Goal: Task Accomplishment & Management: Use online tool/utility

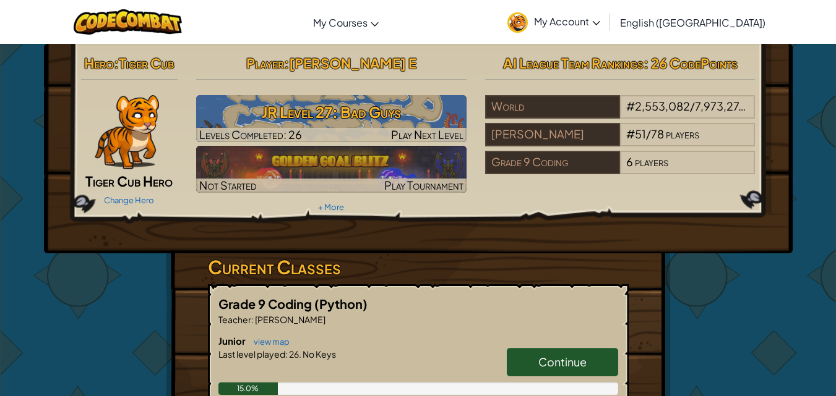
scroll to position [186, 0]
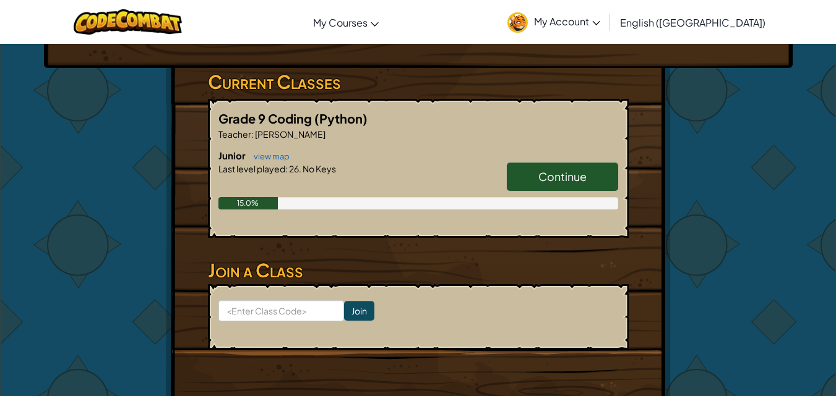
click at [569, 170] on span "Continue" at bounding box center [562, 176] width 48 height 14
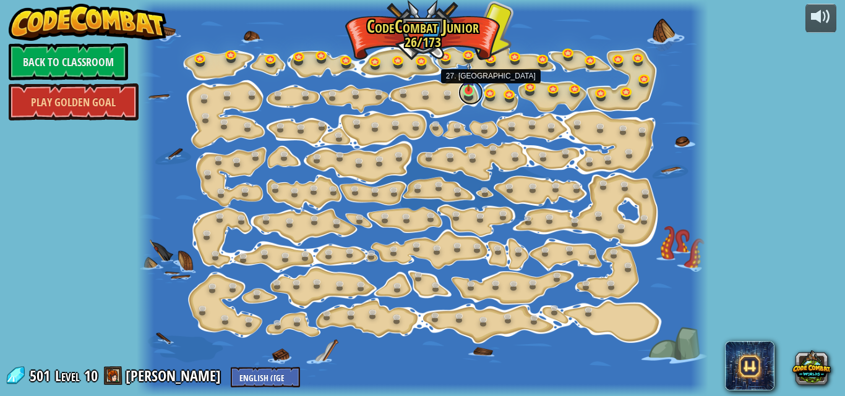
click at [469, 93] on link at bounding box center [470, 92] width 25 height 25
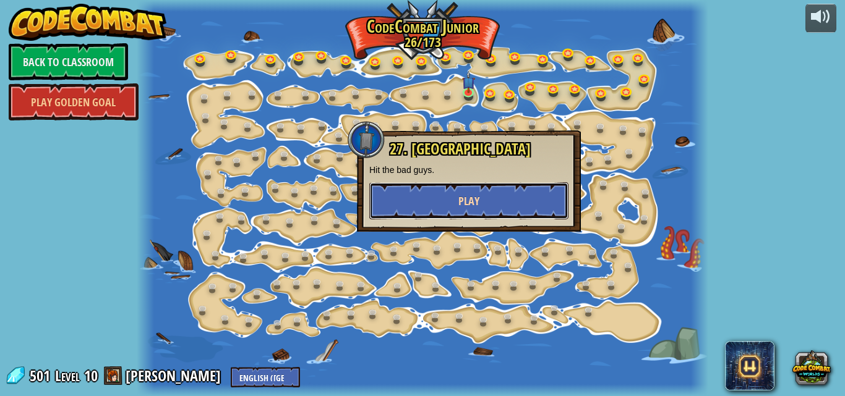
click at [484, 197] on button "Play" at bounding box center [468, 200] width 199 height 37
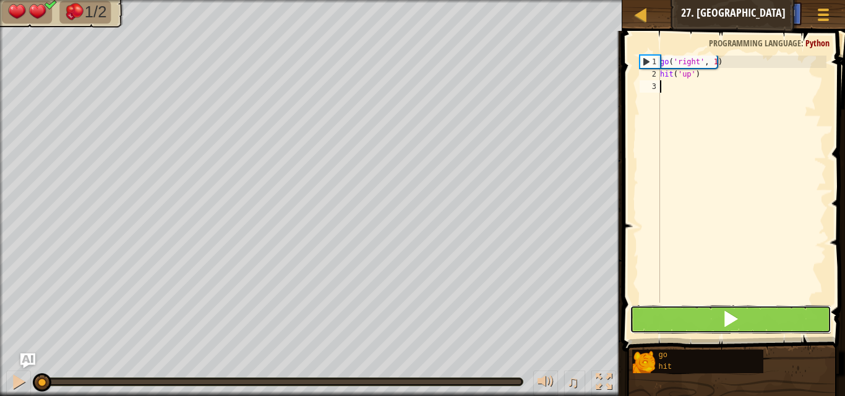
click at [704, 314] on button at bounding box center [731, 320] width 202 height 28
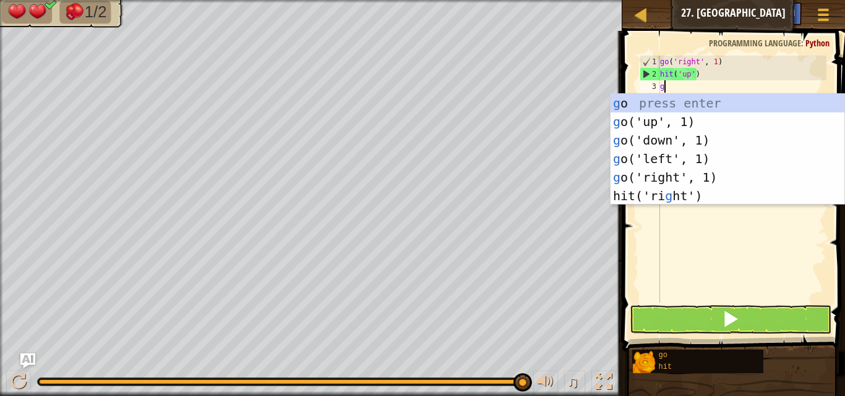
scroll to position [6, 0]
type textarea "go"
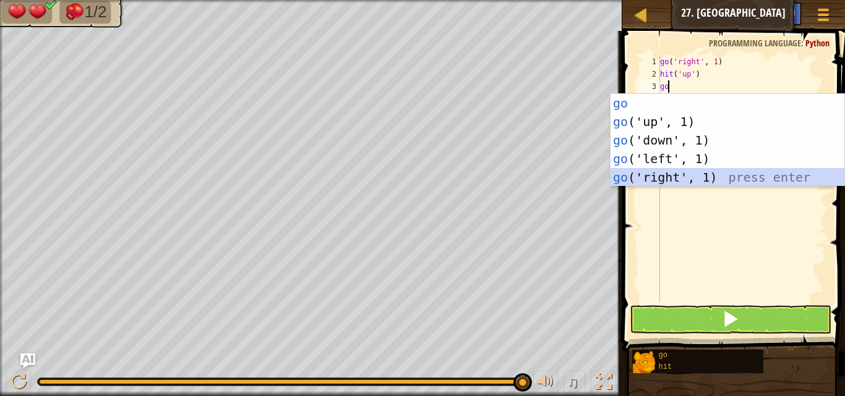
click at [666, 175] on div "go press enter go ('up', 1) press enter go ('down', 1) press enter go ('left', …" at bounding box center [728, 159] width 234 height 130
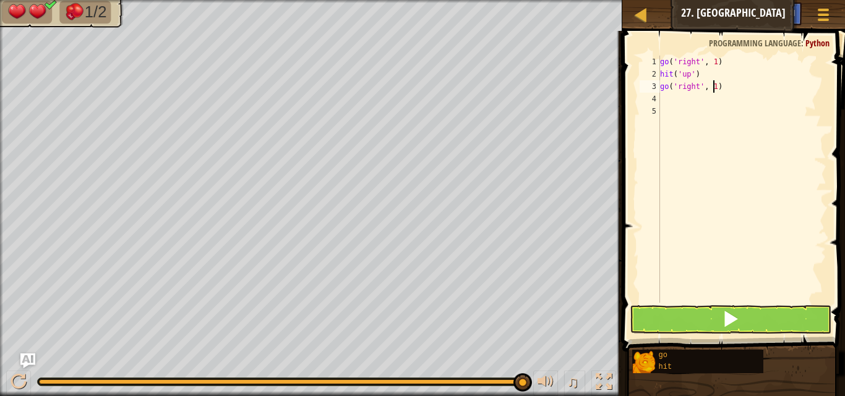
click at [713, 80] on div "go ( 'right' , 1 ) hit ( 'up' ) go ( 'right' , 1 )" at bounding box center [742, 192] width 169 height 272
type textarea "go('right', 2)"
click at [675, 96] on div "go ( 'right' , 1 ) hit ( 'up' ) go ( 'right' , 2 )" at bounding box center [742, 192] width 169 height 272
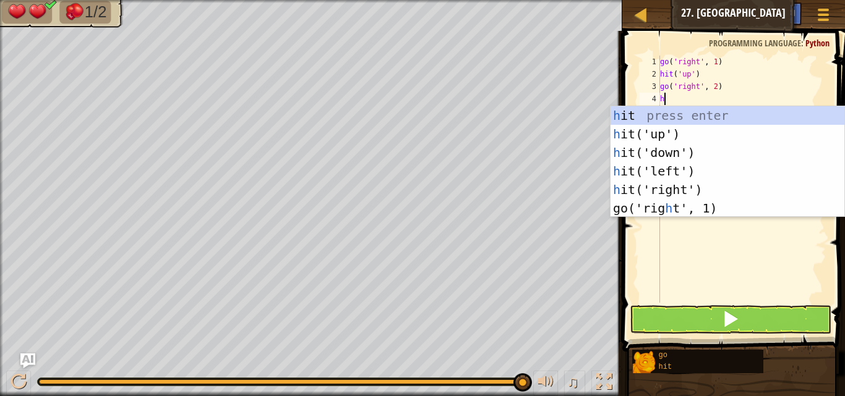
type textarea "hi"
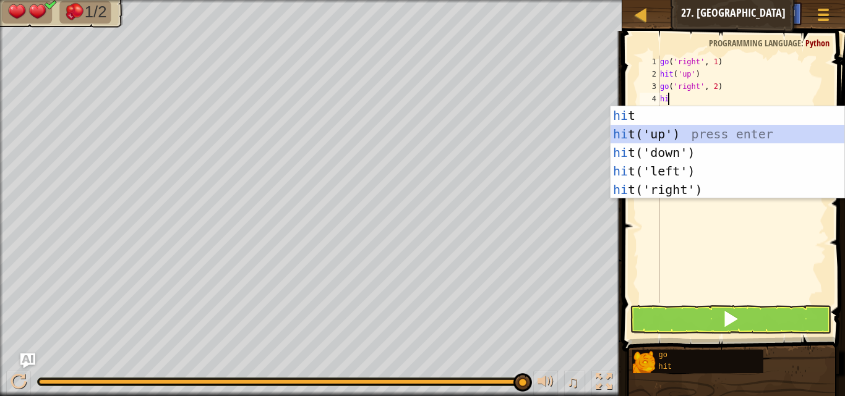
click at [648, 132] on div "hi t press enter hi t('up') press enter hi t('down') press enter hi t('left') p…" at bounding box center [728, 171] width 234 height 130
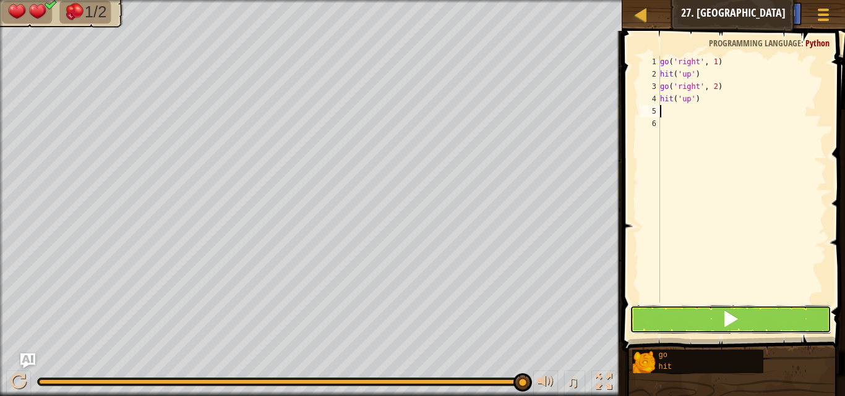
click at [718, 317] on button at bounding box center [731, 320] width 202 height 28
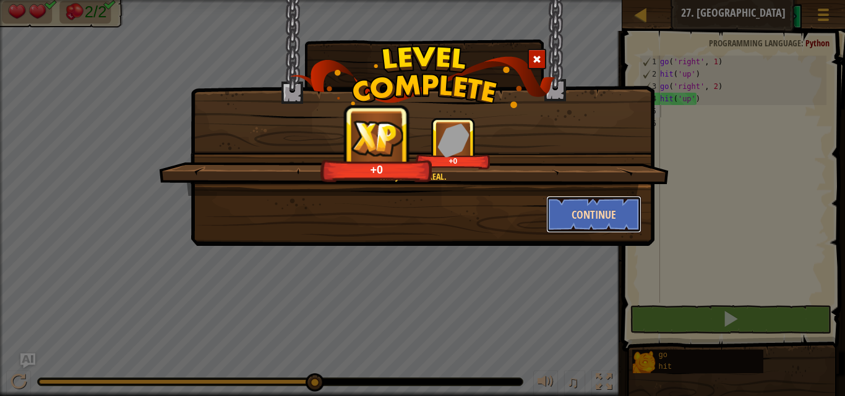
click at [555, 215] on button "Continue" at bounding box center [594, 214] width 96 height 37
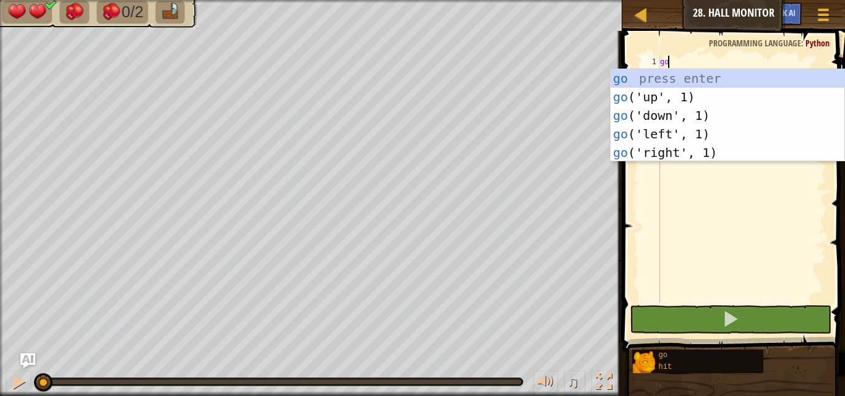
scroll to position [6, 0]
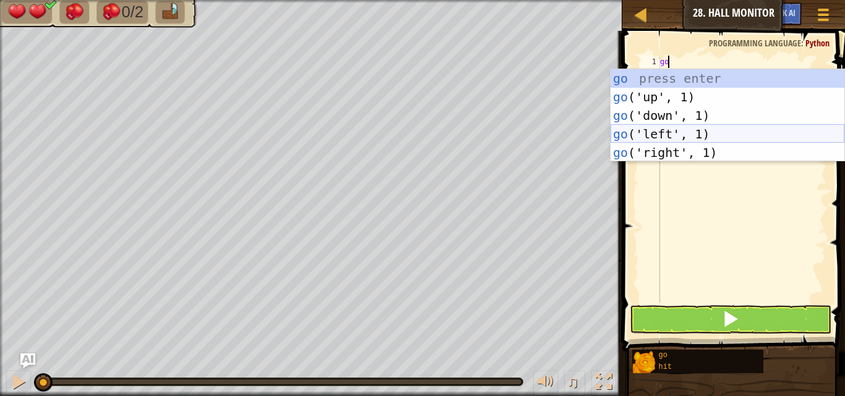
type textarea "g"
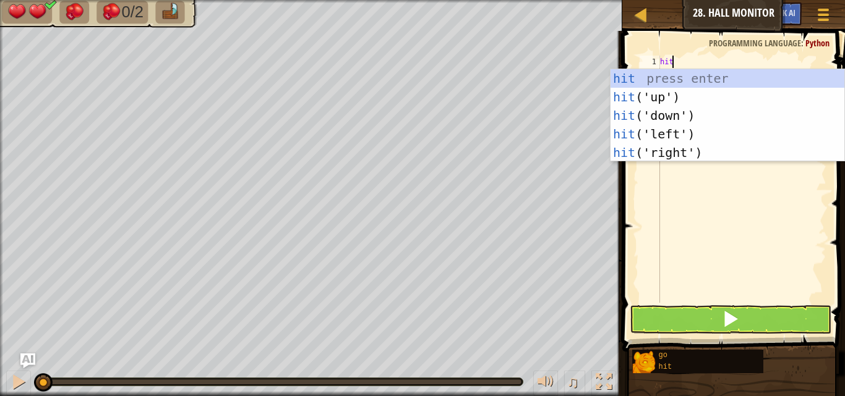
type textarea "hit"
click at [660, 145] on div "hit press enter hit ('up') press enter hit ('down') press enter hit ('left') pr…" at bounding box center [728, 134] width 234 height 130
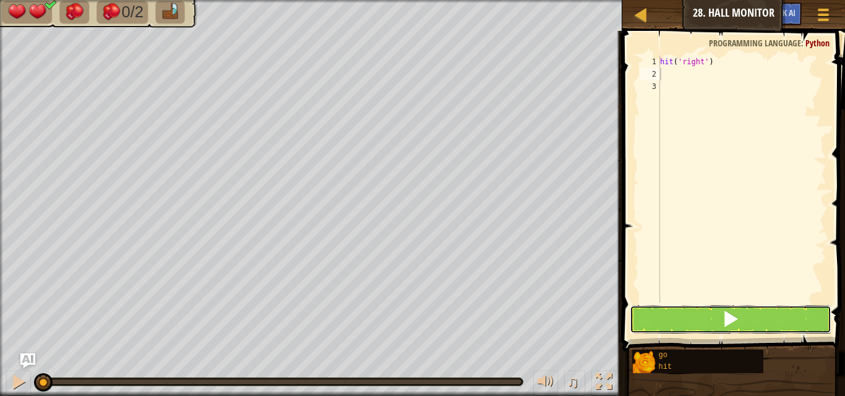
click at [728, 312] on span at bounding box center [730, 319] width 17 height 17
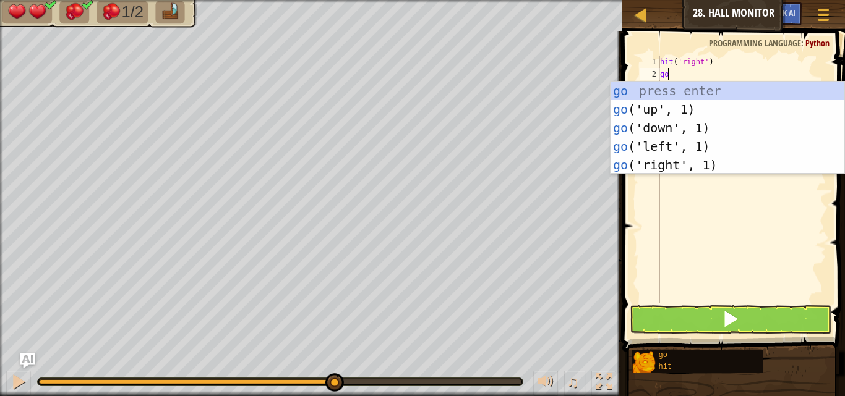
click at [682, 0] on body "Map Junior 28. Hall Monitor Game Menu Ask AI 1 הההההההההההההההההההההההההההההההה…" at bounding box center [422, 0] width 845 height 0
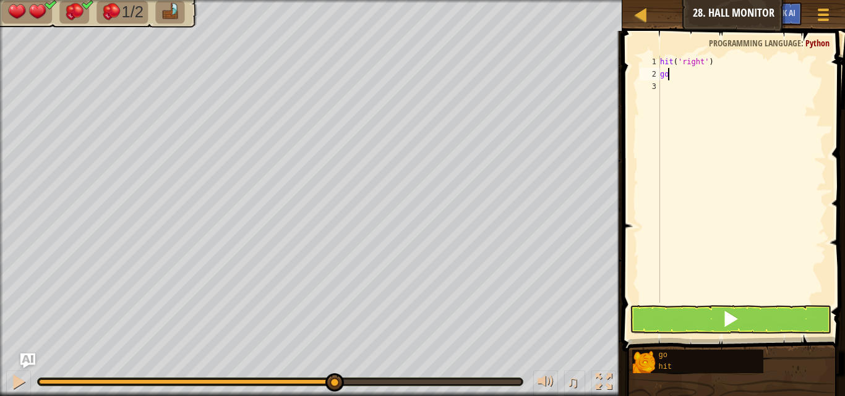
click at [680, 79] on div "hit ( 'right' ) go" at bounding box center [742, 192] width 169 height 272
type textarea "g"
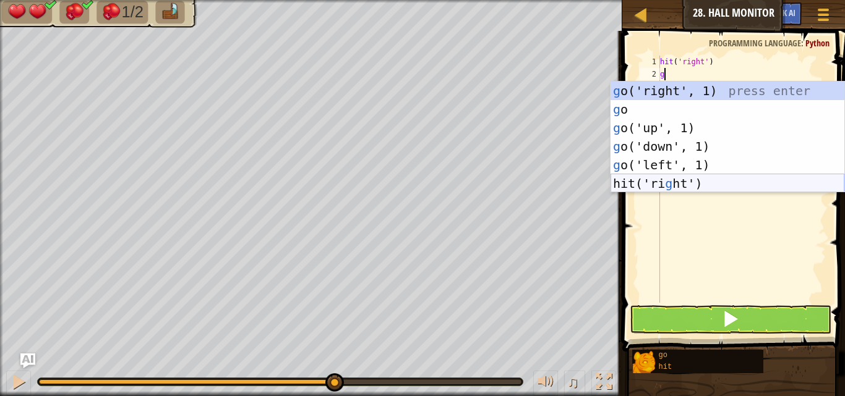
type textarea "go"
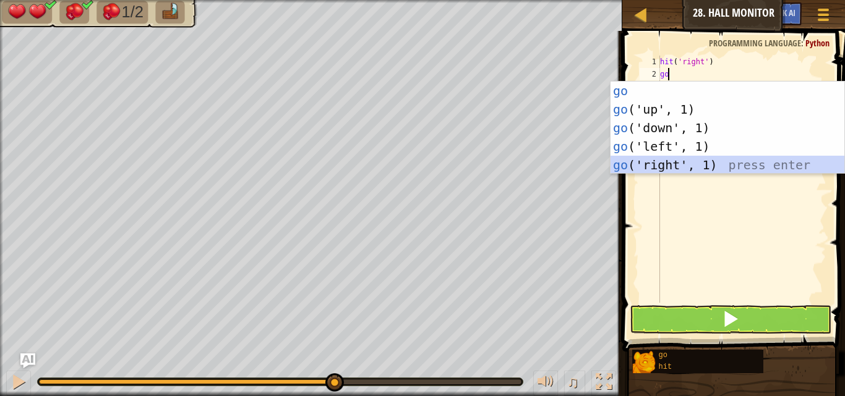
click at [669, 164] on div "go press enter go ('up', 1) press enter go ('down', 1) press enter go ('left', …" at bounding box center [728, 147] width 234 height 130
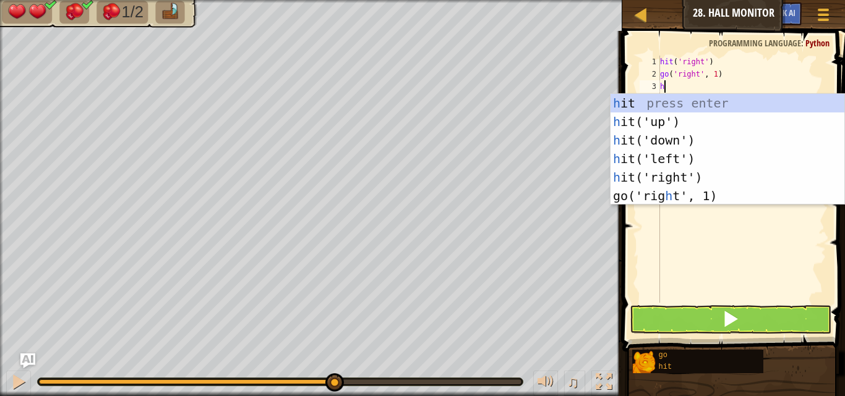
type textarea "hi"
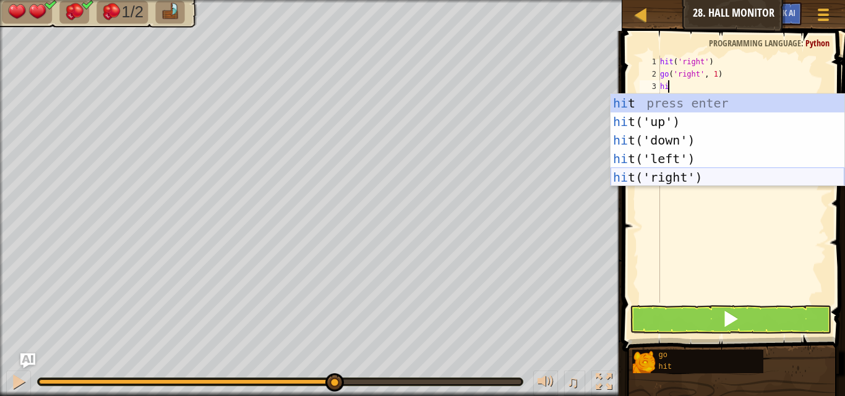
click at [672, 181] on div "hi t press enter hi t('up') press enter hi t('down') press enter hi t('left') p…" at bounding box center [728, 159] width 234 height 130
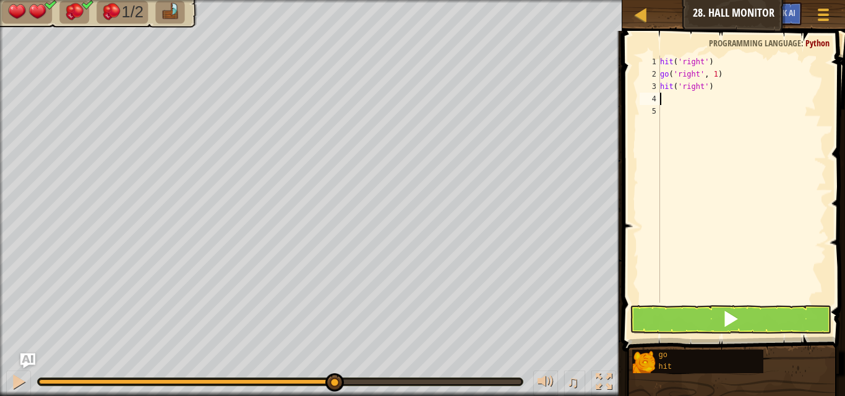
type textarea "go"
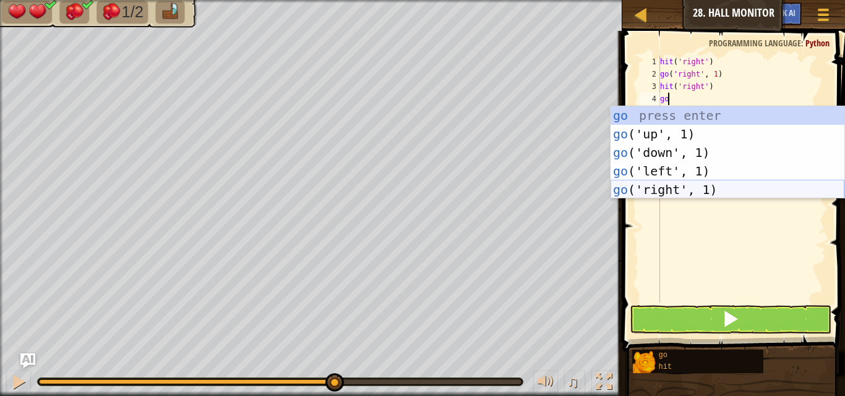
click at [672, 196] on div "go press enter go ('up', 1) press enter go ('down', 1) press enter go ('left', …" at bounding box center [728, 171] width 234 height 130
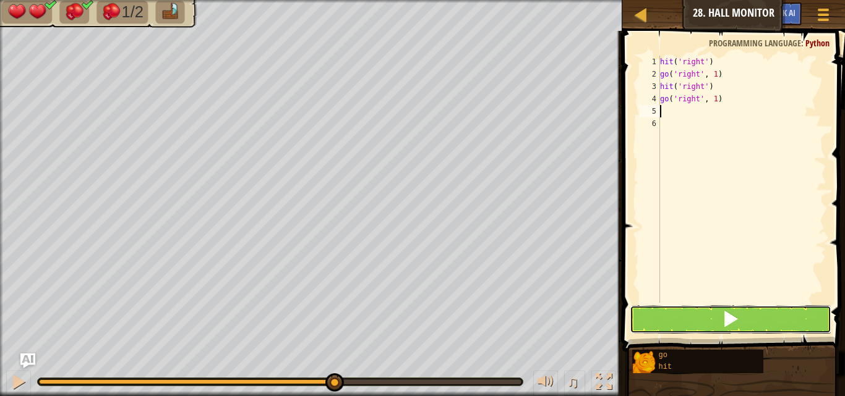
click at [675, 318] on button at bounding box center [731, 320] width 202 height 28
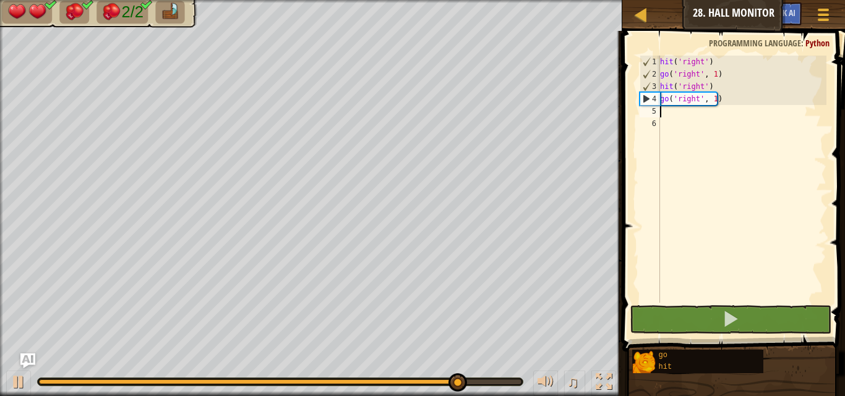
click at [711, 103] on div "hit ( 'right' ) go ( 'right' , 1 ) hit ( 'right' ) go ( 'right' , 1 )" at bounding box center [742, 192] width 169 height 272
click at [712, 100] on div "hit ( 'right' ) go ( 'right' , 1 ) hit ( 'right' ) go ( 'right' , 1 )" at bounding box center [742, 192] width 169 height 272
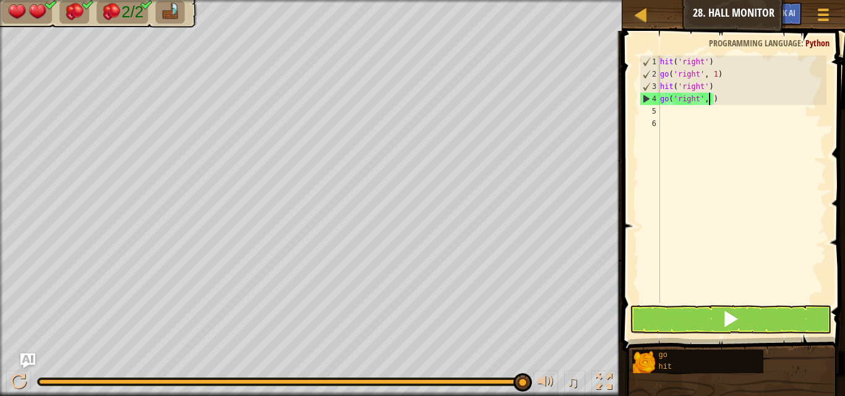
type textarea "go('right', 2)"
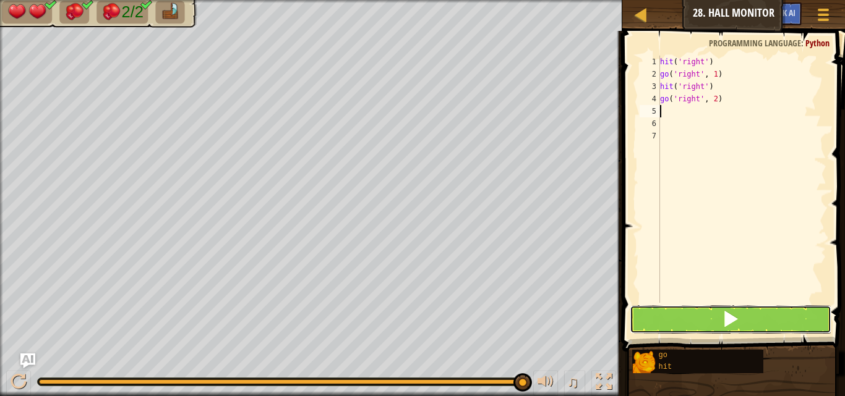
click at [707, 306] on button at bounding box center [731, 320] width 202 height 28
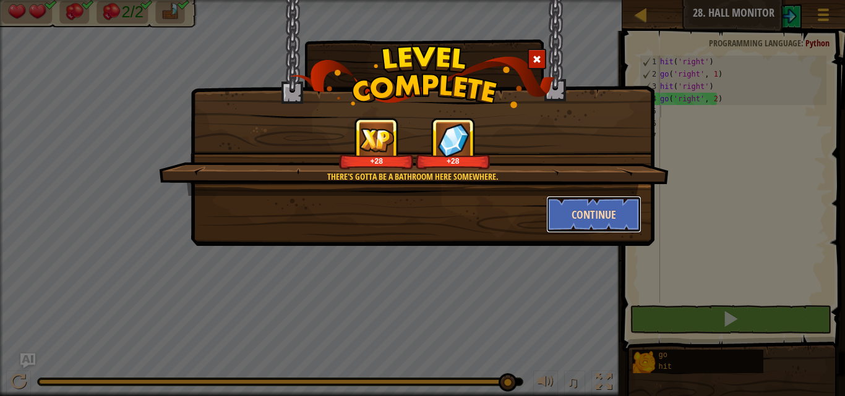
click at [593, 208] on button "Continue" at bounding box center [594, 214] width 96 height 37
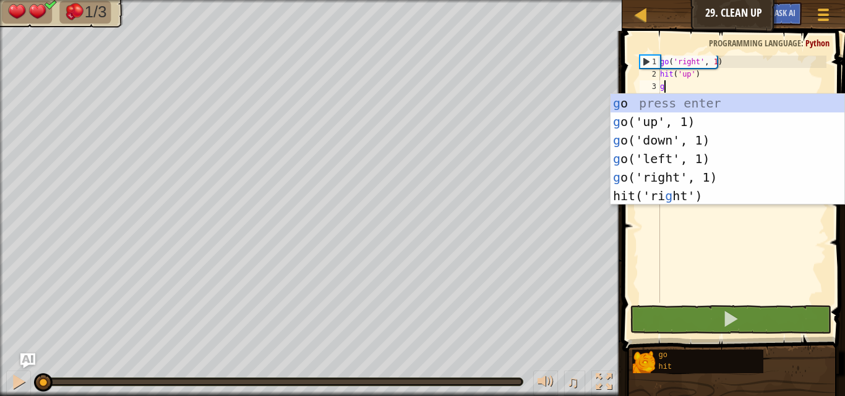
scroll to position [6, 0]
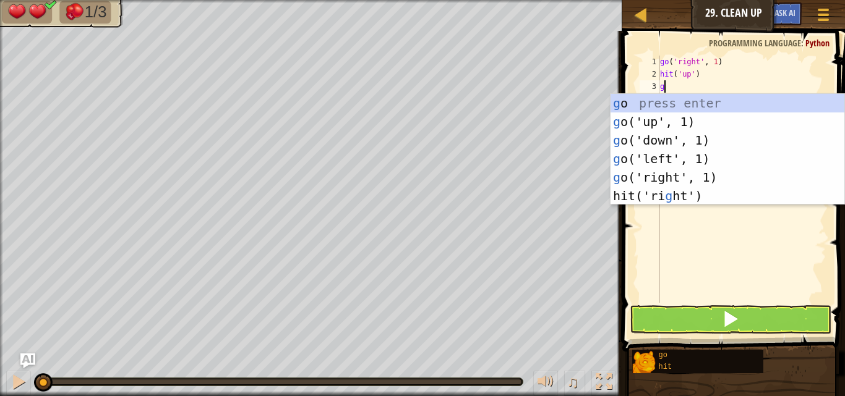
type textarea "go"
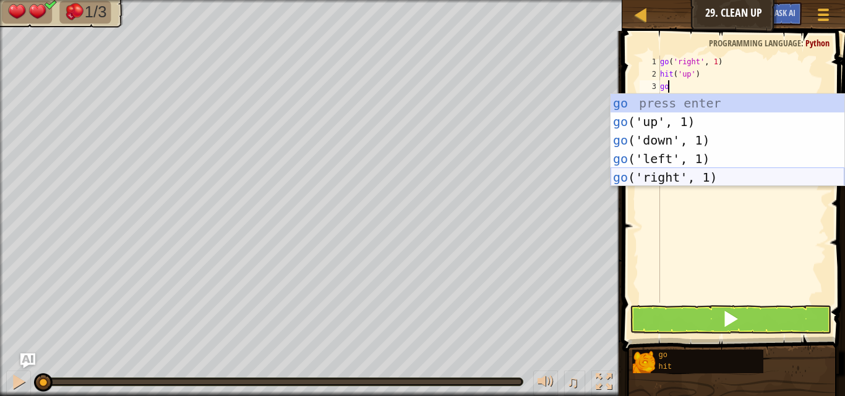
click at [651, 179] on div "go press enter go ('up', 1) press enter go ('down', 1) press enter go ('left', …" at bounding box center [728, 159] width 234 height 130
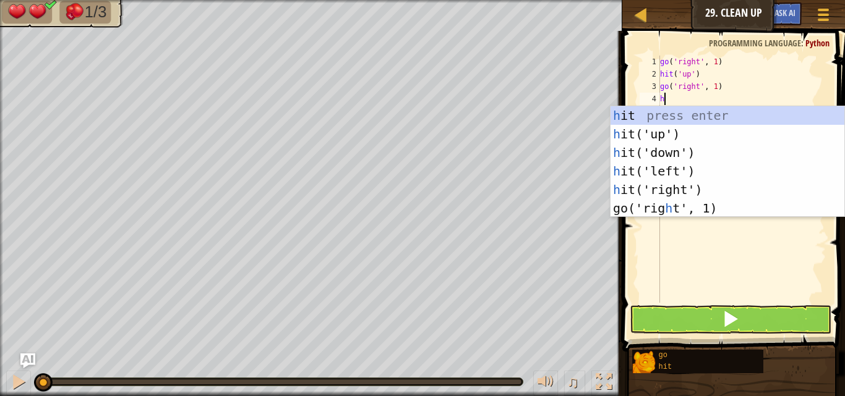
type textarea "hi"
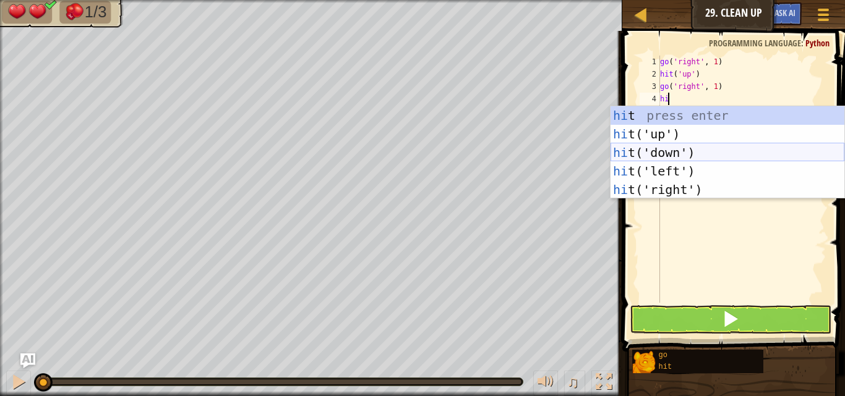
click at [678, 148] on div "hi t press enter hi t('up') press enter hi t('down') press enter hi t('left') p…" at bounding box center [728, 171] width 234 height 130
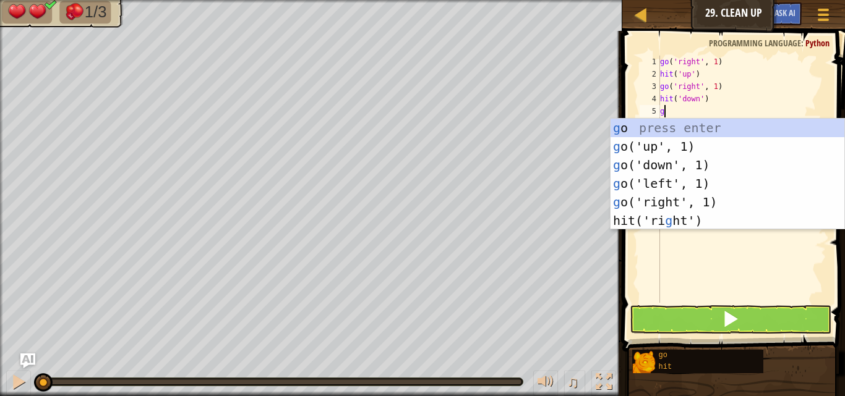
type textarea "go"
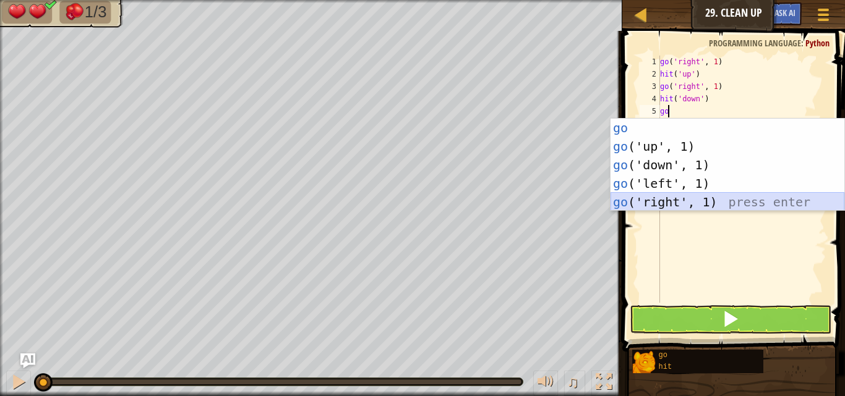
click at [654, 204] on div "go press enter go ('up', 1) press enter go ('down', 1) press enter go ('left', …" at bounding box center [728, 184] width 234 height 130
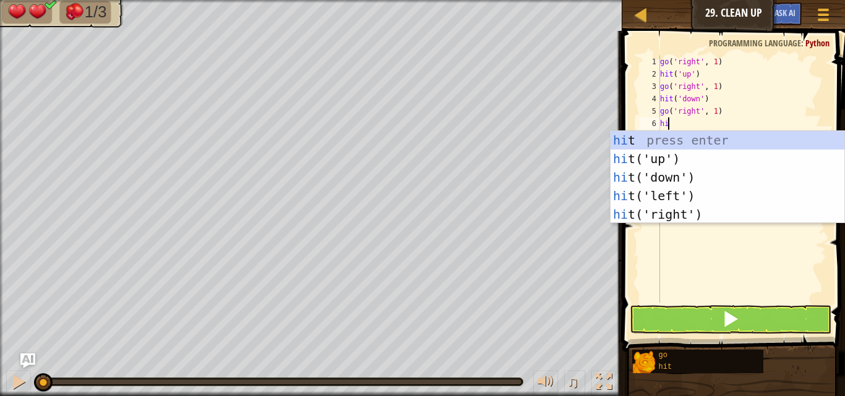
type textarea "hit"
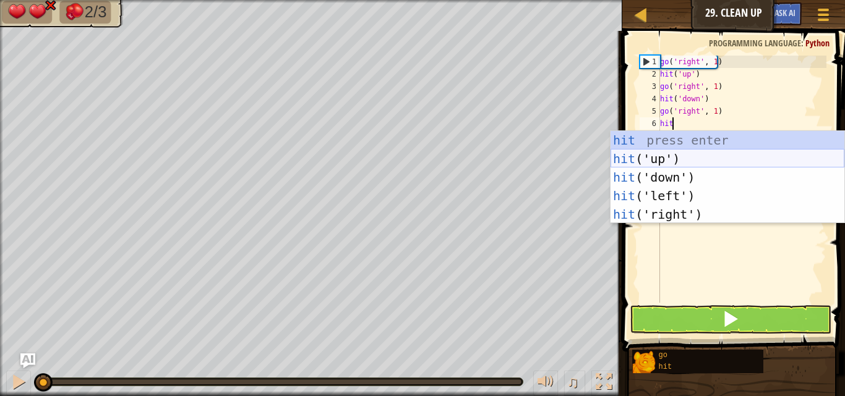
click at [653, 157] on div "hit press enter hit ('up') press enter hit ('down') press enter hit ('left') pr…" at bounding box center [728, 196] width 234 height 130
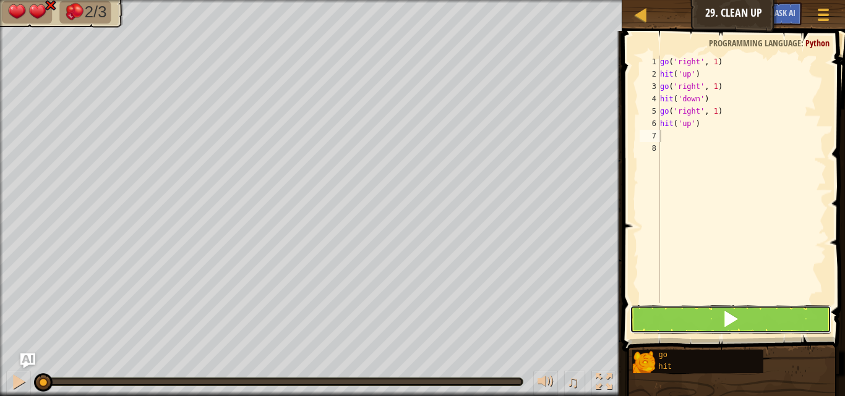
click at [700, 322] on button at bounding box center [731, 320] width 202 height 28
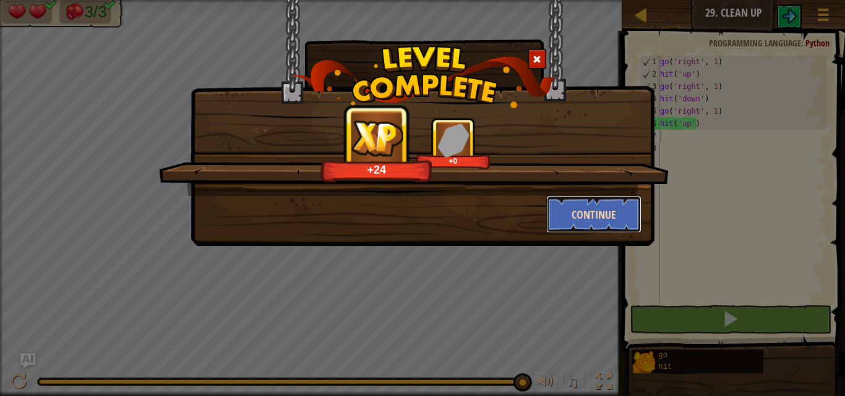
click at [591, 219] on button "Continue" at bounding box center [594, 214] width 96 height 37
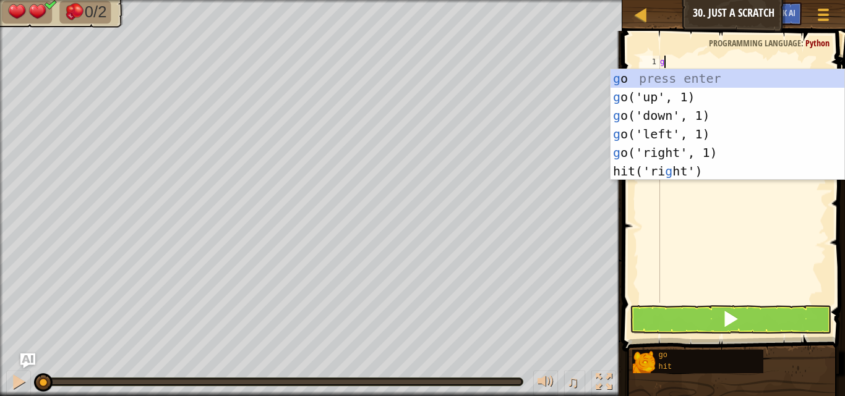
scroll to position [6, 0]
type textarea "gp"
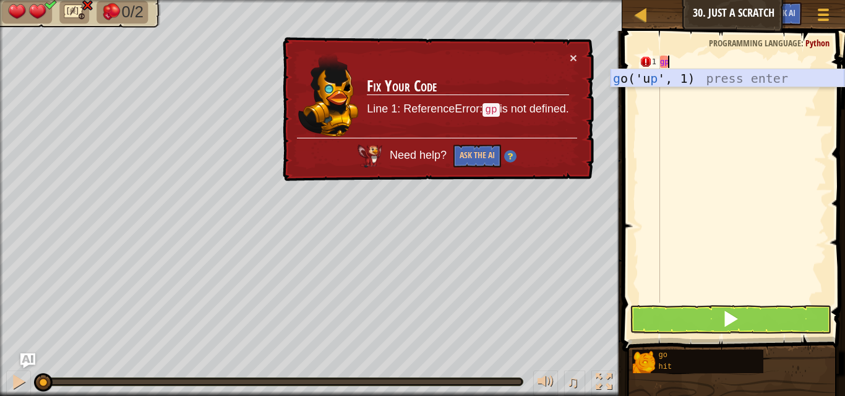
click at [654, 80] on div "g o('u p ', 1) press enter" at bounding box center [728, 97] width 234 height 56
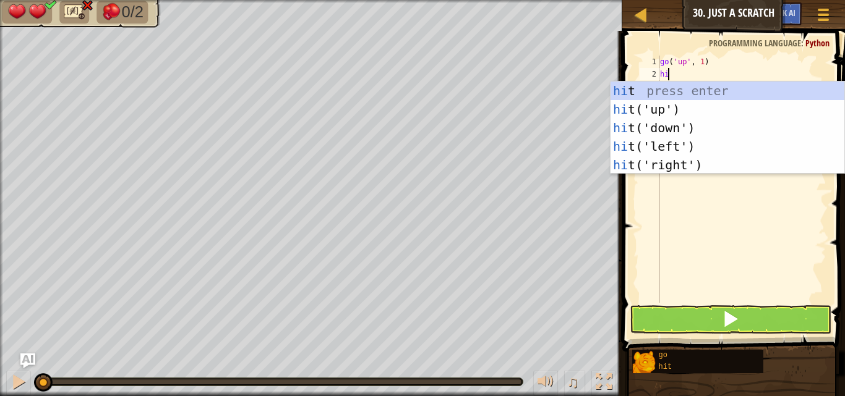
type textarea "hit"
click at [671, 114] on div "hit press enter hit ('up') press enter hit ('down') press enter hit ('left') pr…" at bounding box center [728, 147] width 234 height 130
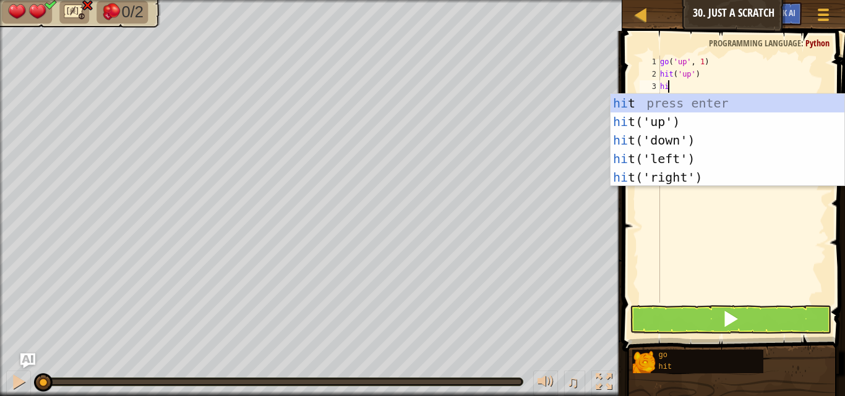
type textarea "hit"
click at [675, 140] on div "hit press enter hit ('up') press enter hit ('down') press enter hit ('left') pr…" at bounding box center [728, 159] width 234 height 130
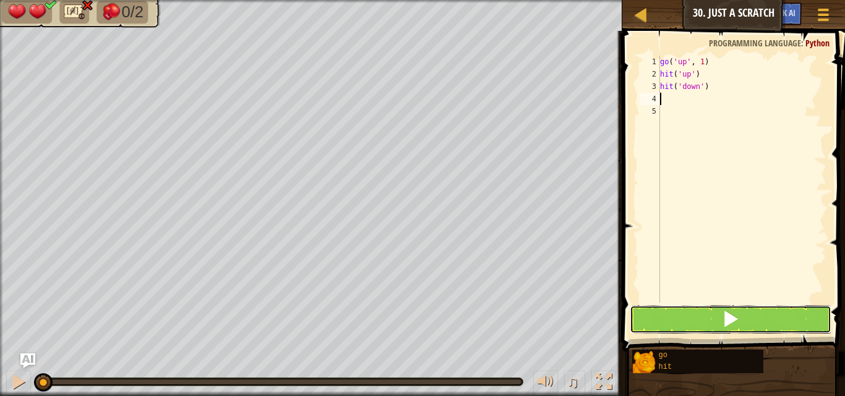
click at [714, 311] on button at bounding box center [731, 320] width 202 height 28
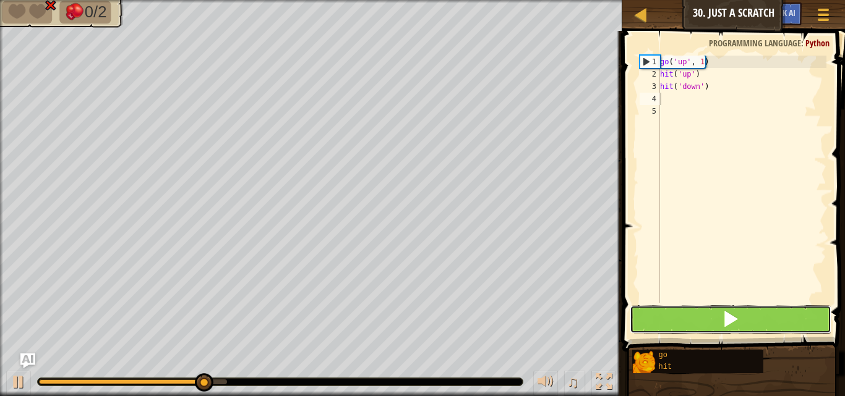
click at [714, 311] on button at bounding box center [731, 320] width 202 height 28
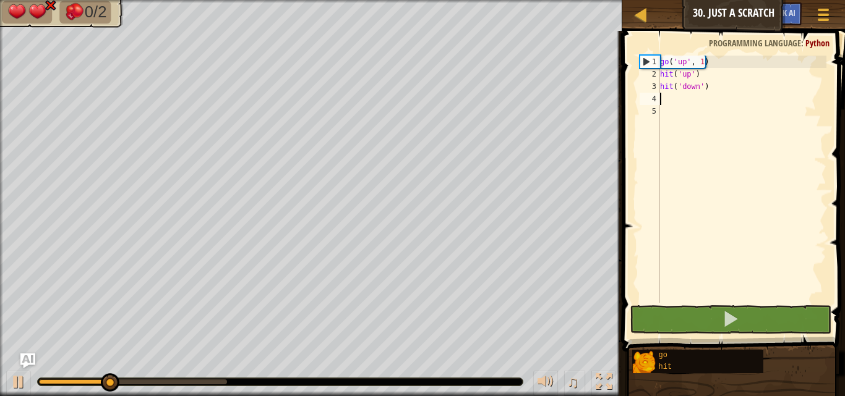
click at [687, 58] on div "go ( 'up' , 1 ) hit ( 'up' ) hit ( 'down' )" at bounding box center [742, 192] width 169 height 272
click at [710, 64] on div "go ( 'up' , 1 ) hit ( 'up' ) hit ( 'down' )" at bounding box center [742, 192] width 169 height 272
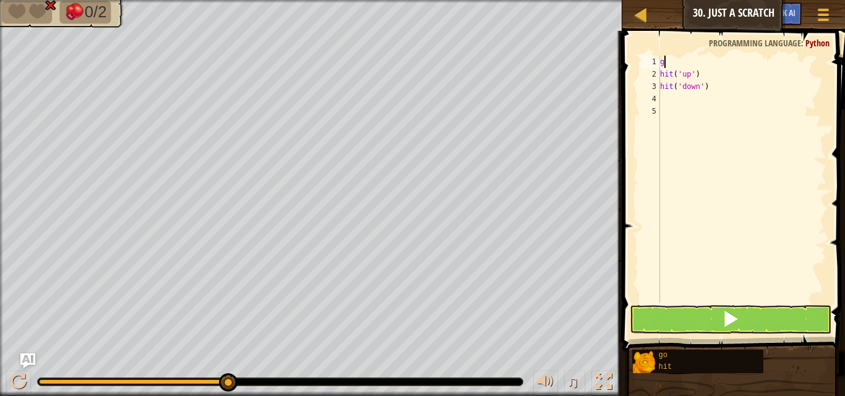
type textarea "go"
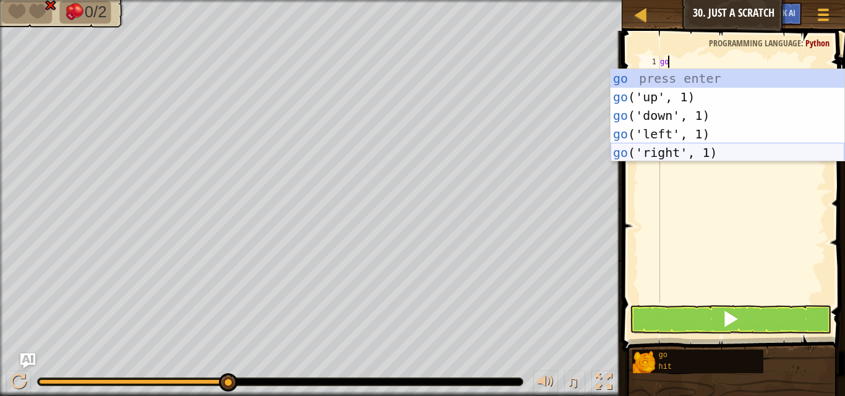
click at [638, 148] on div "go press enter go ('up', 1) press enter go ('down', 1) press enter go ('left', …" at bounding box center [728, 134] width 234 height 130
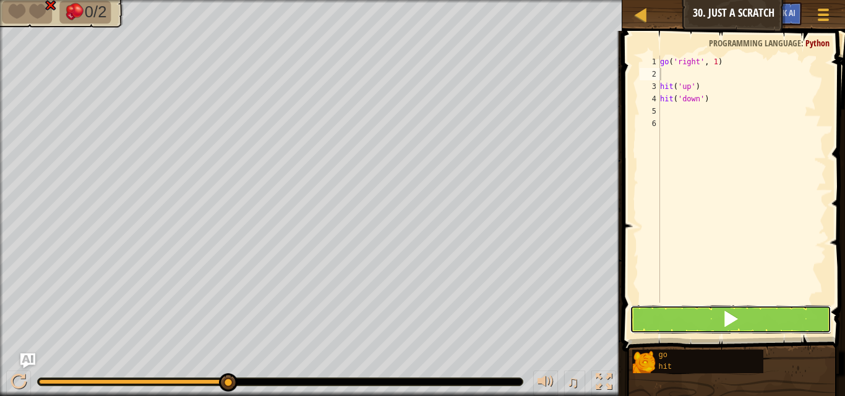
click at [738, 318] on span at bounding box center [730, 319] width 17 height 17
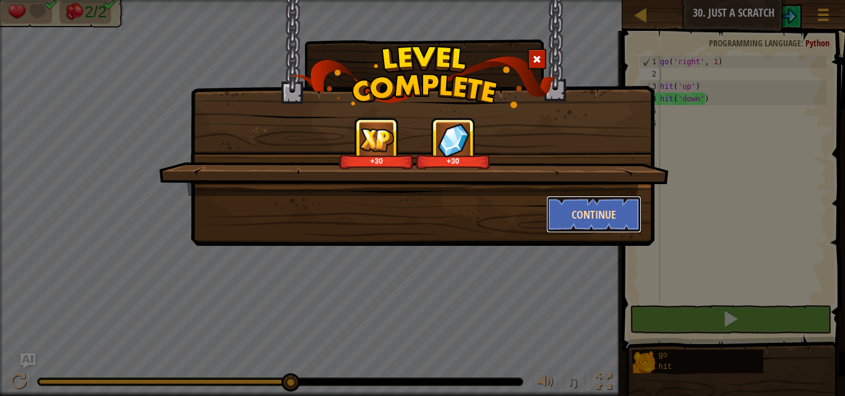
click at [567, 210] on button "Continue" at bounding box center [594, 214] width 96 height 37
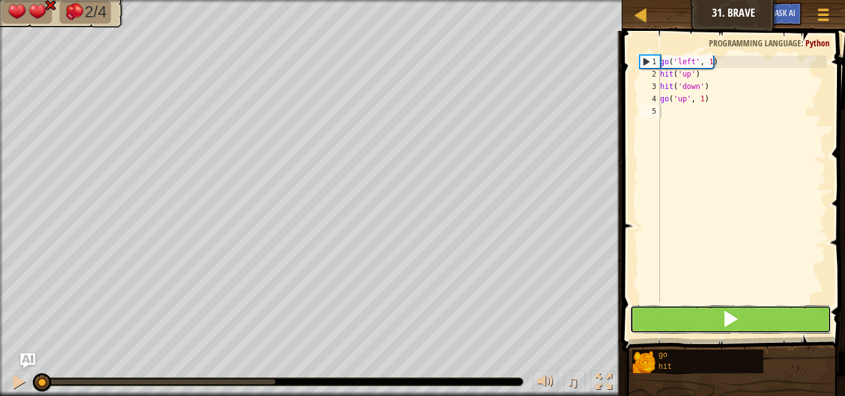
click at [757, 327] on button at bounding box center [731, 320] width 202 height 28
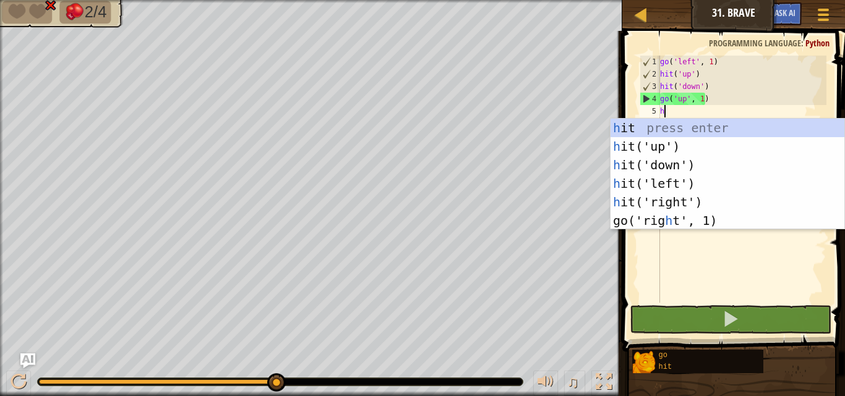
scroll to position [6, 0]
type textarea "hi"
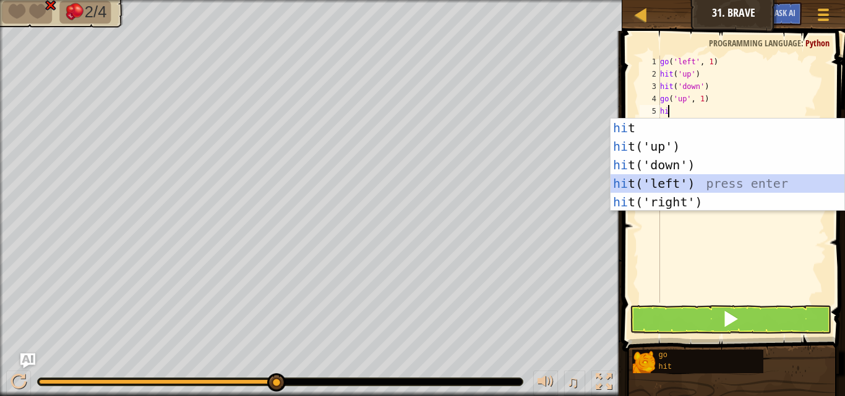
click at [667, 186] on div "hi t press enter hi t('up') press enter hi t('down') press enter hi t('left') p…" at bounding box center [728, 184] width 234 height 130
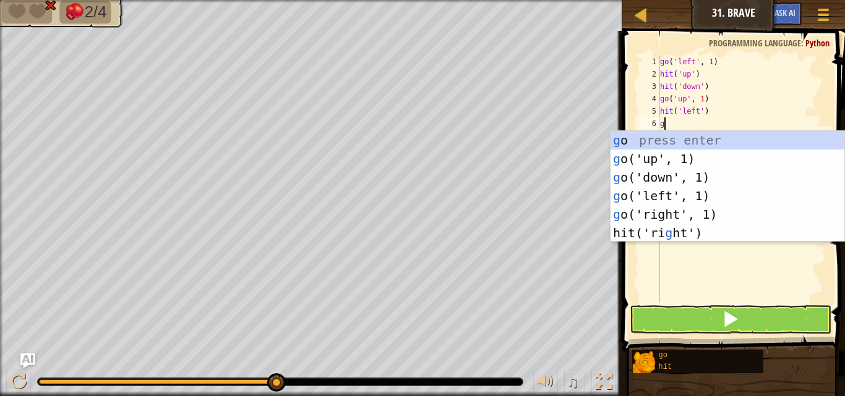
type textarea "go"
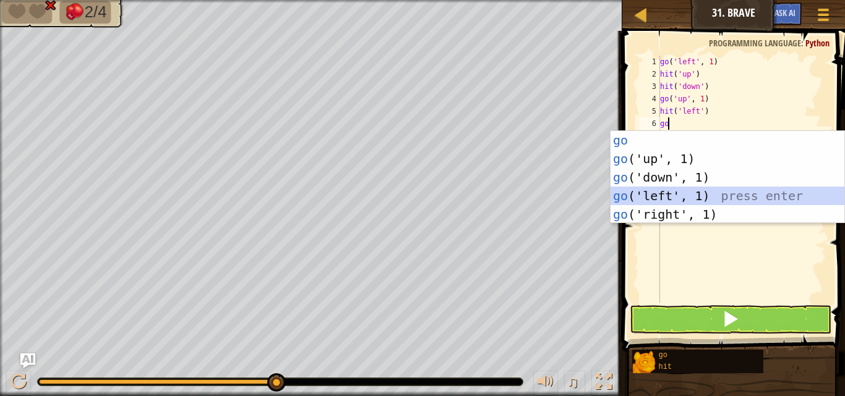
click at [703, 196] on div "go press enter go ('up', 1) press enter go ('down', 1) press enter go ('left', …" at bounding box center [728, 196] width 234 height 130
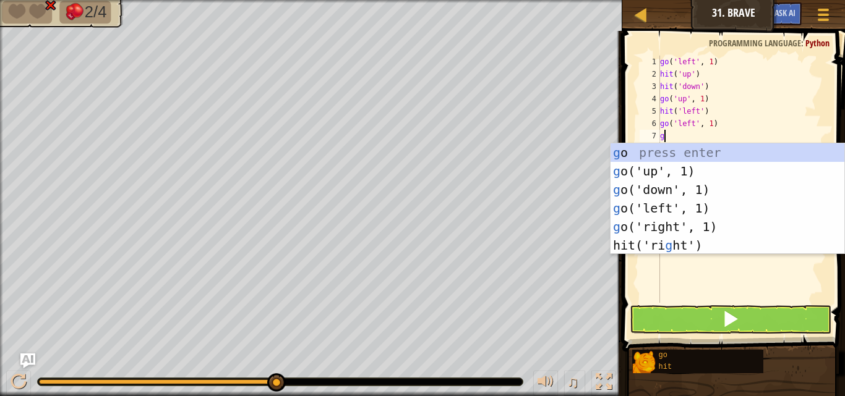
type textarea "go"
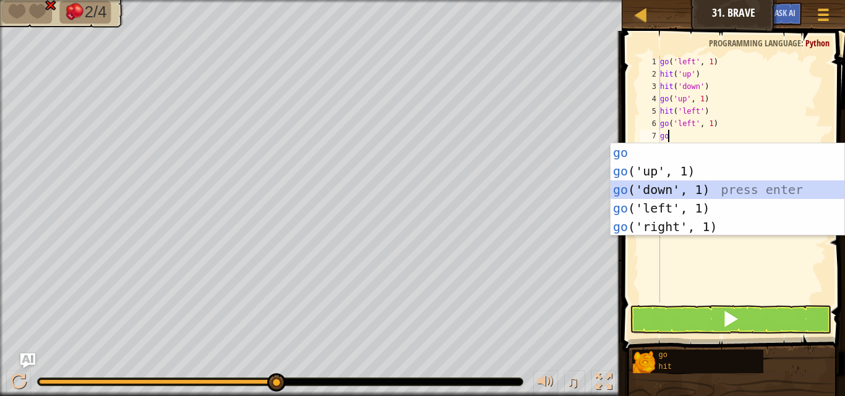
click at [662, 190] on div "go press enter go ('up', 1) press enter go ('down', 1) press enter go ('left', …" at bounding box center [728, 209] width 234 height 130
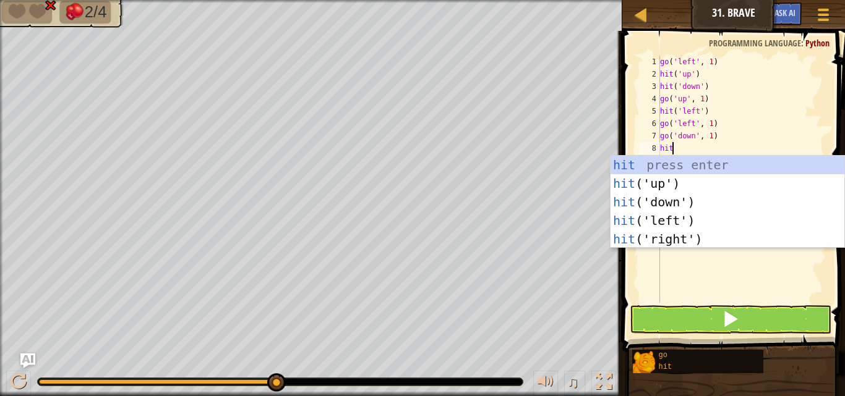
type textarea "hit"
click at [681, 198] on div "hit press enter hit ('up') press enter hit ('down') press enter hit ('left') pr…" at bounding box center [728, 221] width 234 height 130
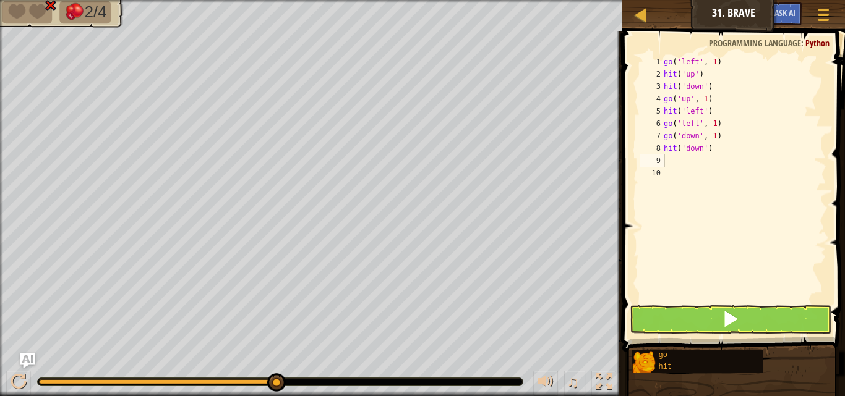
click at [675, 305] on span at bounding box center [735, 174] width 233 height 358
click at [713, 306] on button at bounding box center [731, 320] width 202 height 28
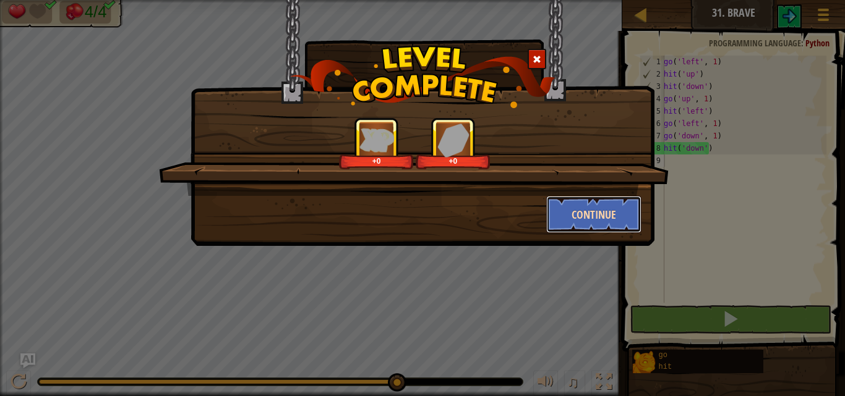
click at [626, 225] on button "Continue" at bounding box center [594, 214] width 96 height 37
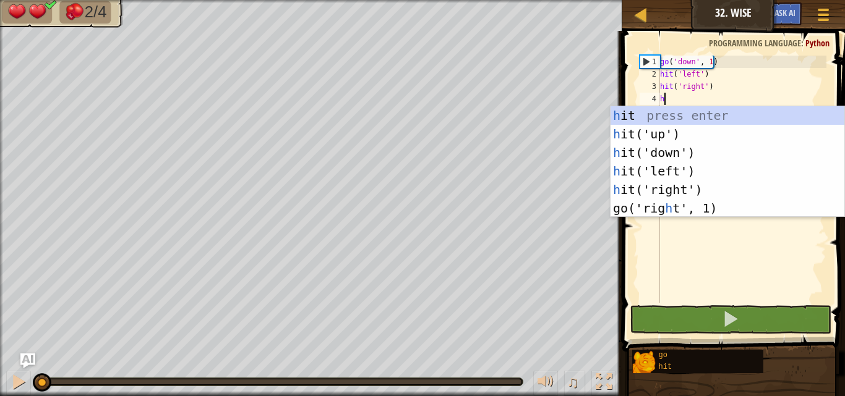
scroll to position [6, 0]
type textarea "hi"
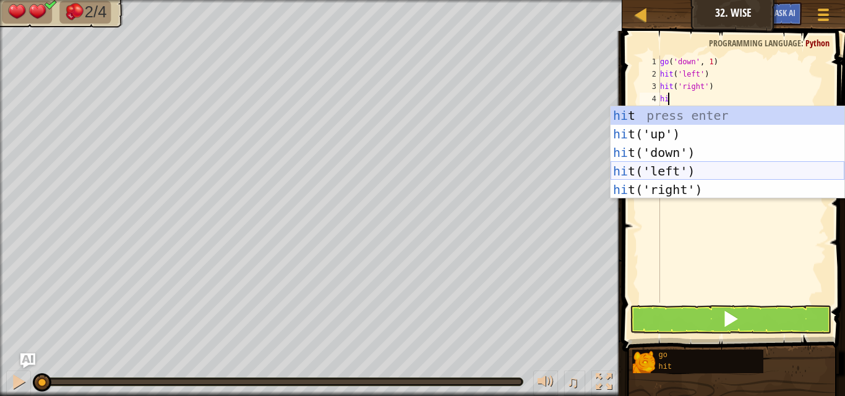
click at [672, 171] on div "hi t press enter hi t('up') press enter hi t('down') press enter hi t('left') p…" at bounding box center [728, 171] width 234 height 130
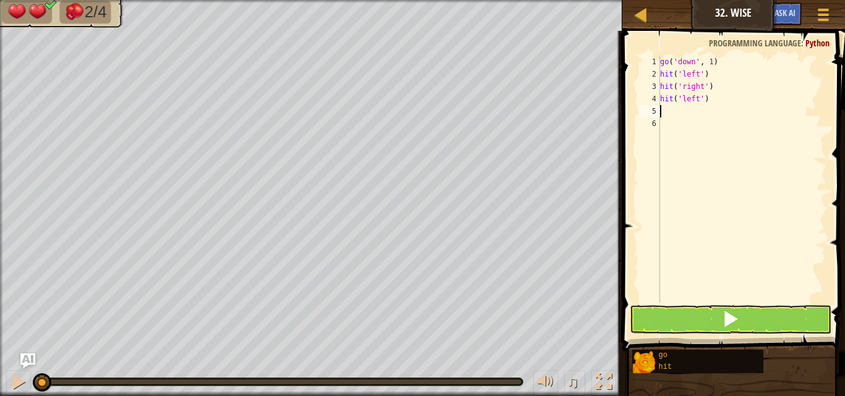
type textarea "go"
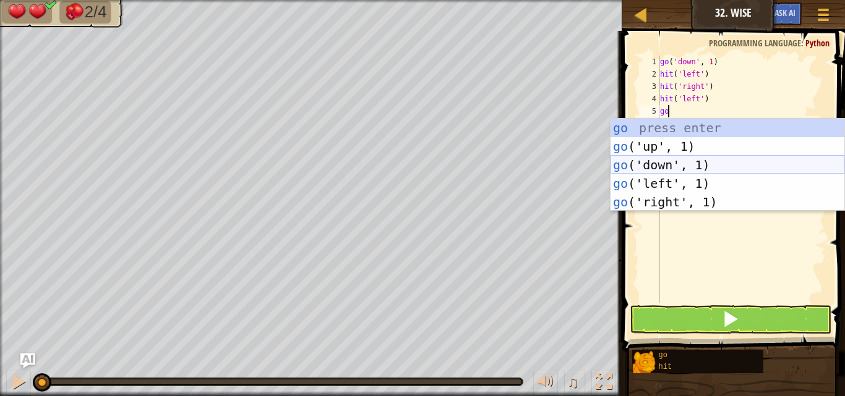
click at [668, 166] on div "go press enter go ('up', 1) press enter go ('down', 1) press enter go ('left', …" at bounding box center [728, 184] width 234 height 130
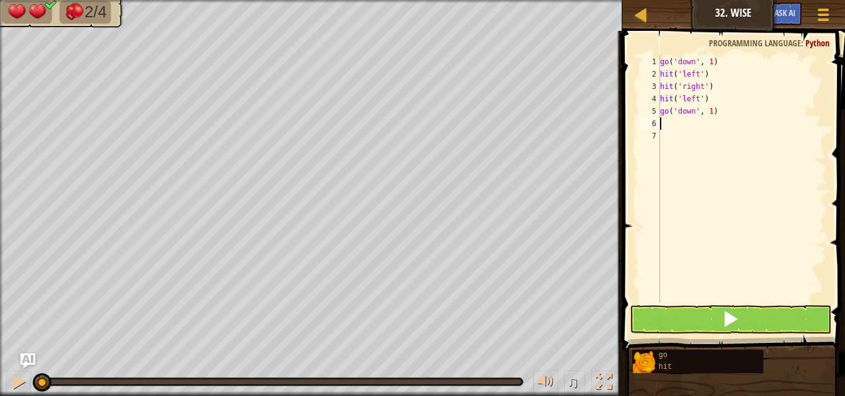
type textarea "h"
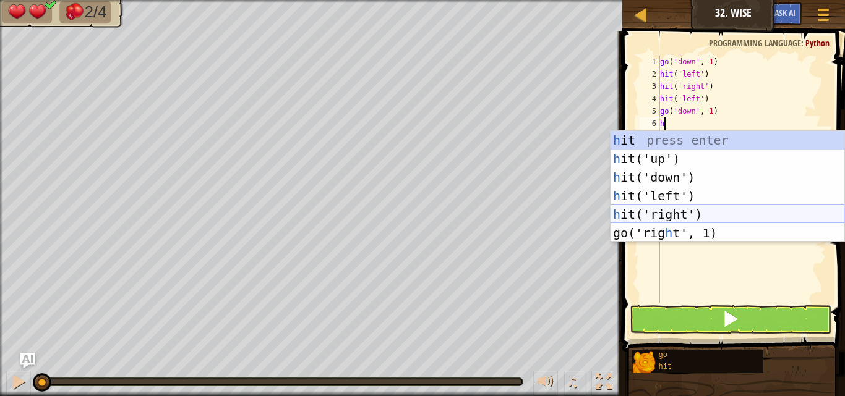
click at [682, 213] on div "h it press enter h it('up') press enter h it('down') press enter h it('left') p…" at bounding box center [728, 205] width 234 height 148
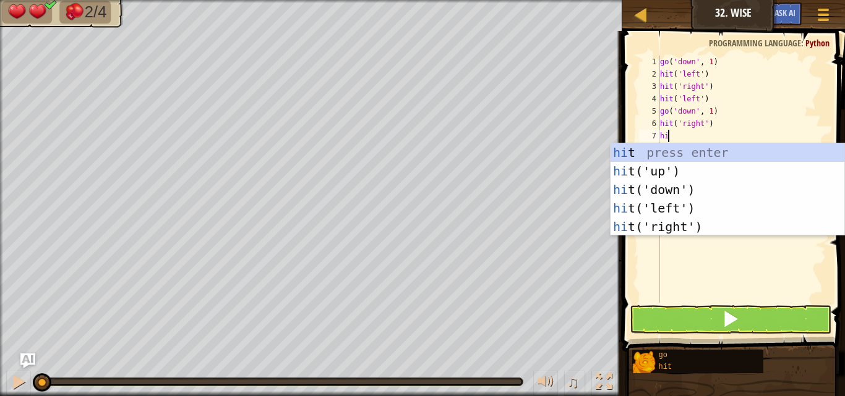
type textarea "hit"
click at [680, 227] on div "hit press enter hit ('up') press enter hit ('down') press enter hit ('left') pr…" at bounding box center [728, 209] width 234 height 130
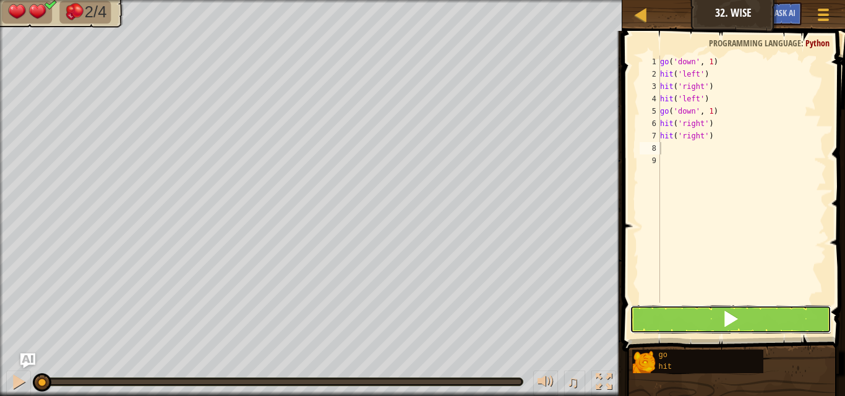
click at [695, 332] on button at bounding box center [731, 320] width 202 height 28
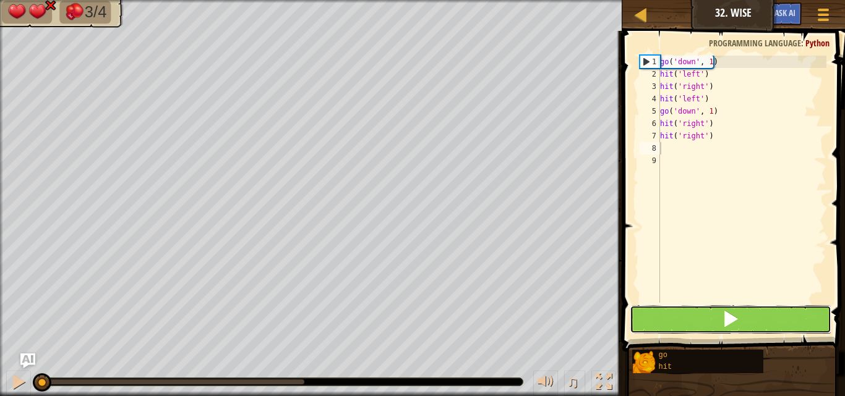
click at [700, 319] on button at bounding box center [731, 320] width 202 height 28
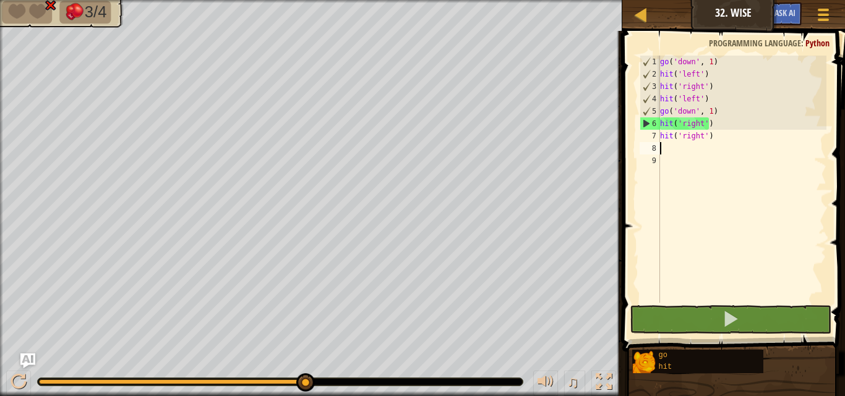
click at [702, 135] on div "go ( 'down' , 1 ) hit ( 'left' ) hit ( 'right' ) hit ( 'left' ) go ( 'down' , 1…" at bounding box center [742, 192] width 169 height 272
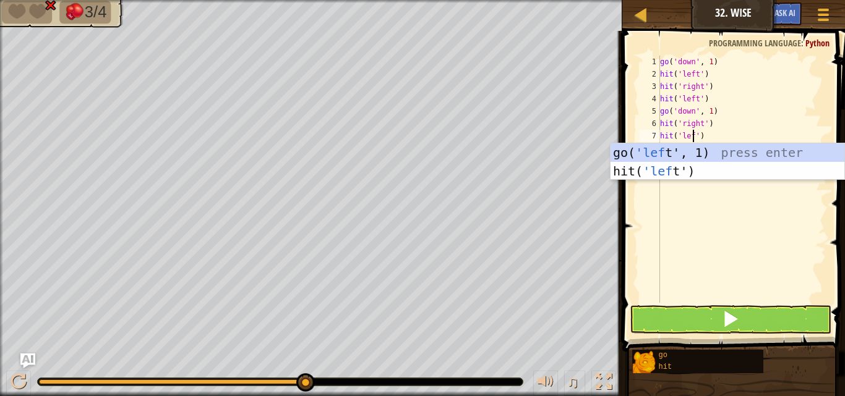
scroll to position [6, 2]
click at [711, 328] on button at bounding box center [731, 320] width 202 height 28
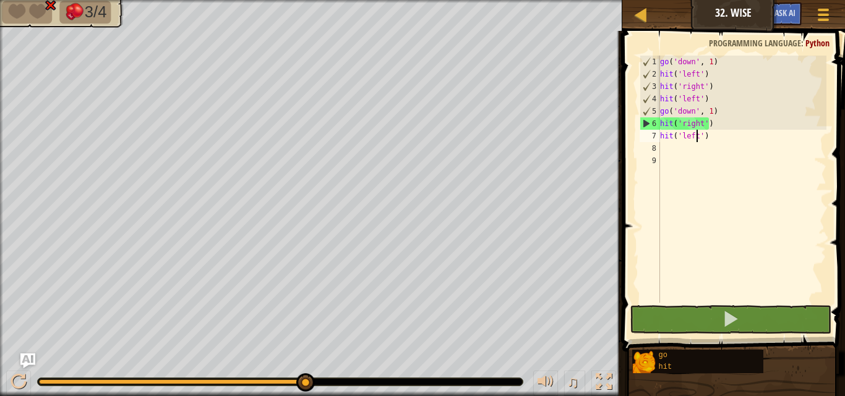
click at [707, 110] on div "go ( 'down' , 1 ) hit ( 'left' ) hit ( 'right' ) hit ( 'left' ) go ( 'down' , 1…" at bounding box center [742, 192] width 169 height 272
type textarea "go('down', 1)"
drag, startPoint x: 704, startPoint y: 197, endPoint x: 715, endPoint y: 188, distance: 14.1
click at [709, 196] on div "go ( 'down' , 1 ) hit ( 'left' ) hit ( 'right' ) hit ( 'left' ) go ( 'down' , 1…" at bounding box center [742, 192] width 169 height 272
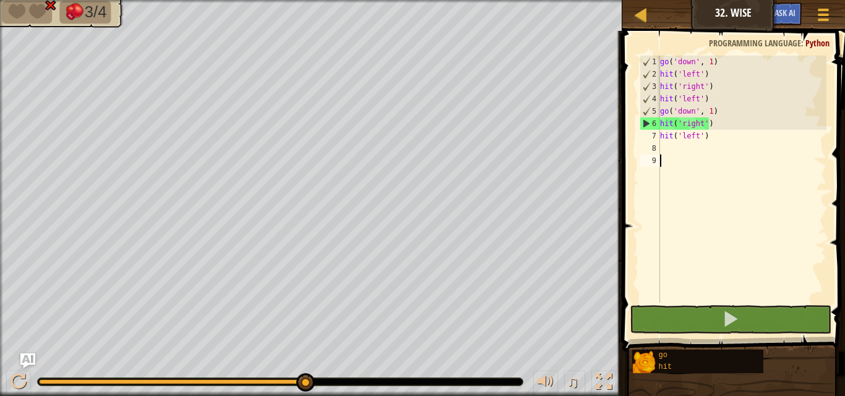
click at [711, 109] on div "go ( 'down' , 1 ) hit ( 'left' ) hit ( 'right' ) hit ( 'left' ) go ( 'down' , 1…" at bounding box center [742, 192] width 169 height 272
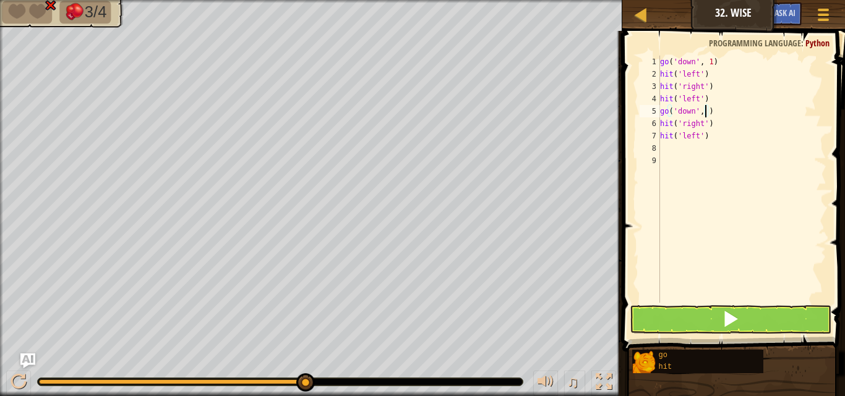
click at [708, 56] on div "go ( 'down' , 1 ) hit ( 'left' ) hit ( 'right' ) hit ( 'left' ) go ( 'down' , )…" at bounding box center [742, 192] width 169 height 272
click at [742, 308] on button at bounding box center [731, 320] width 202 height 28
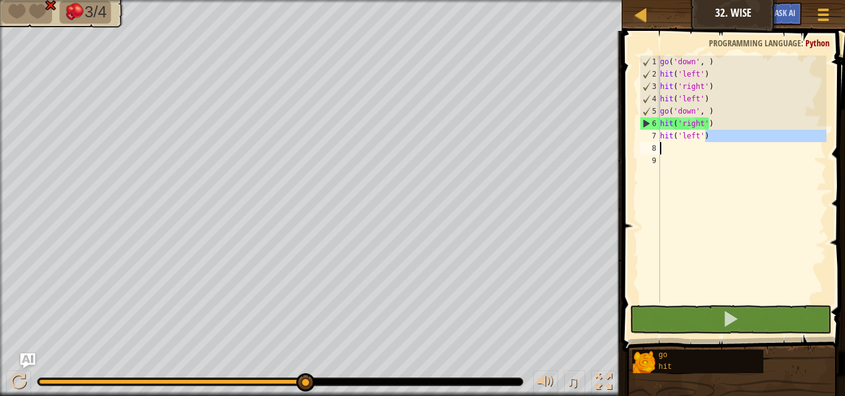
drag, startPoint x: 699, startPoint y: 140, endPoint x: 662, endPoint y: 145, distance: 37.4
click at [662, 145] on div "go ( 'down' , ) hit ( 'left' ) hit ( 'right' ) hit ( 'left' ) go ( 'down' , ) h…" at bounding box center [742, 192] width 169 height 272
type textarea "hit('left')"
click at [661, 145] on div "go ( 'down' , ) hit ( 'left' ) hit ( 'right' ) hit ( 'left' ) go ( 'down' , ) h…" at bounding box center [742, 179] width 169 height 247
click at [686, 138] on div "go ( 'down' , ) hit ( 'left' ) hit ( 'right' ) hit ( 'left' ) go ( 'down' , ) h…" at bounding box center [742, 192] width 169 height 272
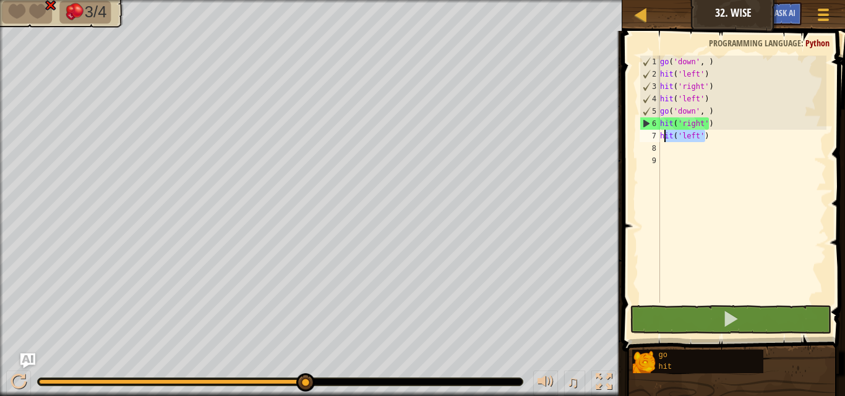
drag, startPoint x: 706, startPoint y: 138, endPoint x: 664, endPoint y: 132, distance: 41.9
click at [664, 132] on div "go ( 'down' , ) hit ( 'left' ) hit ( 'right' ) hit ( 'left' ) go ( 'down' , ) h…" at bounding box center [742, 192] width 169 height 272
type textarea "h"
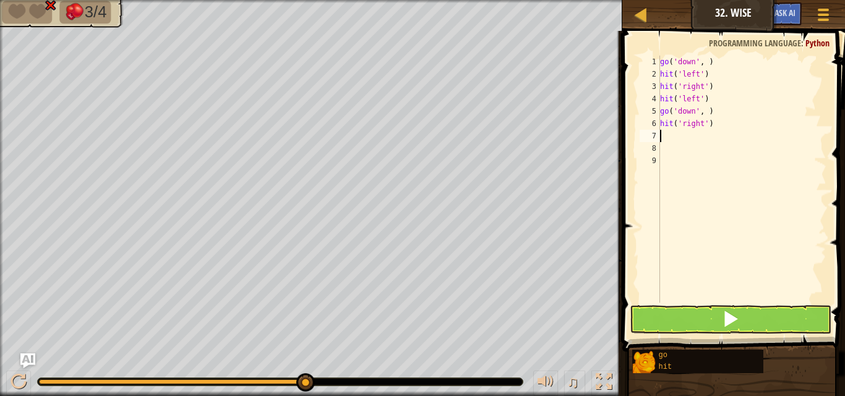
type textarea "hit('right')"
click at [698, 140] on div "go ( 'down' , ) hit ( 'left' ) hit ( 'right' ) hit ( 'left' ) go ( 'down' , ) h…" at bounding box center [742, 192] width 169 height 272
type textarea "hit('right')"
click at [696, 140] on div "go ( 'down' , ) hit ( 'left' ) hit ( 'right' ) hit ( 'left' ) go ( 'down' , ) h…" at bounding box center [742, 192] width 169 height 272
type textarea "hit('right')"
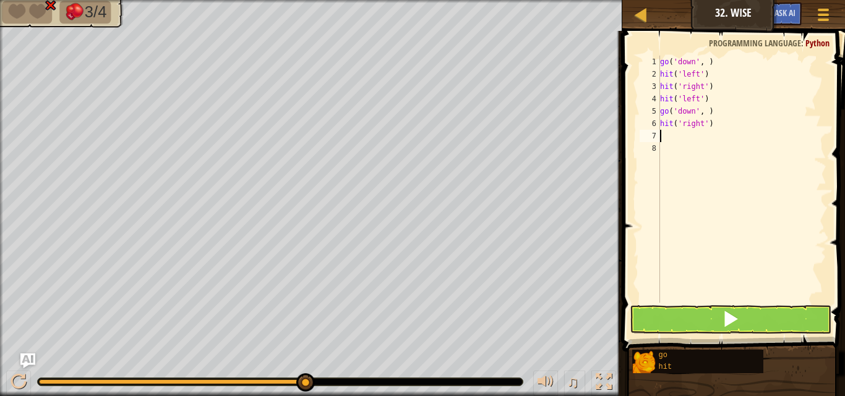
type textarea "h"
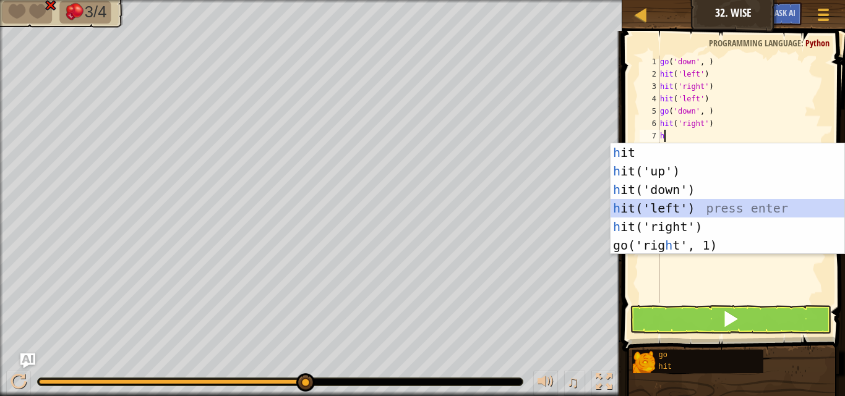
click at [674, 202] on div "h it press enter h it('up') press enter h it('down') press enter h it('left') p…" at bounding box center [728, 218] width 234 height 148
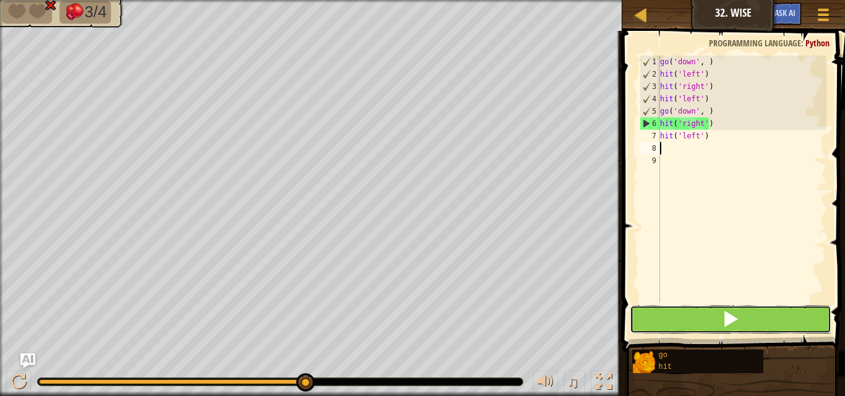
click at [700, 328] on button at bounding box center [731, 320] width 202 height 28
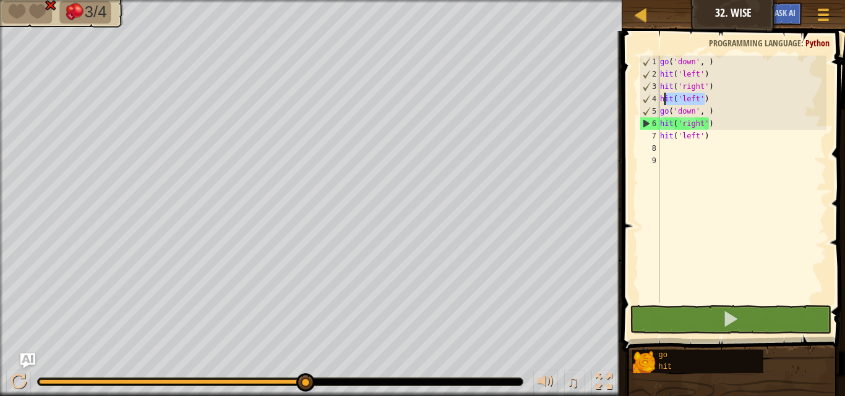
drag, startPoint x: 710, startPoint y: 96, endPoint x: 665, endPoint y: 98, distance: 45.2
click at [665, 98] on div "go ( 'down' , ) hit ( 'left' ) hit ( 'right' ) hit ( 'left' ) go ( 'down' , ) h…" at bounding box center [742, 192] width 169 height 272
type textarea "h"
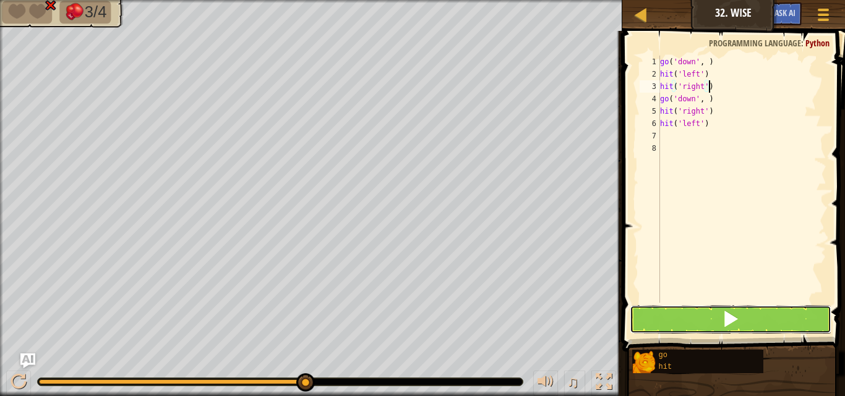
click at [732, 319] on span at bounding box center [730, 319] width 17 height 17
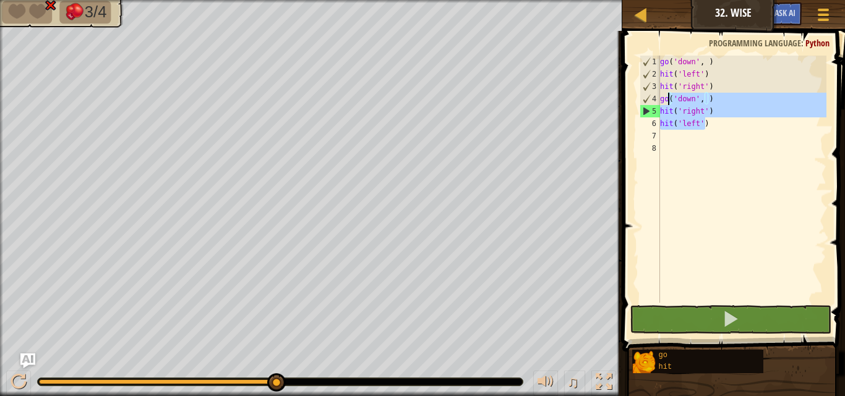
drag, startPoint x: 706, startPoint y: 127, endPoint x: 667, endPoint y: 97, distance: 49.0
click at [667, 97] on div "go ( 'down' , ) hit ( 'left' ) hit ( 'right' ) go ( 'down' , ) hit ( 'right' ) …" at bounding box center [742, 192] width 169 height 272
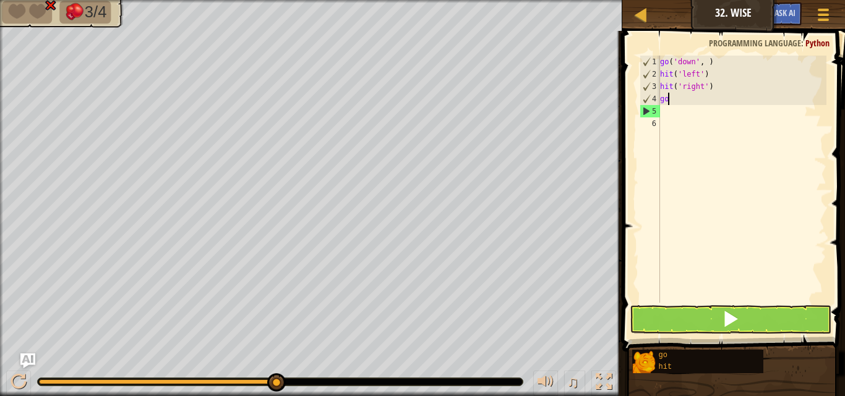
type textarea "g"
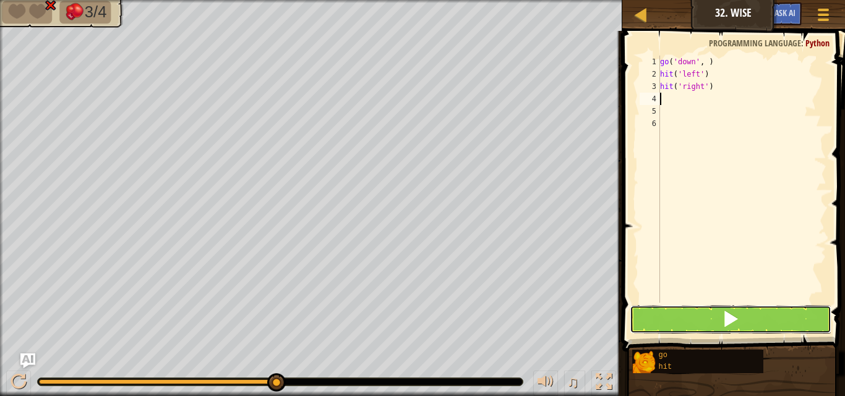
click at [688, 324] on button at bounding box center [731, 320] width 202 height 28
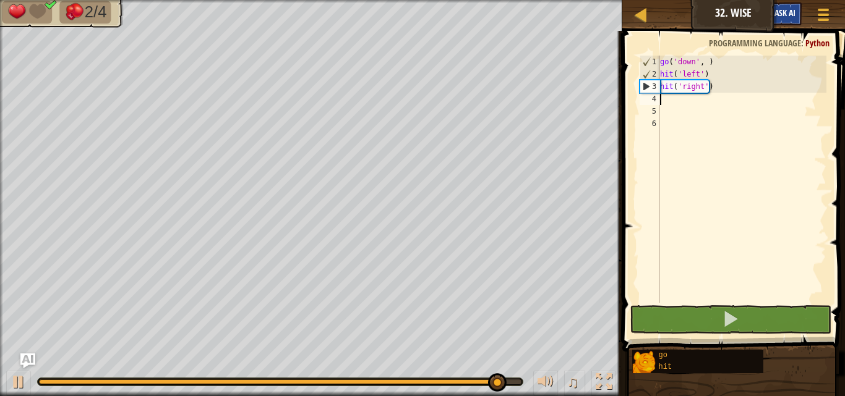
type textarea "g"
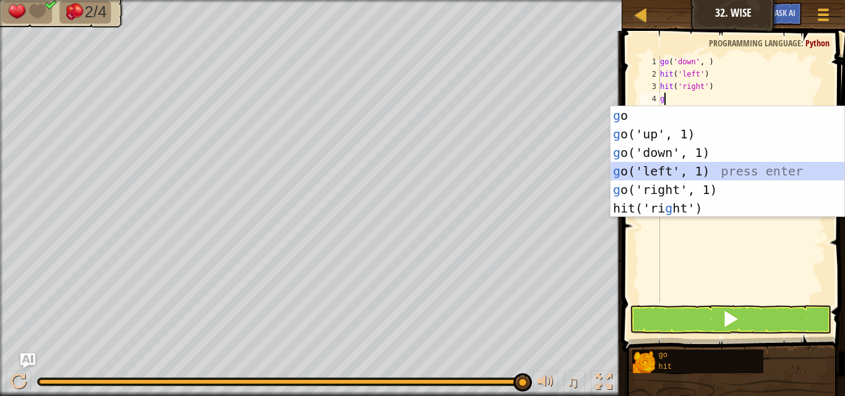
click at [637, 164] on div "g o press enter g o('up', 1) press enter g o('down', 1) press enter g o('left',…" at bounding box center [728, 180] width 234 height 148
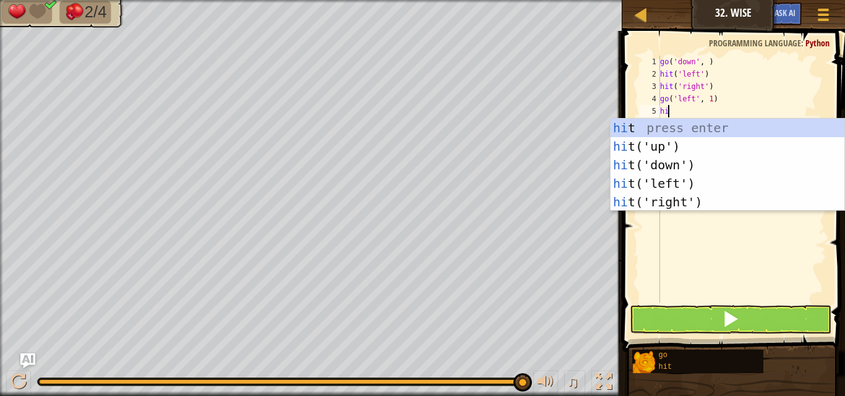
type textarea "hit"
click at [645, 160] on div "hit press enter hit ('up') press enter hit ('down') press enter hit ('left') pr…" at bounding box center [728, 184] width 234 height 130
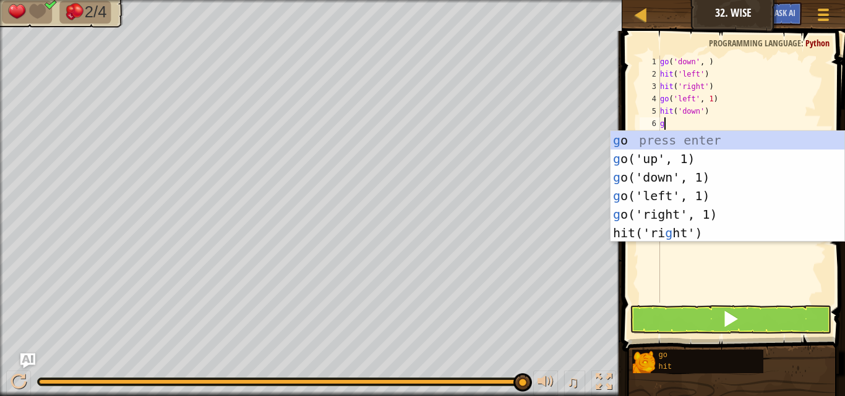
type textarea "go"
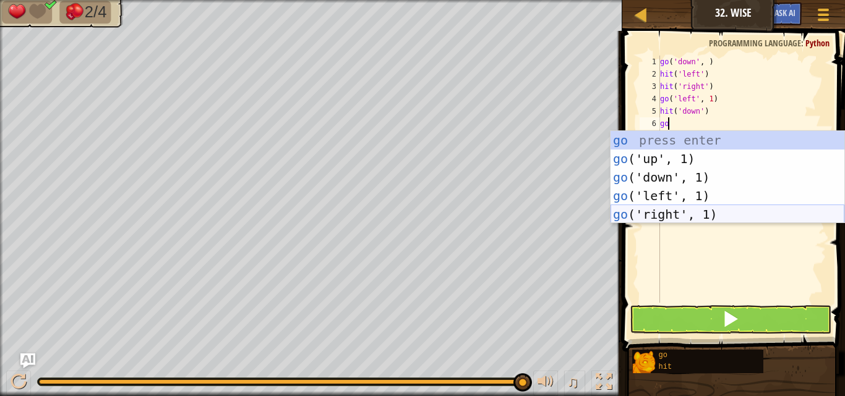
click at [696, 215] on div "go press enter go ('up', 1) press enter go ('down', 1) press enter go ('left', …" at bounding box center [728, 196] width 234 height 130
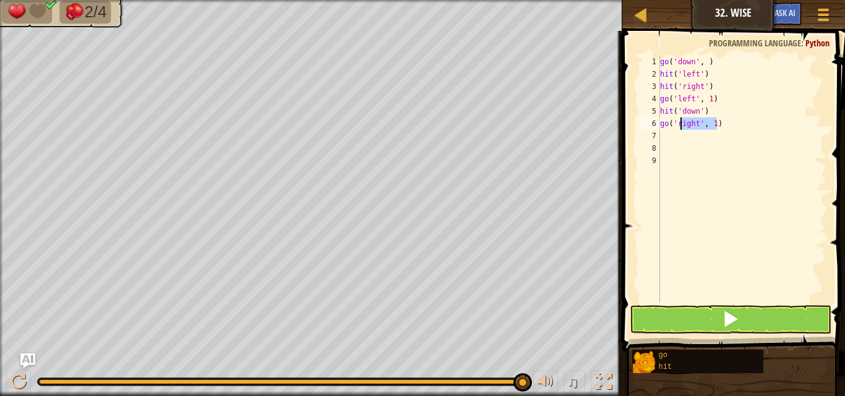
drag, startPoint x: 731, startPoint y: 121, endPoint x: 683, endPoint y: 124, distance: 47.7
click at [682, 124] on div "go ( 'down' , ) hit ( 'left' ) hit ( 'right' ) go ( 'left' , 1 ) hit ( 'down' )…" at bounding box center [742, 192] width 169 height 272
type textarea "g"
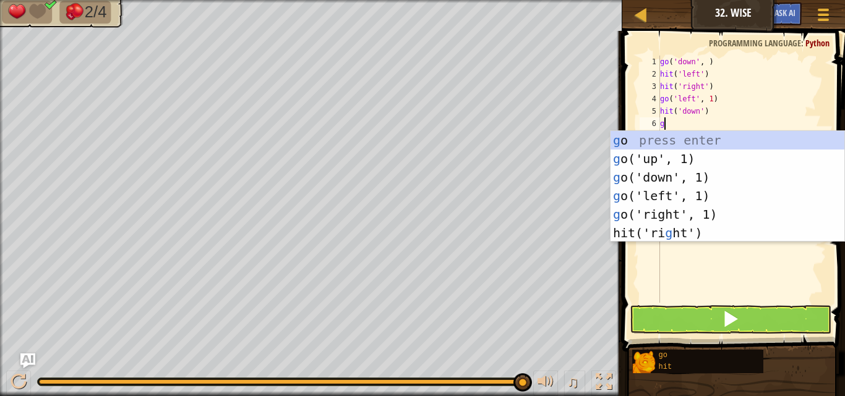
type textarea "go"
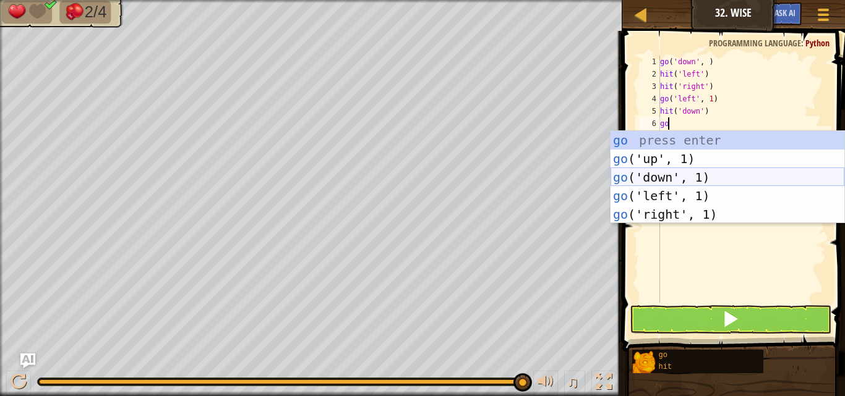
click at [661, 177] on div "go press enter go ('up', 1) press enter go ('down', 1) press enter go ('left', …" at bounding box center [728, 196] width 234 height 130
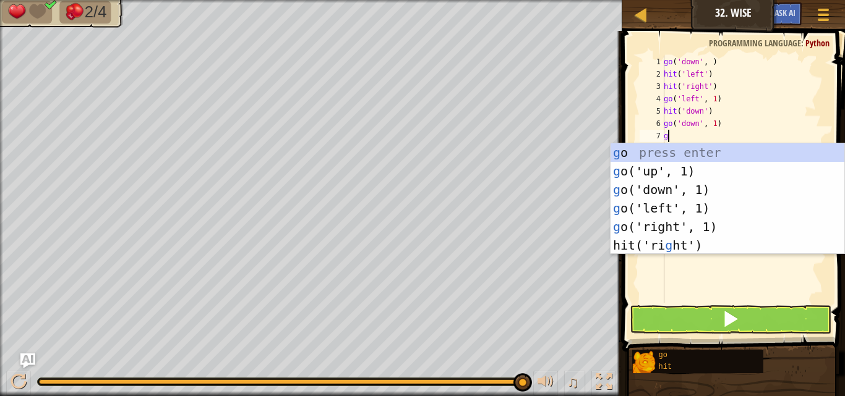
type textarea "go"
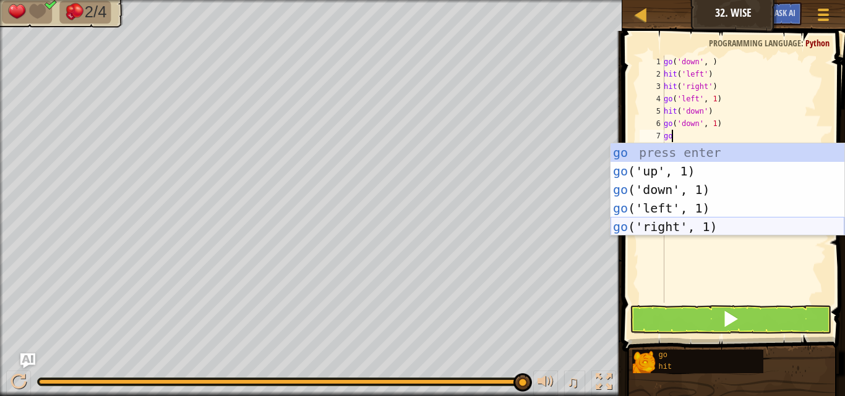
click at [659, 233] on div "go press enter go ('up', 1) press enter go ('down', 1) press enter go ('left', …" at bounding box center [728, 209] width 234 height 130
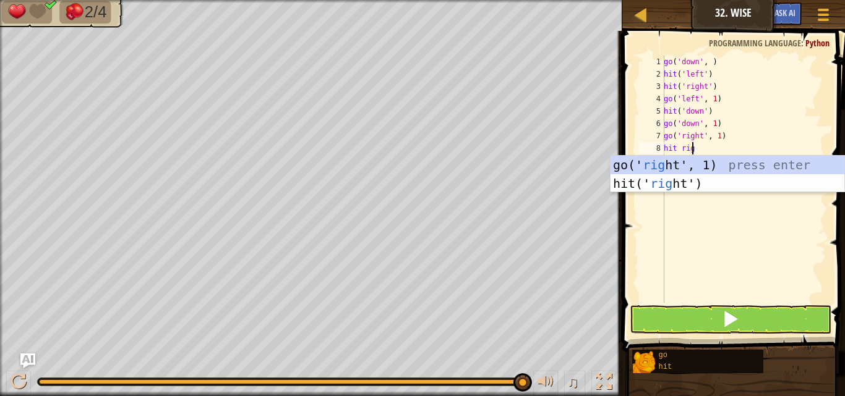
scroll to position [6, 2]
type textarea "hit right"
click at [703, 167] on div "go(' right ', 1) press enter hit(' right ') press enter" at bounding box center [728, 193] width 234 height 74
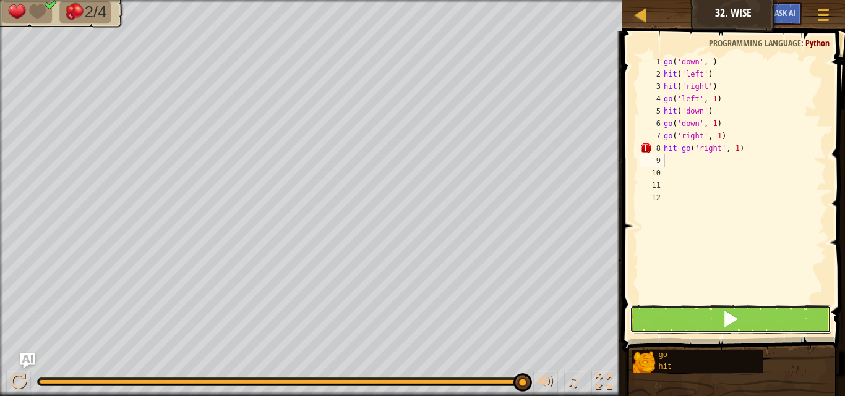
click at [713, 326] on button at bounding box center [731, 320] width 202 height 28
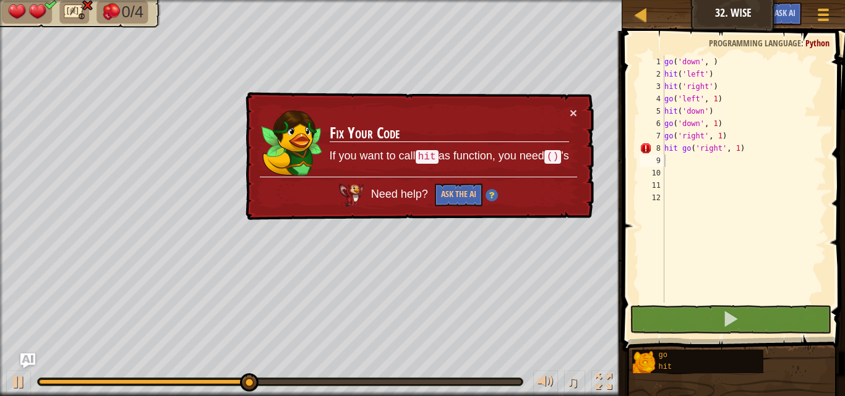
click at [568, 115] on td "Fix Your Code If you want to call hit as function, you need () 's" at bounding box center [449, 141] width 241 height 71
click at [570, 113] on button "×" at bounding box center [573, 112] width 7 height 13
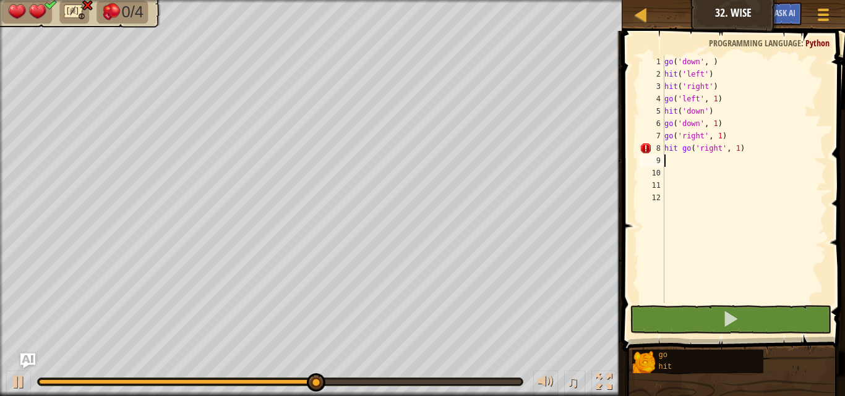
click at [687, 147] on div "go ( 'down' , ) hit ( 'left' ) hit ( 'right' ) go ( 'left' , 1 ) hit ( 'down' )…" at bounding box center [744, 192] width 165 height 272
click at [690, 147] on div "go ( 'down' , ) hit ( 'left' ) hit ( 'right' ) go ( 'left' , 1 ) hit ( 'down' )…" at bounding box center [744, 179] width 165 height 247
click at [687, 149] on div "go ( 'down' , ) hit ( 'left' ) hit ( 'right' ) go ( 'left' , 1 ) hit ( 'down' )…" at bounding box center [744, 192] width 165 height 272
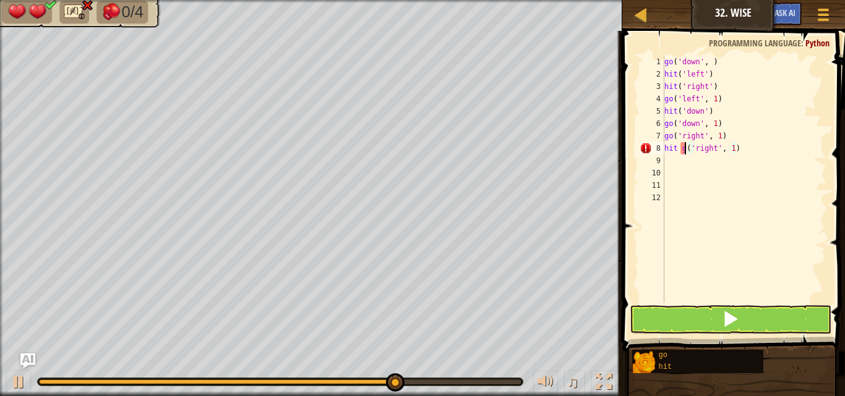
type textarea "hit ('right', 1)"
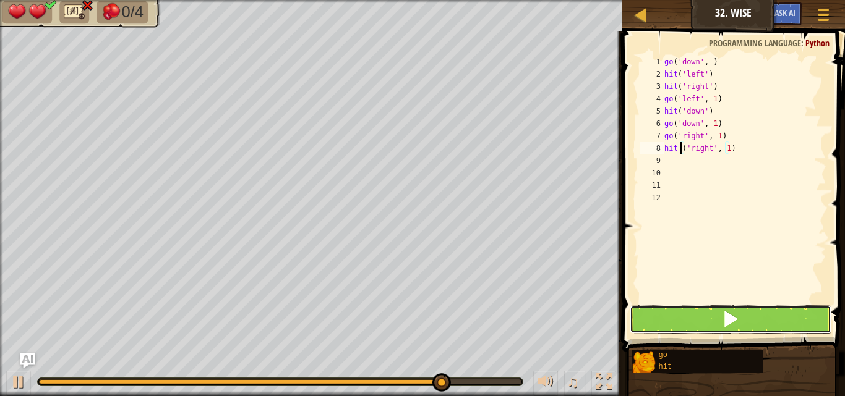
click at [730, 327] on span at bounding box center [730, 319] width 17 height 17
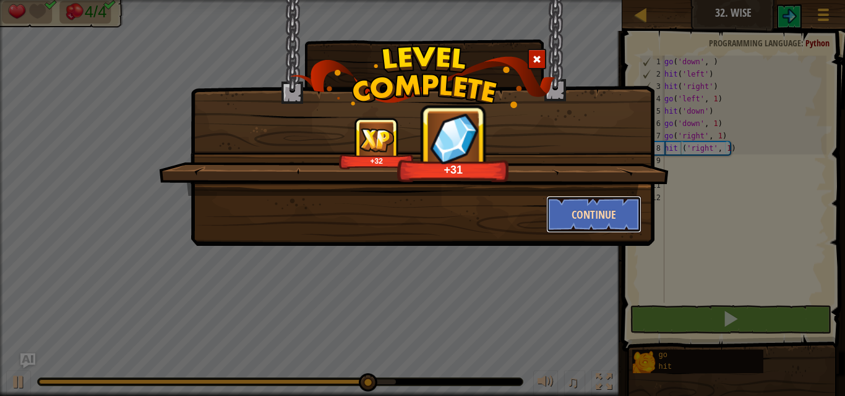
click at [586, 208] on button "Continue" at bounding box center [594, 214] width 96 height 37
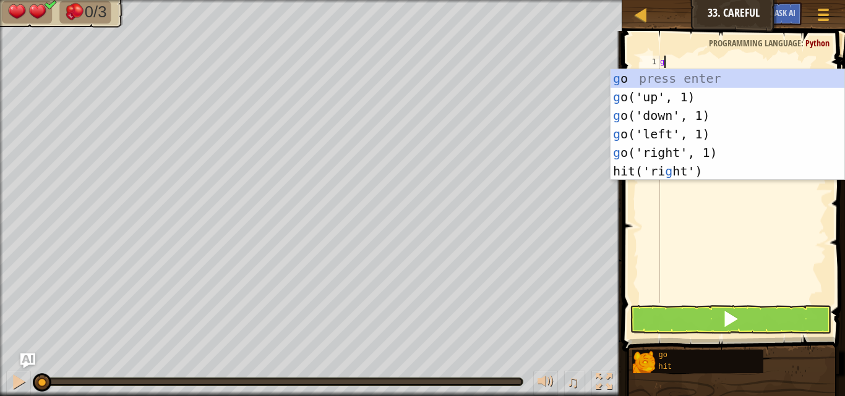
scroll to position [6, 0]
type textarea "go"
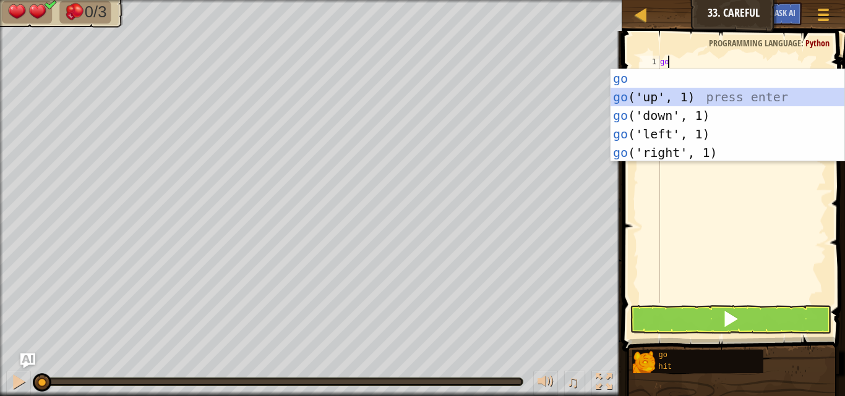
click at [712, 90] on div "go press enter go ('up', 1) press enter go ('down', 1) press enter go ('left', …" at bounding box center [728, 134] width 234 height 130
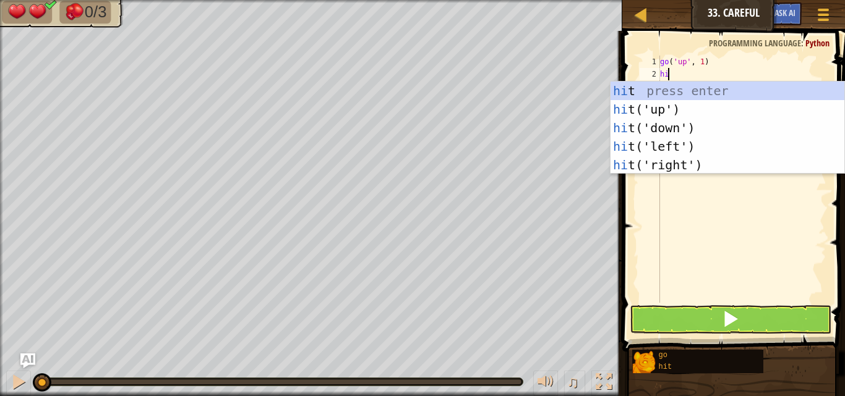
type textarea "hit"
click at [680, 160] on div "hit press enter hit ('up') press enter hit ('down') press enter hit ('left') pr…" at bounding box center [728, 147] width 234 height 130
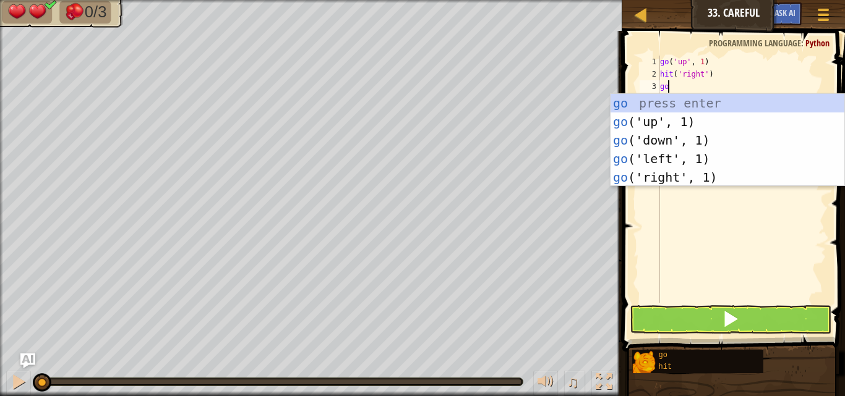
type textarea "g"
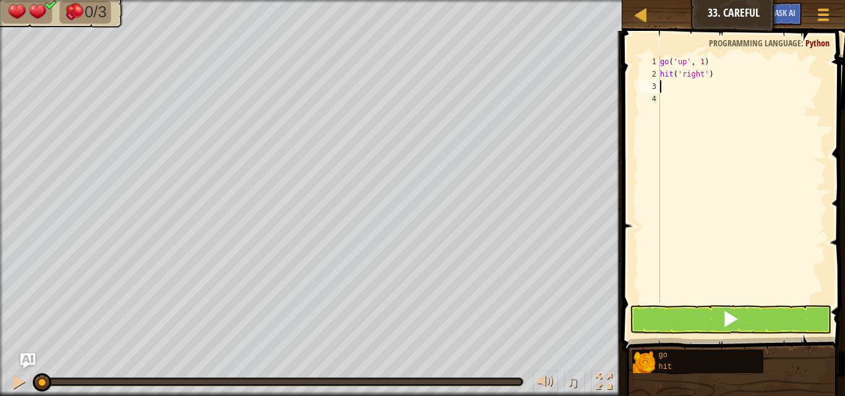
click at [702, 62] on div "go ( 'up' , 1 ) hit ( 'right' )" at bounding box center [742, 192] width 169 height 272
click at [692, 78] on div "go ( 'up' , 3 ) hit ( 'right' )" at bounding box center [742, 192] width 169 height 272
type textarea "hit('right')"
click at [692, 87] on div "go ( 'up' , 3 ) hit ( 'right' )" at bounding box center [742, 192] width 169 height 272
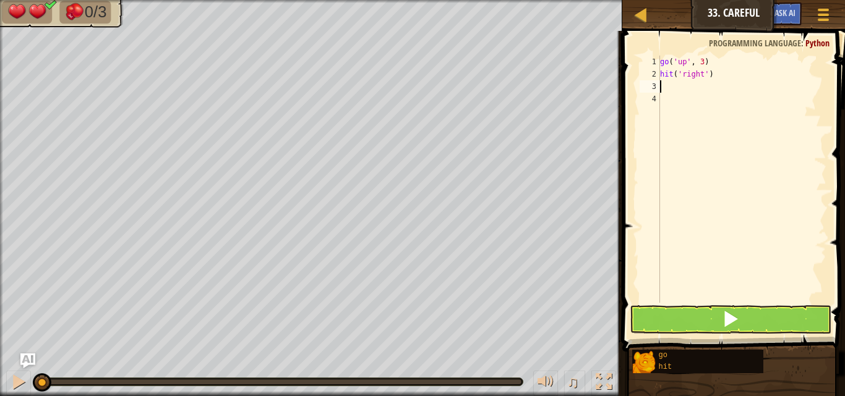
scroll to position [6, 0]
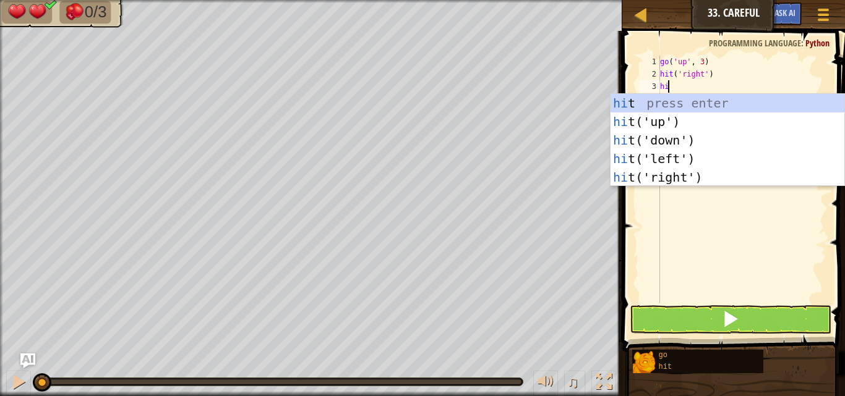
type textarea "hit"
click at [675, 135] on div "hit press enter hit ('up') press enter hit ('down') press enter hit ('left') pr…" at bounding box center [728, 159] width 234 height 130
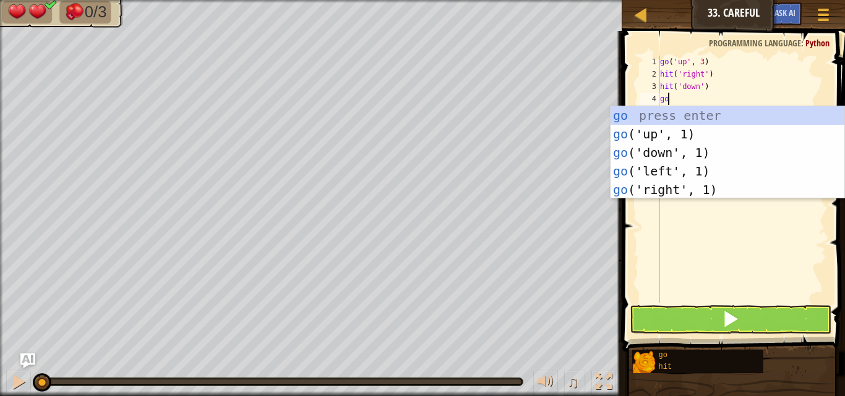
click at [700, 84] on div "go ( 'up' , 3 ) hit ( 'right' ) hit ( 'down' ) go" at bounding box center [742, 192] width 169 height 272
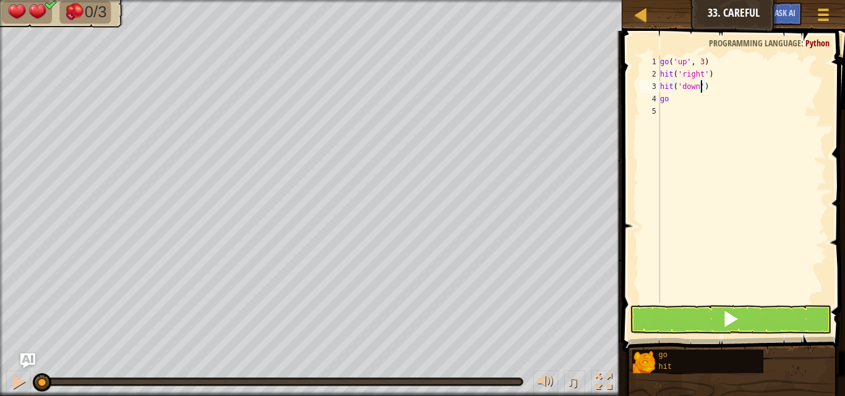
click at [700, 87] on div "go ( 'up' , 3 ) hit ( 'right' ) hit ( 'down' ) go" at bounding box center [742, 192] width 169 height 272
click at [679, 98] on div "go ( 'up' , 3 ) hit ( 'right' ) hit ( 'down' ) go" at bounding box center [742, 192] width 169 height 272
type textarea "go do"
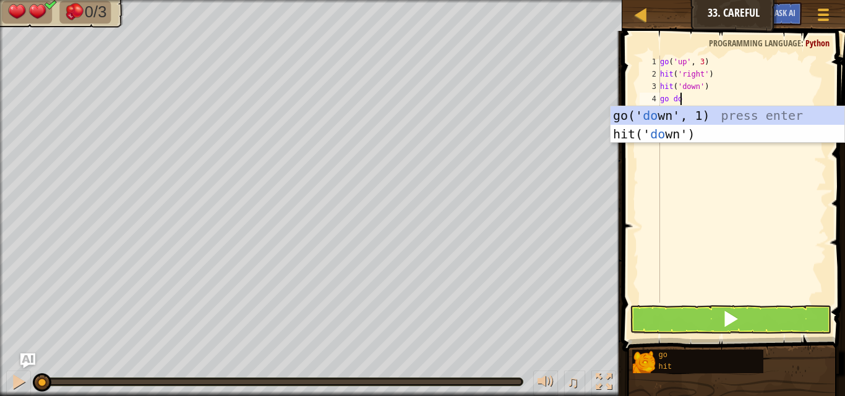
click at [707, 114] on div "go(' do wn', 1) press enter hit(' do wn') press enter" at bounding box center [728, 143] width 234 height 74
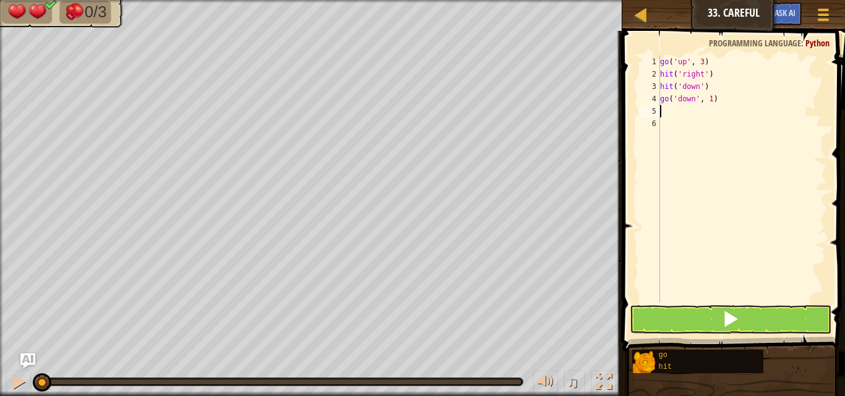
scroll to position [6, 0]
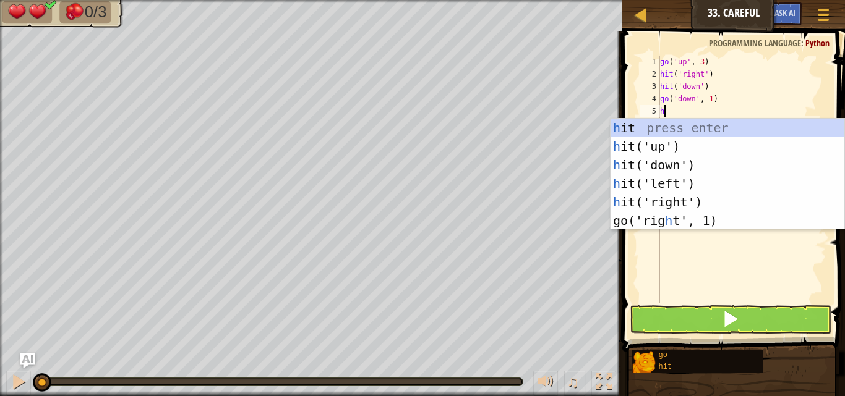
type textarea "hi"
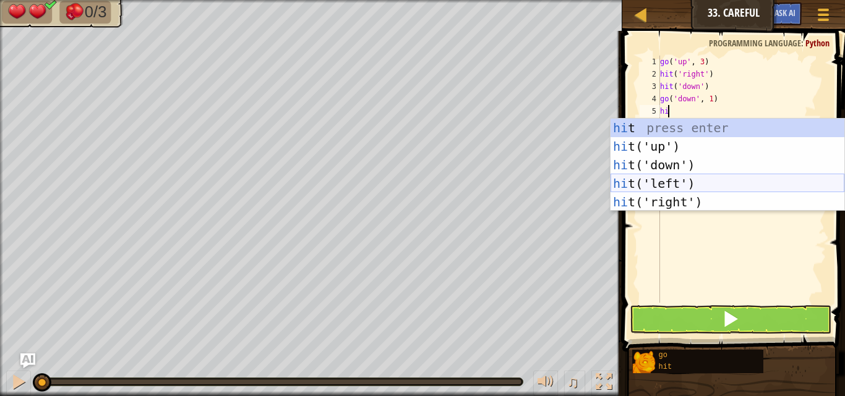
click at [688, 185] on div "hi t press enter hi t('up') press enter hi t('down') press enter hi t('left') p…" at bounding box center [728, 184] width 234 height 130
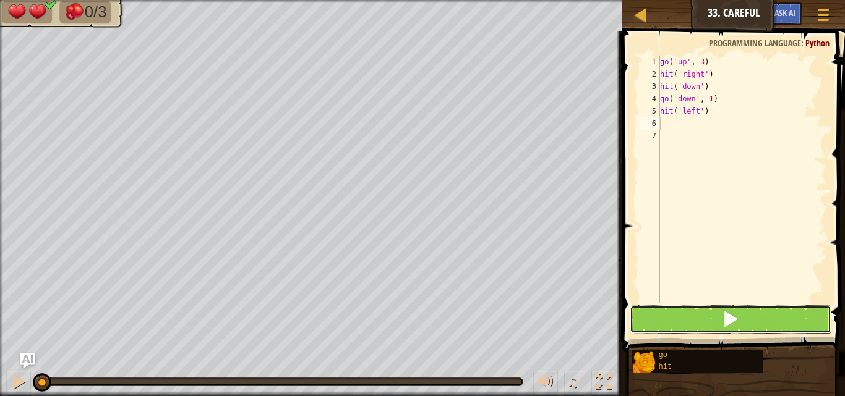
drag, startPoint x: 740, startPoint y: 314, endPoint x: 752, endPoint y: 322, distance: 13.9
click at [740, 315] on button at bounding box center [731, 320] width 202 height 28
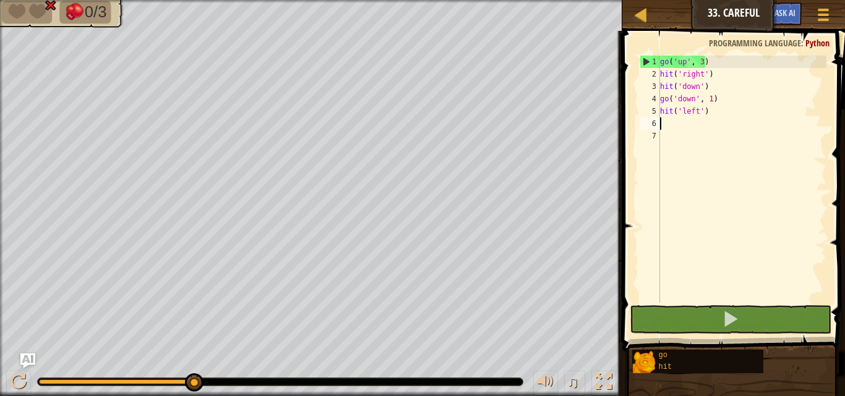
click at [701, 62] on div "go ( 'up' , 3 ) hit ( 'right' ) hit ( 'down' ) go ( 'down' , 1 ) hit ( 'left' )" at bounding box center [742, 192] width 169 height 272
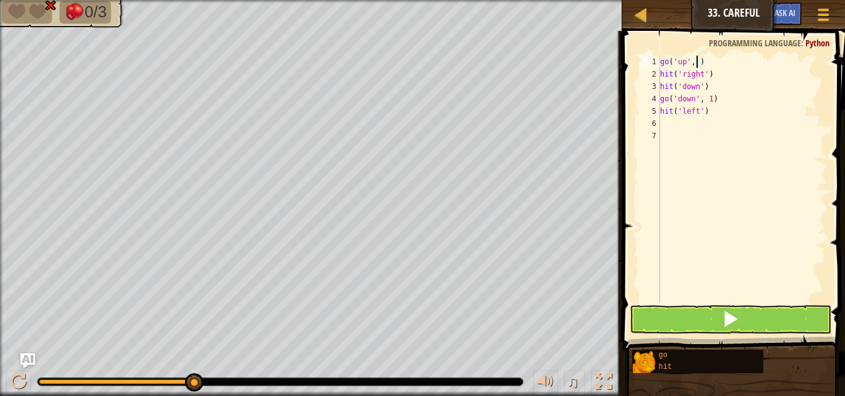
type textarea "go('up', 1)"
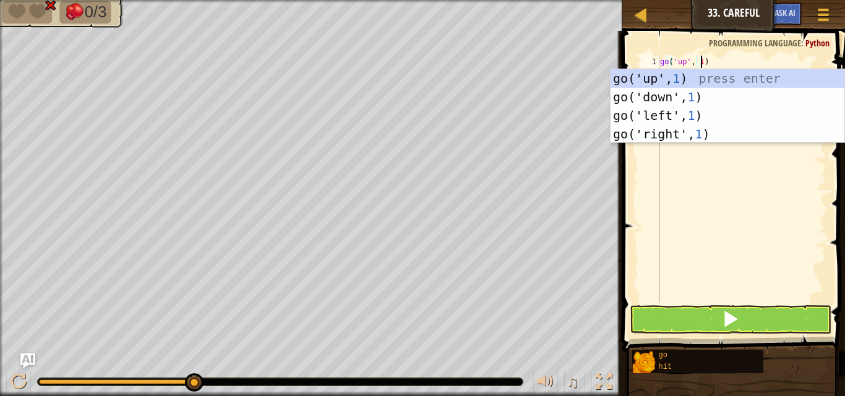
scroll to position [6, 3]
click at [794, 182] on div "go ( 'up' , 1 ) hit ( 'right' ) hit ( 'down' ) go ( 'down' , 1 ) hit ( 'left' )" at bounding box center [742, 192] width 169 height 272
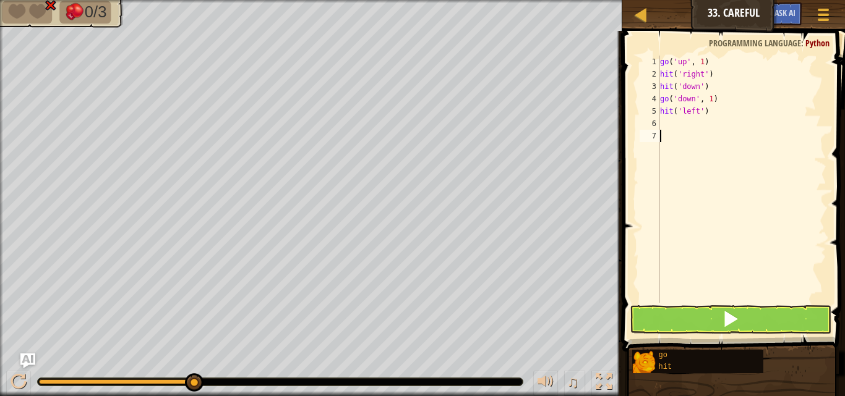
scroll to position [6, 0]
click at [716, 76] on div "go ( 'up' , 1 ) hit ( 'right' ) hit ( 'down' ) go ( 'down' , 1 ) hit ( 'left' )" at bounding box center [742, 192] width 169 height 272
click at [716, 77] on div "go ( 'up' , 1 ) hit ( 'right' ) hit ( 'down' ) go ( 'down' , 1 ) hit ( 'left' )" at bounding box center [742, 192] width 169 height 272
type textarea "hit('right')"
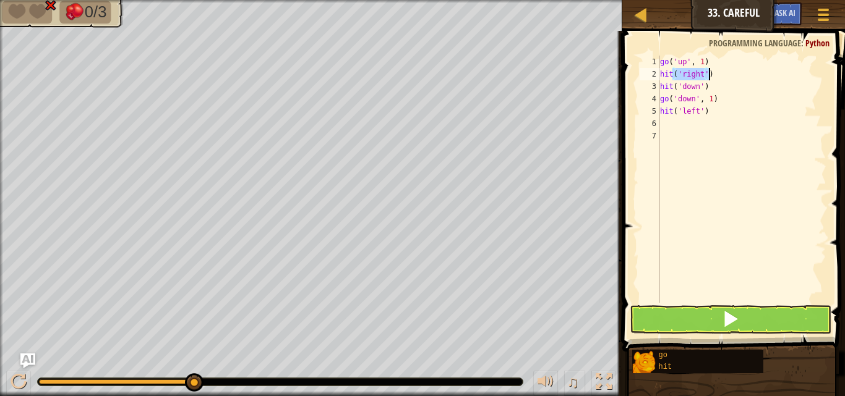
click at [722, 78] on div "go ( 'up' , 1 ) hit ( 'right' ) hit ( 'down' ) go ( 'down' , 1 ) hit ( 'left' )" at bounding box center [742, 179] width 169 height 247
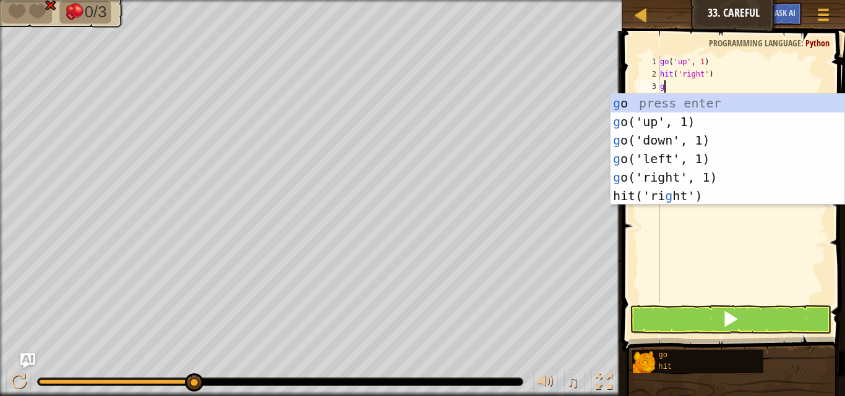
type textarea "go"
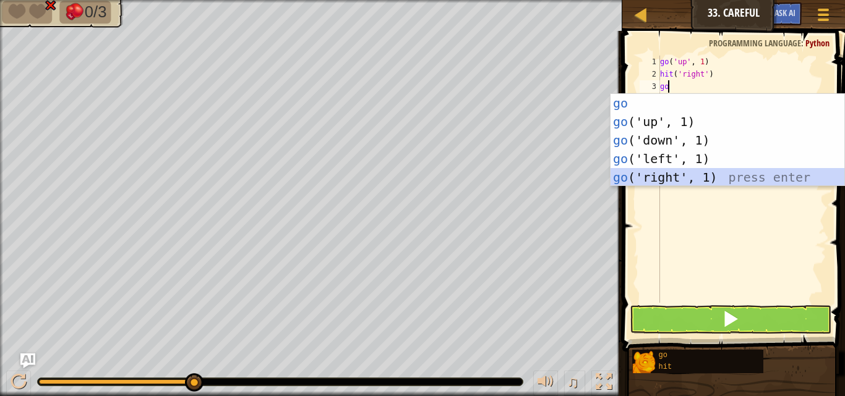
click at [658, 178] on div "go press enter go ('up', 1) press enter go ('down', 1) press enter go ('left', …" at bounding box center [728, 159] width 234 height 130
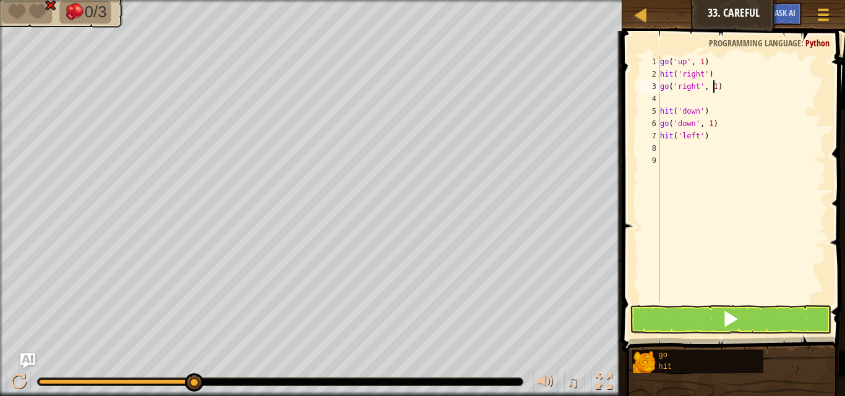
click at [713, 88] on div "go ( 'up' , 1 ) hit ( 'right' ) go ( 'right' , 1 ) hit ( 'down' ) go ( 'down' ,…" at bounding box center [742, 192] width 169 height 272
click at [660, 108] on div "go ( 'up' , 1 ) hit ( 'right' ) go ( 'right' , 2 ) hit ( 'down' ) go ( 'down' ,…" at bounding box center [742, 192] width 169 height 272
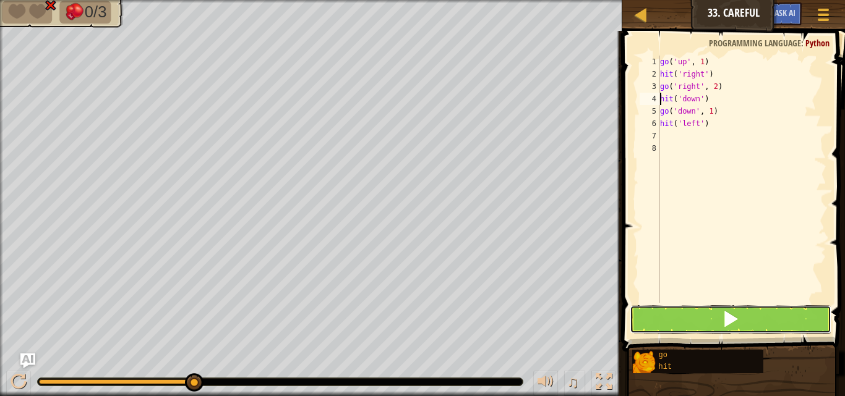
click at [705, 315] on button at bounding box center [731, 320] width 202 height 28
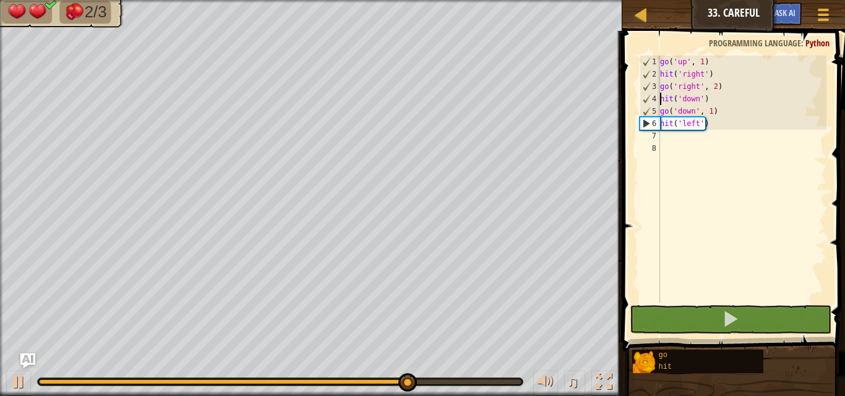
click at [709, 113] on div "go ( 'up' , 1 ) hit ( 'right' ) go ( 'right' , 2 ) hit ( 'down' ) go ( 'down' ,…" at bounding box center [742, 192] width 169 height 272
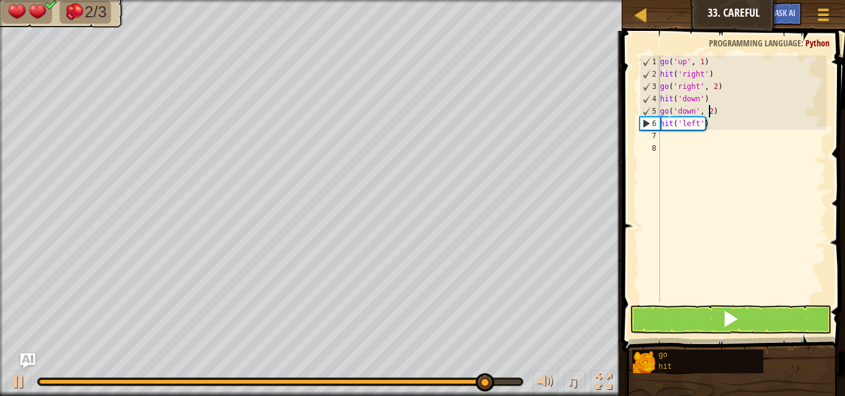
scroll to position [6, 4]
type textarea "go('down', 2)"
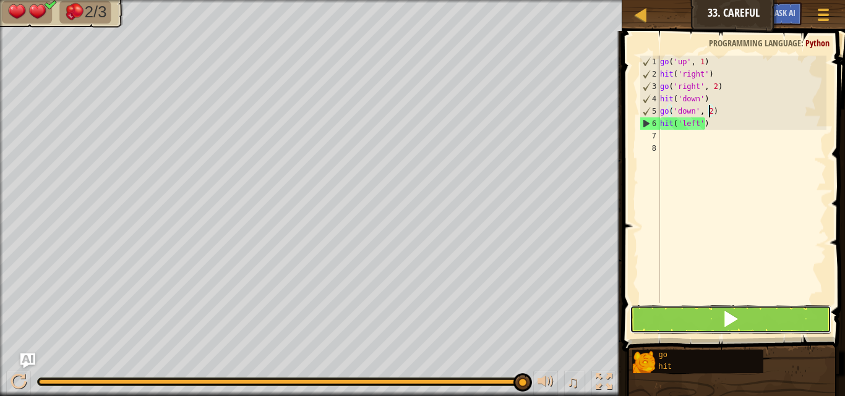
click at [739, 313] on span at bounding box center [730, 319] width 17 height 17
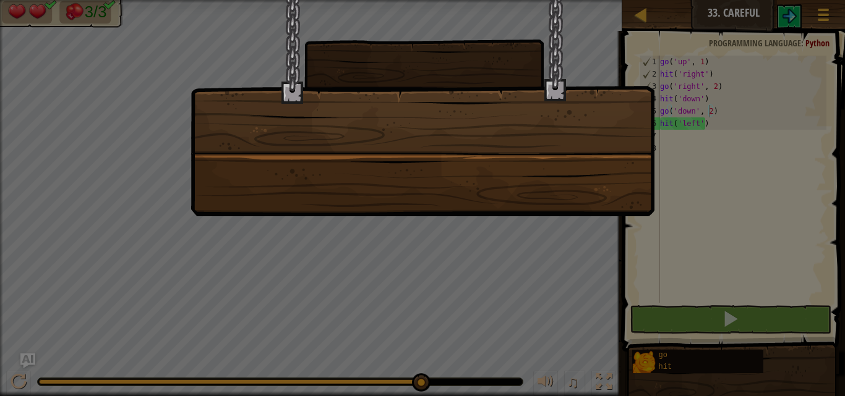
click at [435, 194] on div at bounding box center [423, 108] width 464 height 216
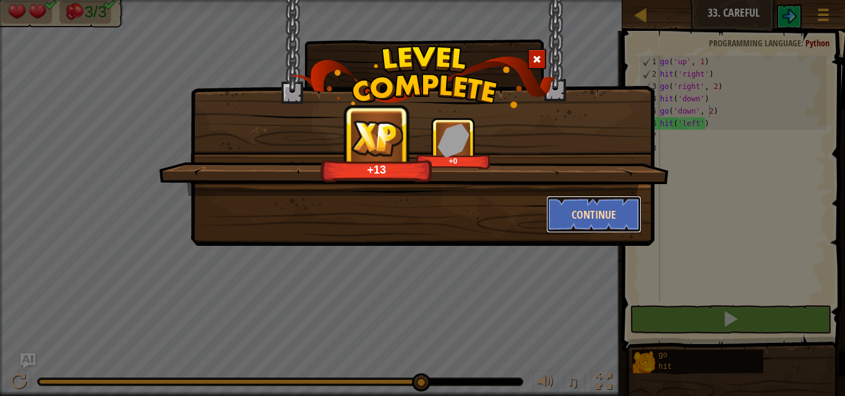
click at [585, 224] on button "Continue" at bounding box center [594, 214] width 96 height 37
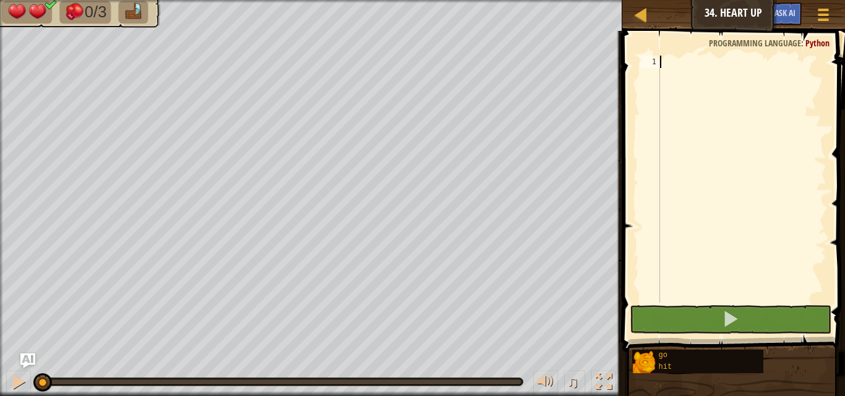
scroll to position [6, 0]
type textarea "go"
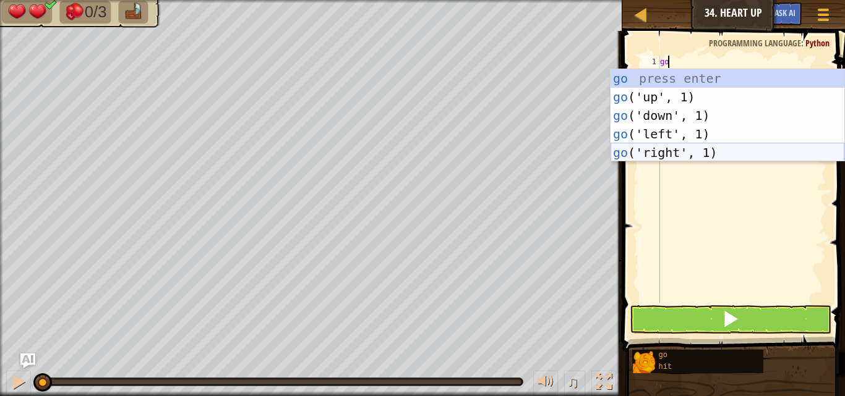
click at [662, 148] on div "go press enter go ('up', 1) press enter go ('down', 1) press enter go ('left', …" at bounding box center [728, 134] width 234 height 130
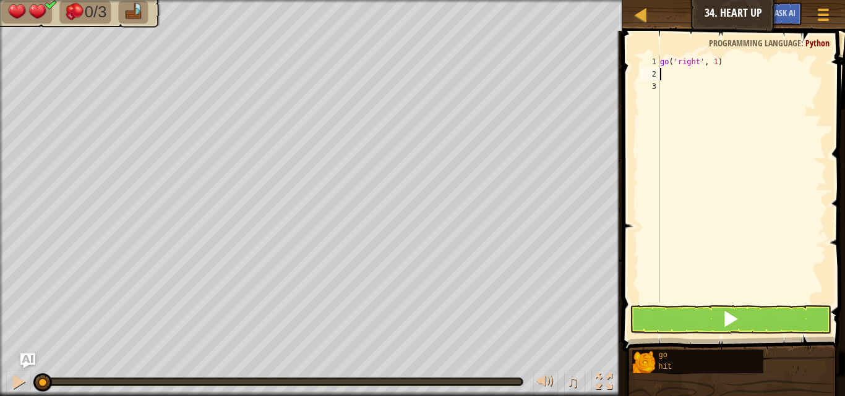
type textarea "hi"
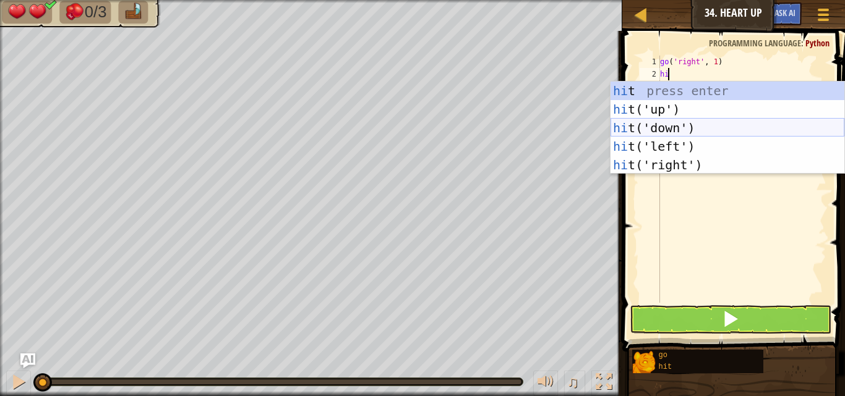
click at [709, 132] on div "hi t press enter hi t('up') press enter hi t('down') press enter hi t('left') p…" at bounding box center [728, 147] width 234 height 130
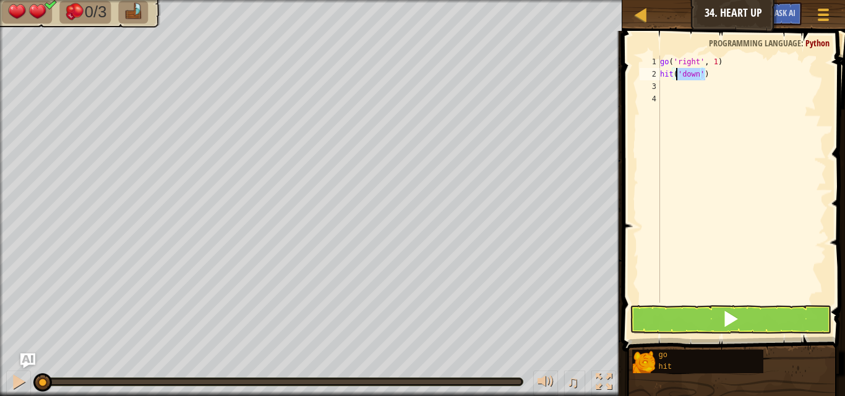
drag, startPoint x: 720, startPoint y: 78, endPoint x: 677, endPoint y: 77, distance: 43.3
click at [677, 77] on div "go ( 'right' , 1 ) hit ( 'down' )" at bounding box center [742, 192] width 169 height 272
type textarea "hit('down')"
click at [673, 87] on div "go ( 'right' , 1 ) hit ( 'down' )" at bounding box center [742, 192] width 169 height 272
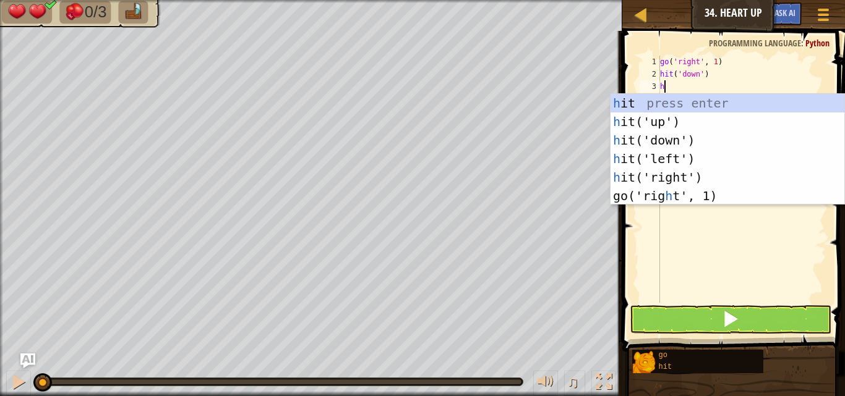
type textarea "hi"
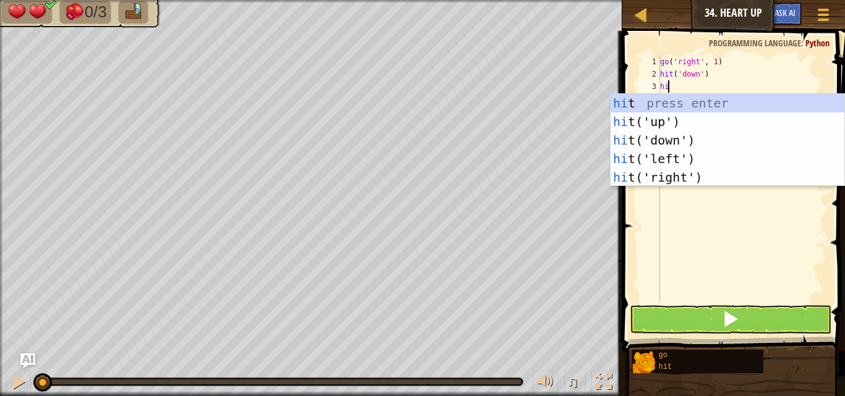
click at [750, 113] on div "hi t press enter hi t('up') press enter hi t('down') press enter hi t('left') p…" at bounding box center [728, 159] width 234 height 130
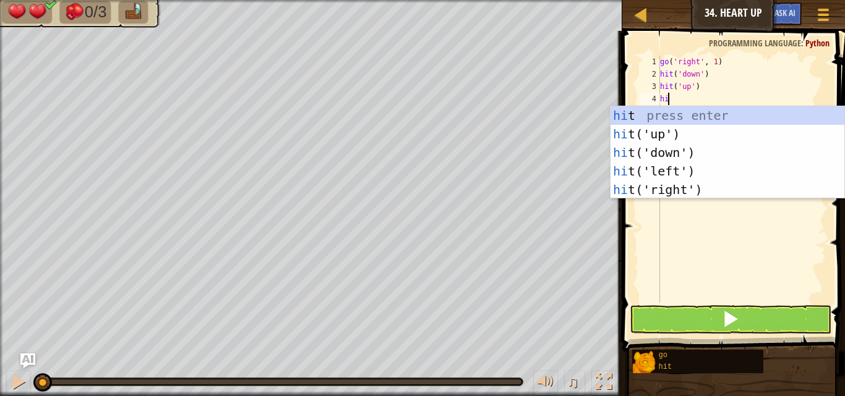
type textarea "hit"
click at [656, 189] on div "hit press enter hit ('up') press enter hit ('down') press enter hit ('left') pr…" at bounding box center [728, 171] width 234 height 130
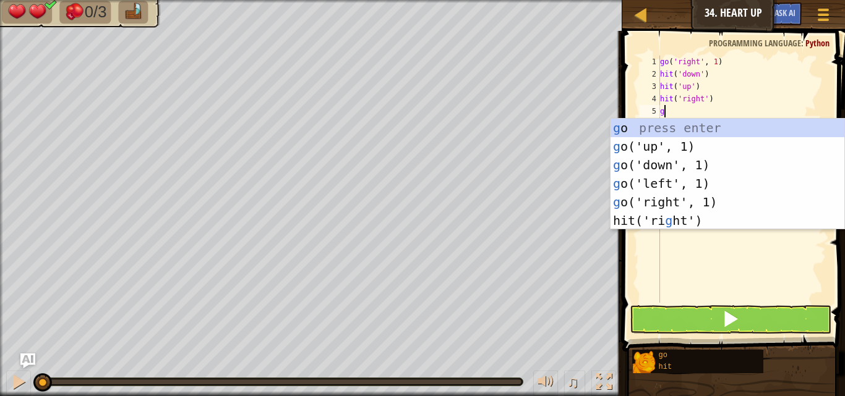
type textarea "go"
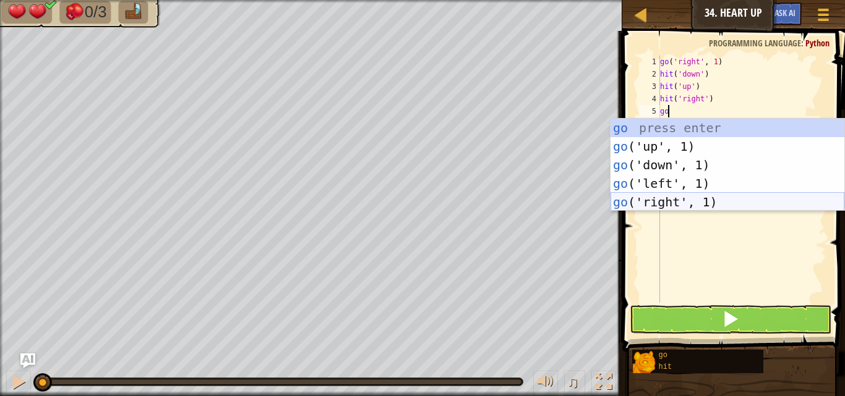
click at [656, 200] on div "go press enter go ('up', 1) press enter go ('down', 1) press enter go ('left', …" at bounding box center [728, 184] width 234 height 130
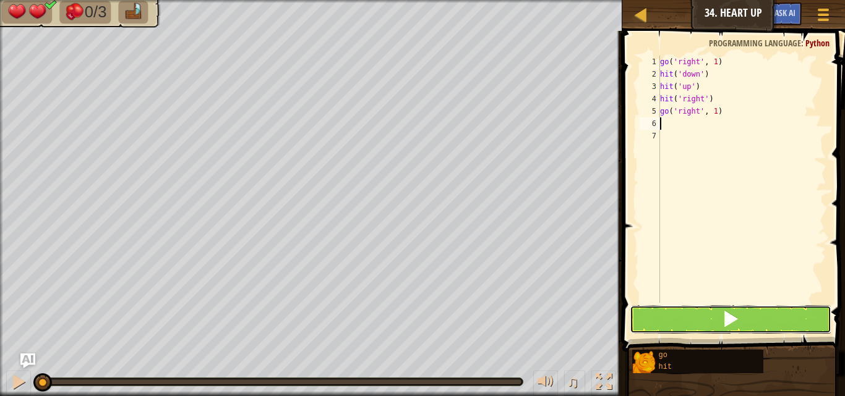
click at [672, 314] on button at bounding box center [731, 320] width 202 height 28
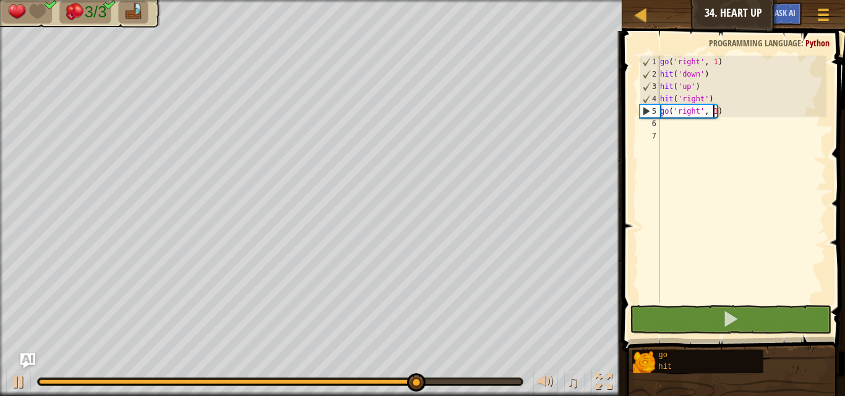
click at [712, 117] on div "go ( 'right' , 1 ) hit ( 'down' ) hit ( 'up' ) hit ( 'right' ) go ( 'right' , 1…" at bounding box center [742, 192] width 169 height 272
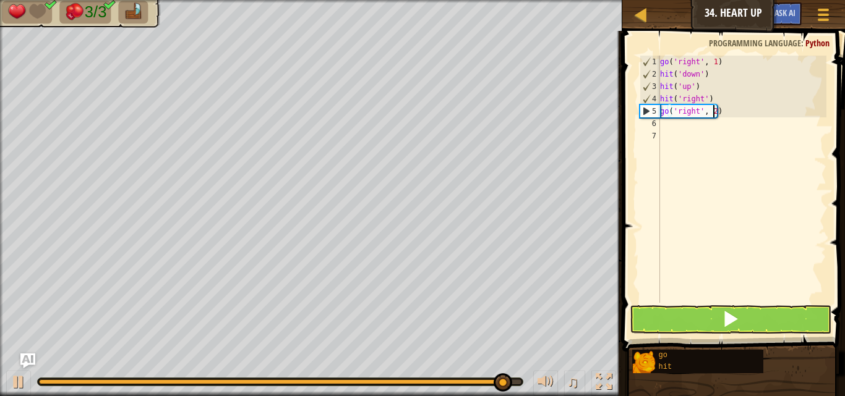
scroll to position [6, 4]
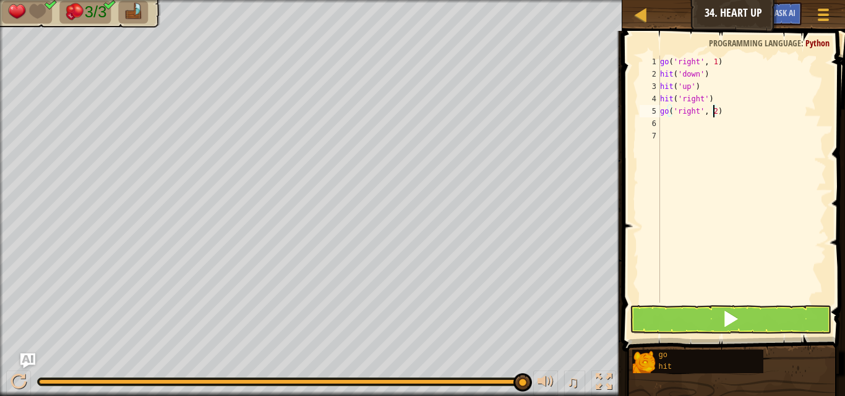
type textarea "go('right', 2)"
click at [668, 306] on button at bounding box center [731, 320] width 202 height 28
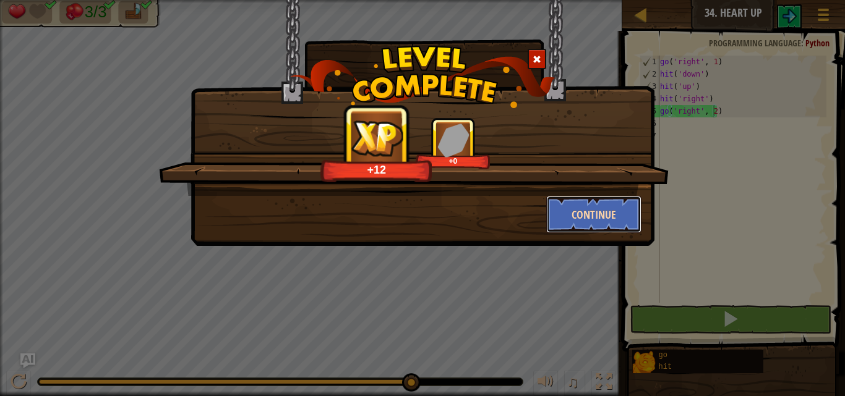
click at [565, 215] on button "Continue" at bounding box center [594, 214] width 96 height 37
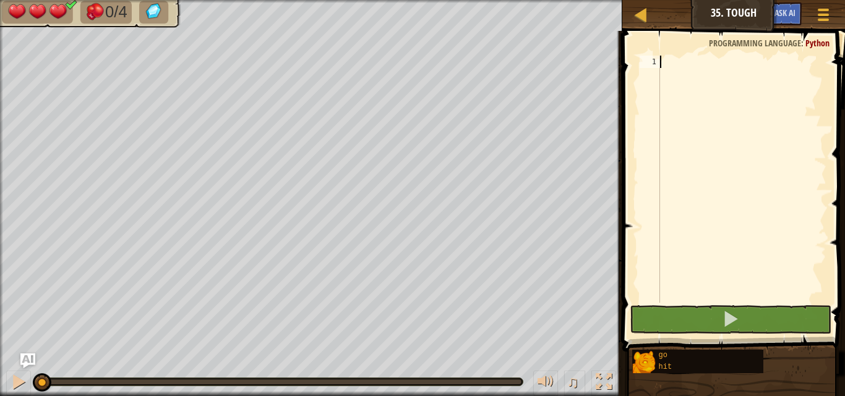
scroll to position [6, 0]
type textarea "go"
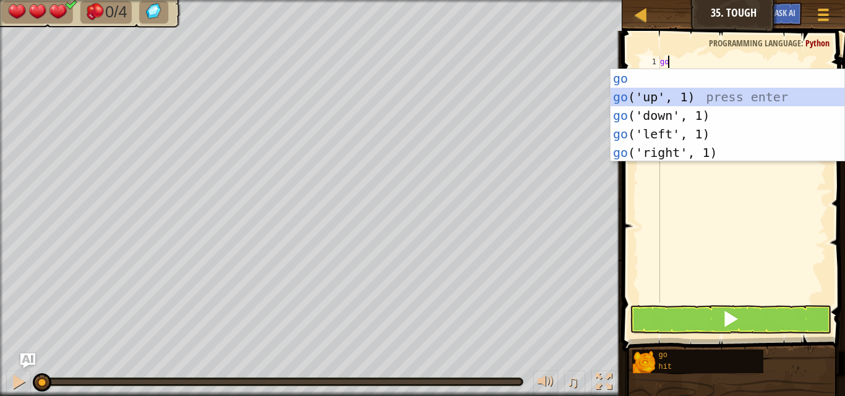
click at [647, 98] on div "go press enter go ('up', 1) press enter go ('down', 1) press enter go ('left', …" at bounding box center [728, 134] width 234 height 130
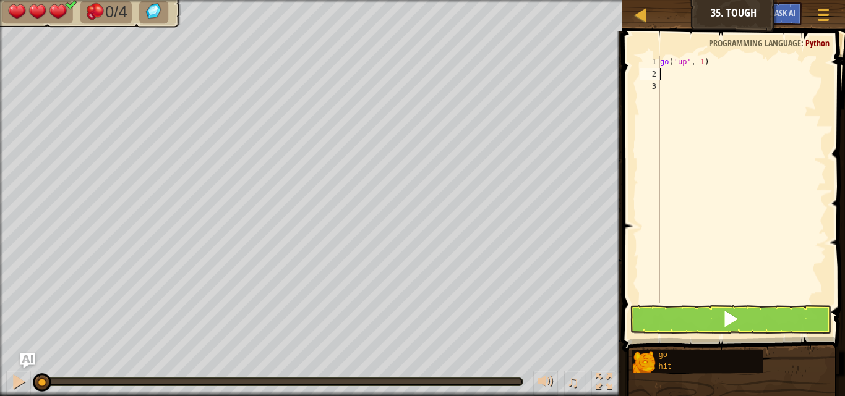
type textarea "hi"
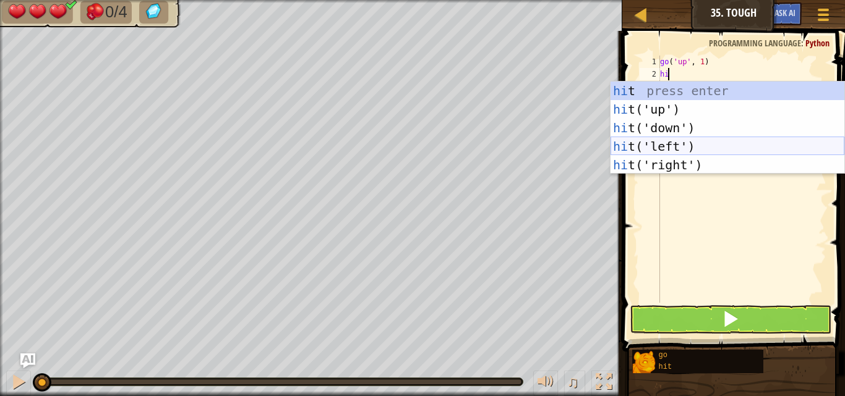
click at [654, 144] on div "hi t press enter hi t('up') press enter hi t('down') press enter hi t('left') p…" at bounding box center [728, 147] width 234 height 130
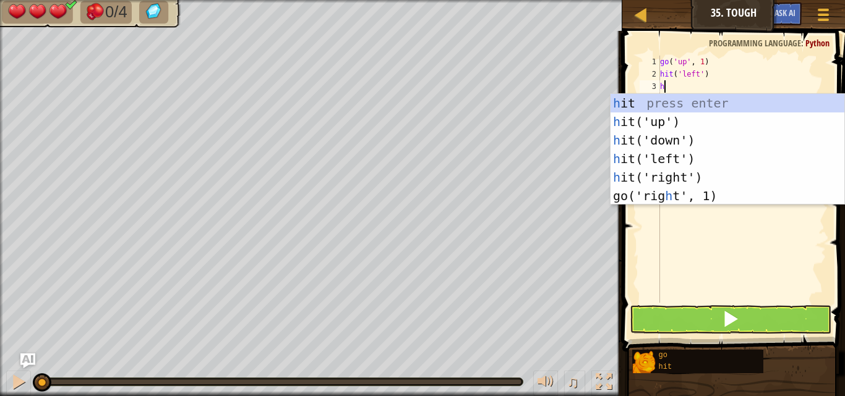
type textarea "hi"
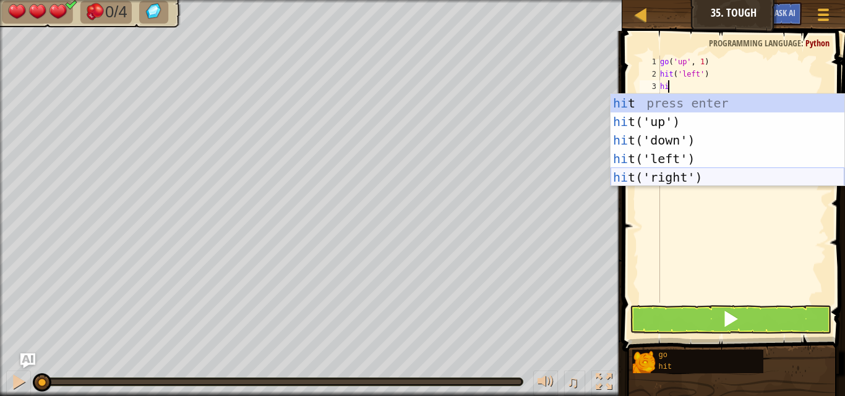
click at [681, 170] on div "hi t press enter hi t('up') press enter hi t('down') press enter hi t('left') p…" at bounding box center [728, 159] width 234 height 130
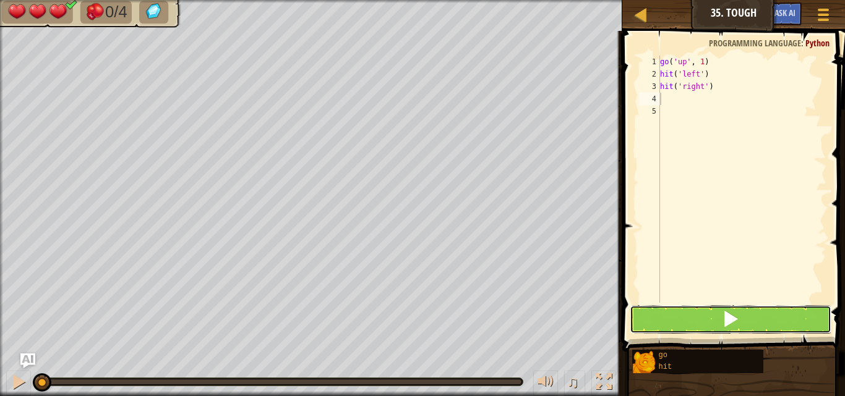
click at [712, 319] on button at bounding box center [731, 320] width 202 height 28
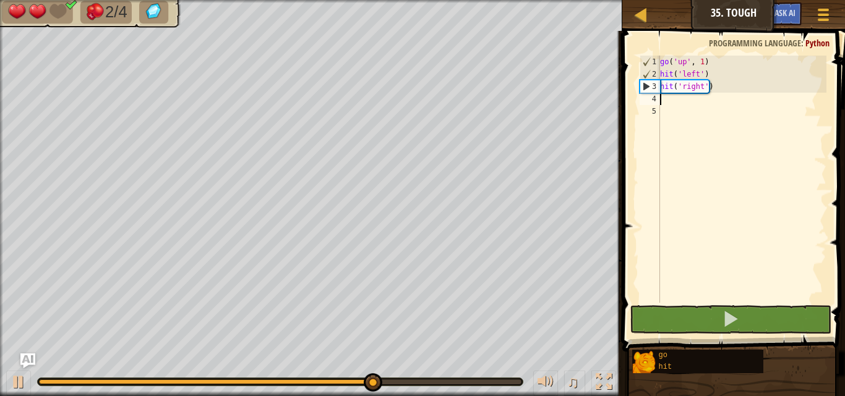
type textarea "go"
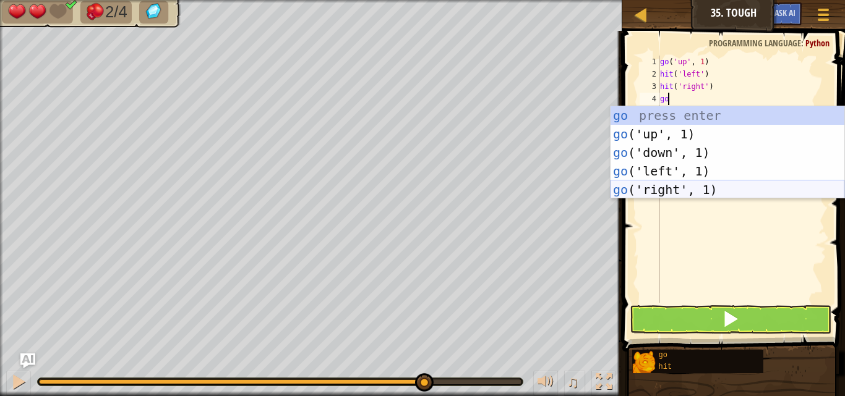
click at [673, 188] on div "go press enter go ('up', 1) press enter go ('down', 1) press enter go ('left', …" at bounding box center [728, 171] width 234 height 130
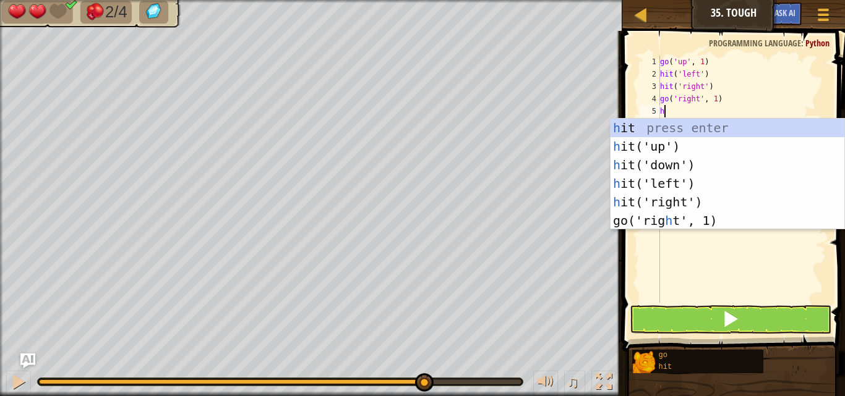
type textarea "hi"
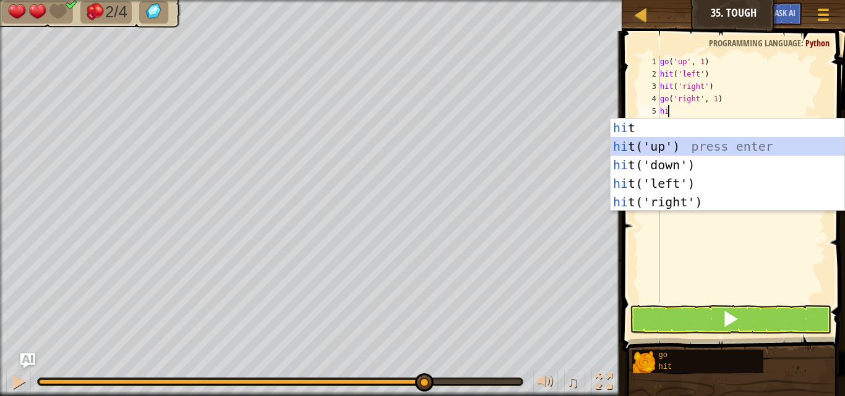
click at [672, 143] on div "hi t press enter hi t('up') press enter hi t('down') press enter hi t('left') p…" at bounding box center [728, 184] width 234 height 130
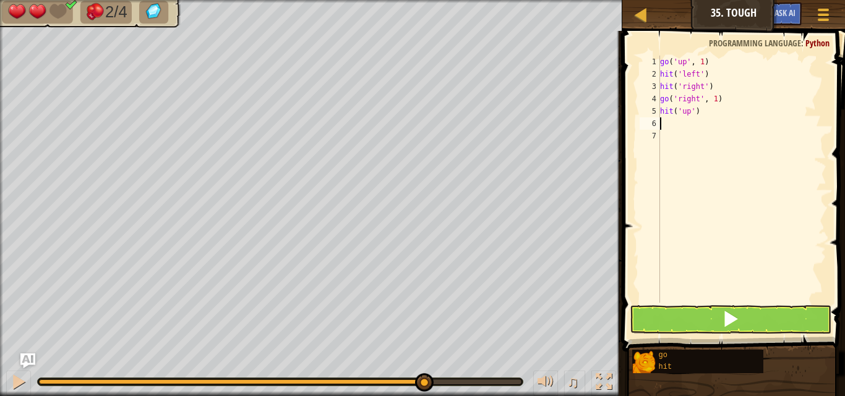
type textarea "go"
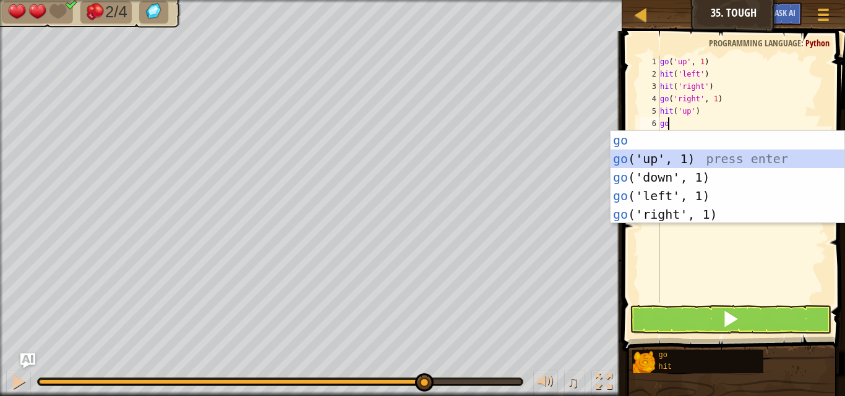
click at [668, 156] on div "go press enter go ('up', 1) press enter go ('down', 1) press enter go ('left', …" at bounding box center [728, 196] width 234 height 130
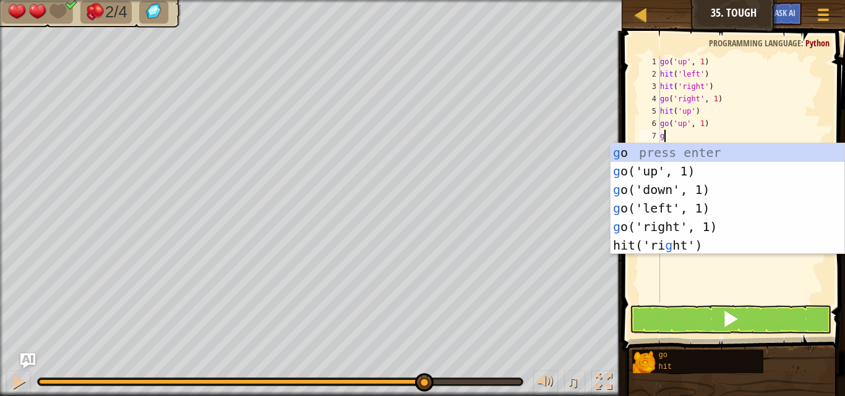
type textarea "go"
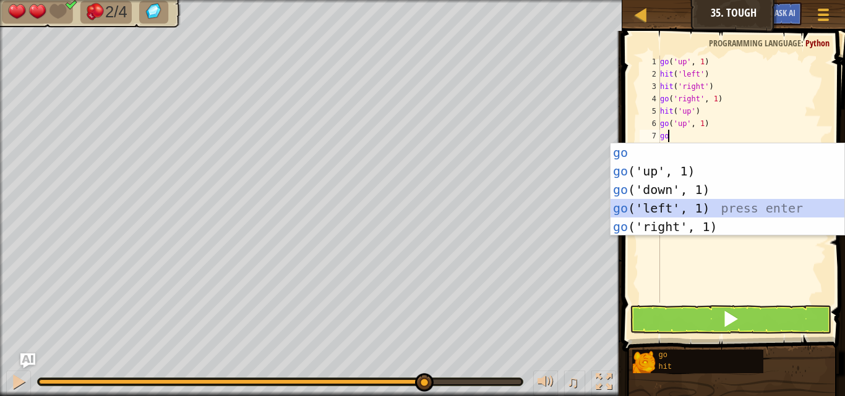
click at [639, 206] on div "go press enter go ('up', 1) press enter go ('down', 1) press enter go ('left', …" at bounding box center [728, 209] width 234 height 130
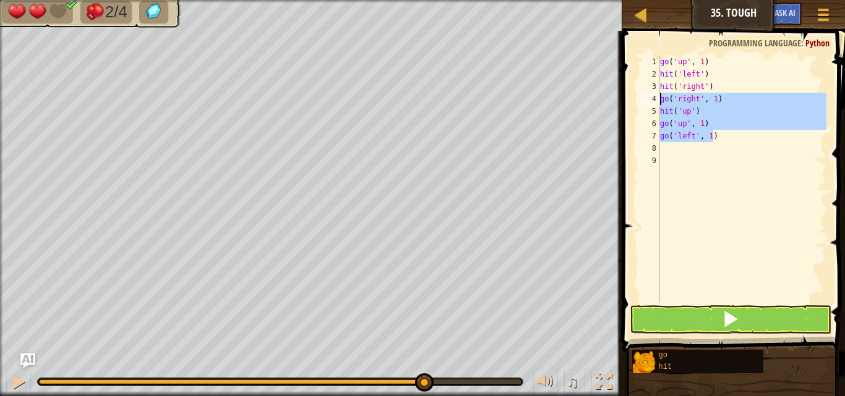
drag, startPoint x: 719, startPoint y: 140, endPoint x: 661, endPoint y: 102, distance: 69.7
click at [661, 102] on div "go ( 'up' , 1 ) hit ( 'left' ) hit ( 'right' ) go ( 'right' , 1 ) hit ( 'up' ) …" at bounding box center [742, 192] width 169 height 272
type textarea "go('right', 1) hit('up')"
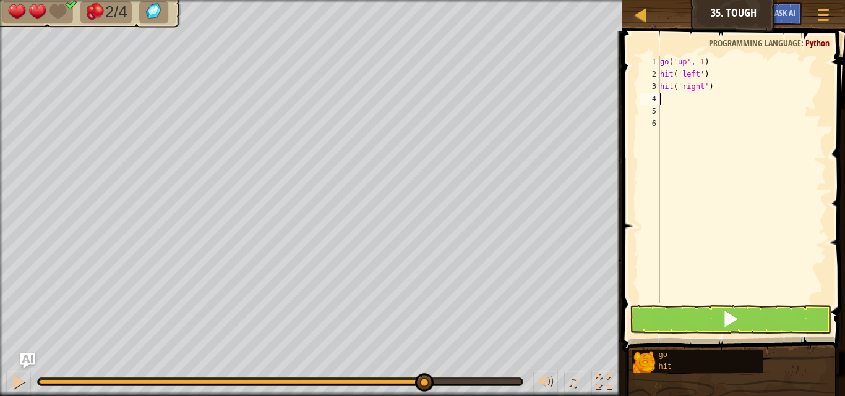
type textarea "go"
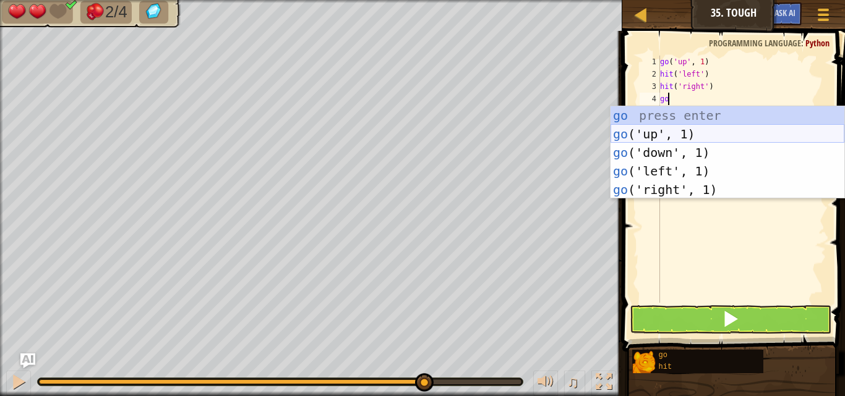
click at [660, 130] on div "go press enter go ('up', 1) press enter go ('down', 1) press enter go ('left', …" at bounding box center [728, 171] width 234 height 130
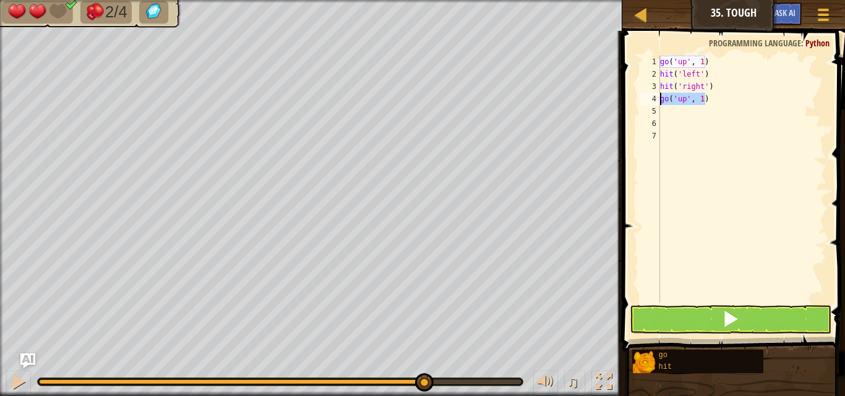
drag, startPoint x: 708, startPoint y: 96, endPoint x: 660, endPoint y: 100, distance: 48.4
click at [660, 100] on div "go ( 'up' , 1 ) hit ( 'left' ) hit ( 'right' ) go ( 'up' , 1 )" at bounding box center [742, 192] width 169 height 272
type textarea "go('up', 1)"
click at [701, 61] on div "go ( 'up' , 1 ) hit ( 'left' ) hit ( 'right' )" at bounding box center [742, 192] width 169 height 272
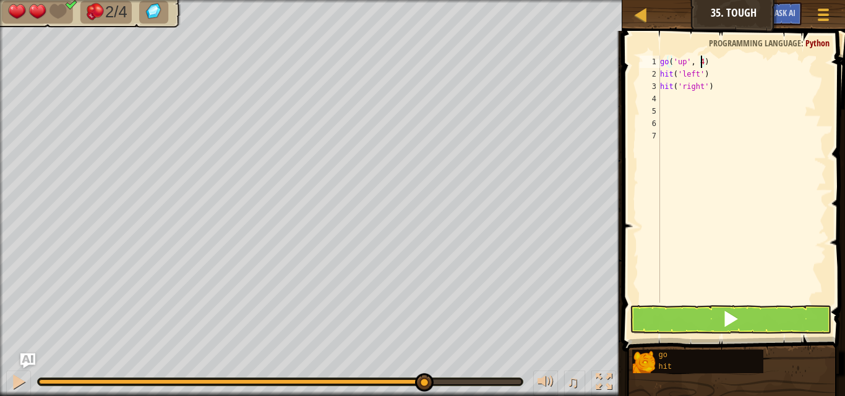
click at [701, 74] on div "go ( 'up' , 4 ) hit ( 'left' ) hit ( 'right' )" at bounding box center [742, 192] width 169 height 272
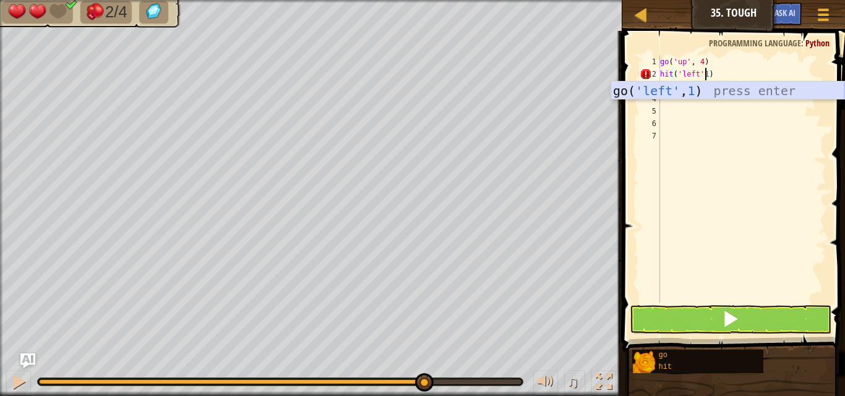
drag, startPoint x: 703, startPoint y: 93, endPoint x: 710, endPoint y: 92, distance: 7.5
click at [703, 92] on div "go( 'left' , 1 ) press enter" at bounding box center [728, 110] width 234 height 56
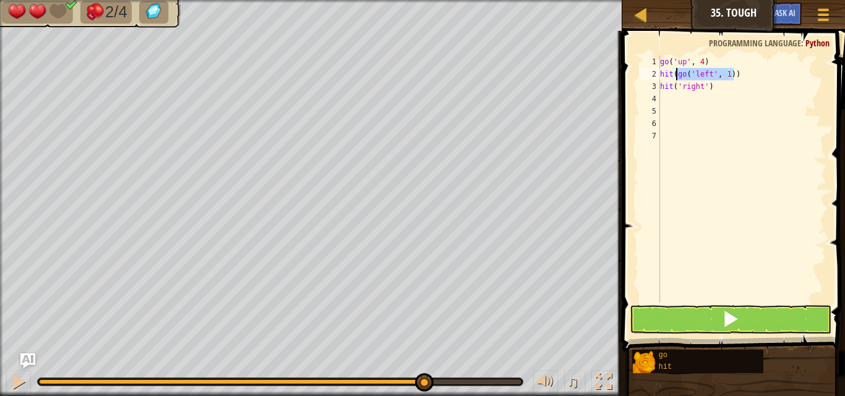
drag, startPoint x: 735, startPoint y: 72, endPoint x: 677, endPoint y: 76, distance: 57.6
click at [675, 74] on div "go ( 'up' , 4 ) hit ( go ( 'left' , 1 )) hit ( 'right' )" at bounding box center [742, 192] width 169 height 272
type textarea "h"
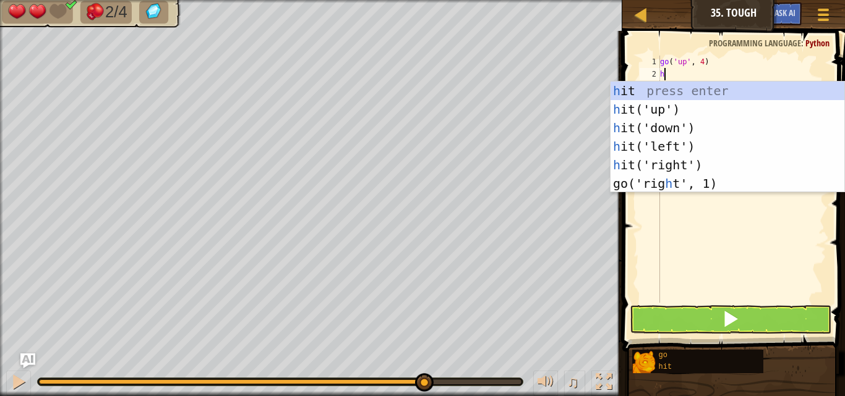
type textarea "hi"
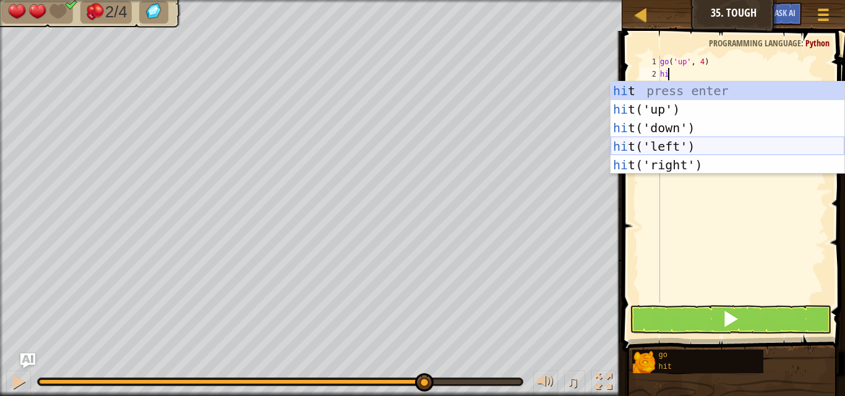
click at [680, 144] on div "hi t press enter hi t('up') press enter hi t('down') press enter hi t('left') p…" at bounding box center [728, 147] width 234 height 130
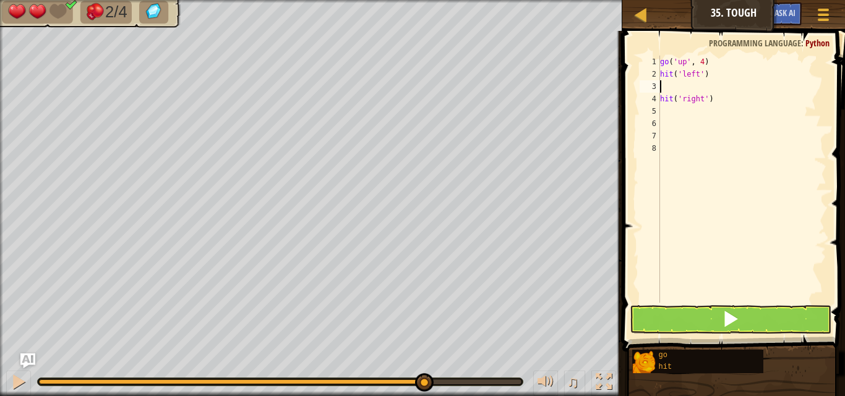
click at [659, 96] on div "4" at bounding box center [650, 99] width 20 height 12
type textarea "hit('right')"
click at [676, 98] on div "go ( 'up' , 4 ) hit ( 'left' ) hit ( 'right' )" at bounding box center [742, 192] width 169 height 272
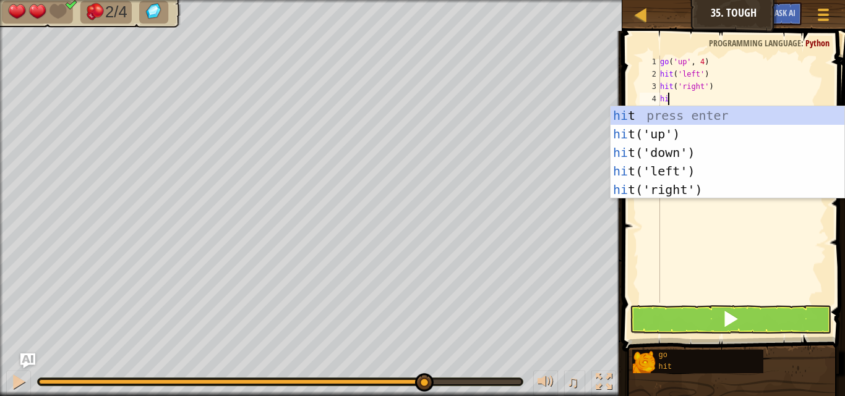
type textarea "hit"
drag, startPoint x: 656, startPoint y: 191, endPoint x: 682, endPoint y: 150, distance: 48.4
click at [656, 191] on div "hit press enter hit ('up') press enter hit ('down') press enter hit ('left') pr…" at bounding box center [728, 171] width 234 height 130
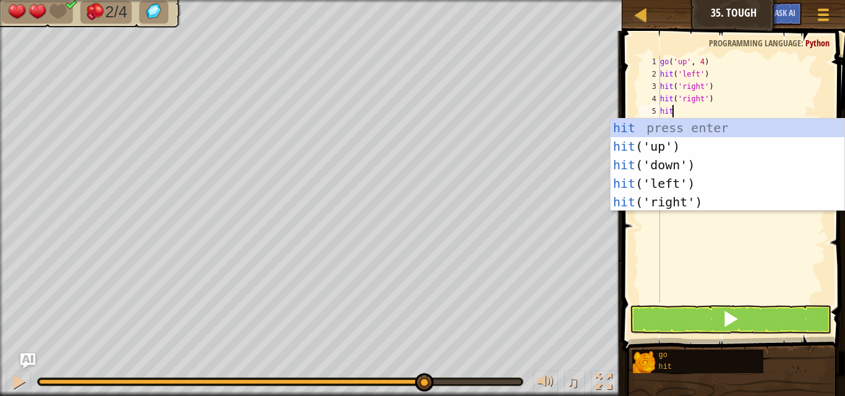
type textarea "hit"
click at [691, 184] on div "hit press enter hit ('up') press enter hit ('down') press enter hit ('left') pr…" at bounding box center [728, 184] width 234 height 130
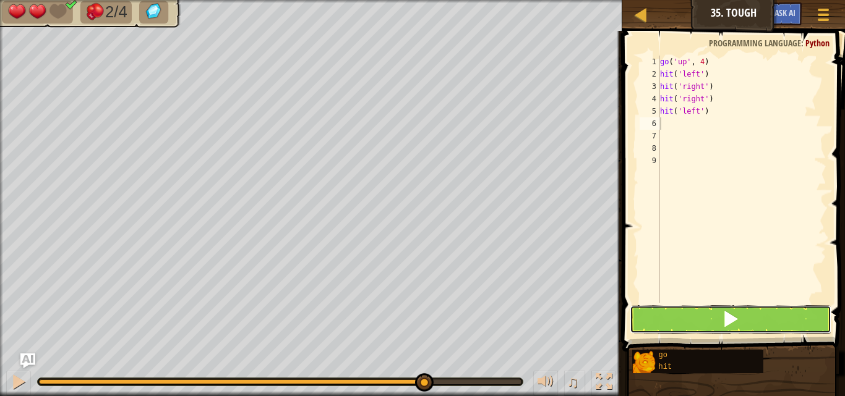
click at [702, 318] on button at bounding box center [731, 320] width 202 height 28
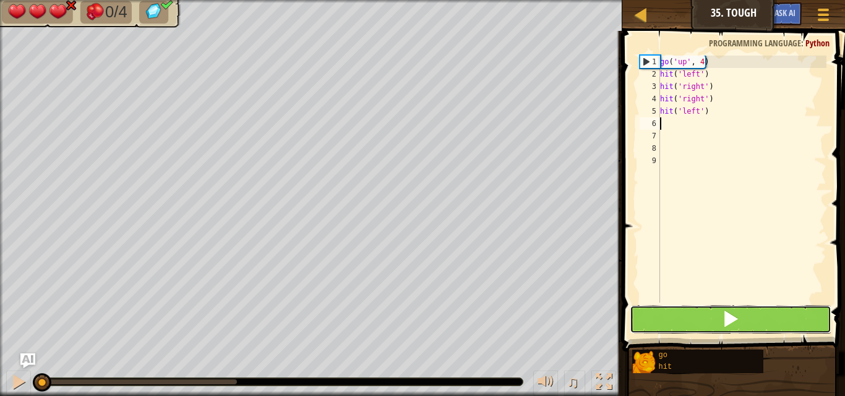
click at [698, 314] on button at bounding box center [731, 320] width 202 height 28
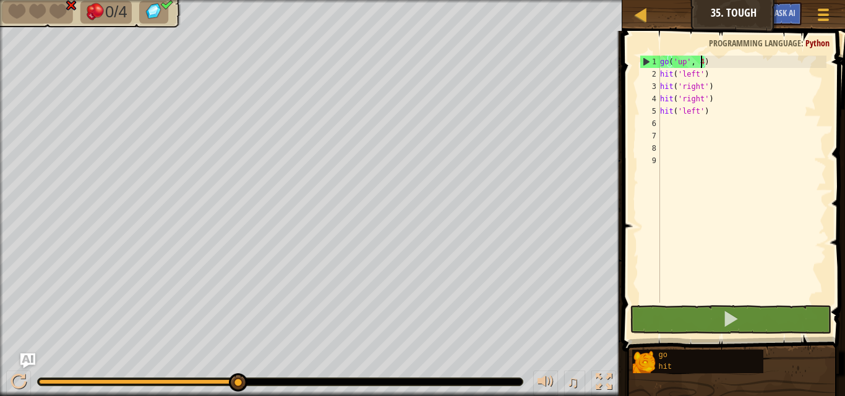
click at [702, 64] on div "go ( 'up' , 4 ) hit ( 'left' ) hit ( 'right' ) hit ( 'right' ) hit ( 'left' )" at bounding box center [742, 192] width 169 height 272
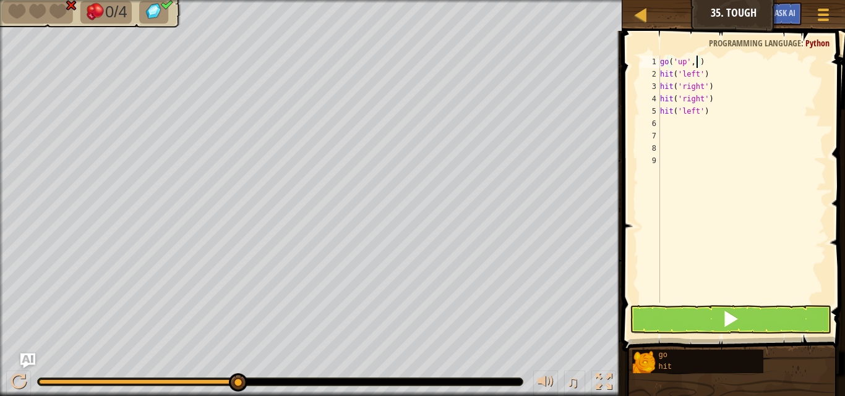
type textarea "go('up', 1)"
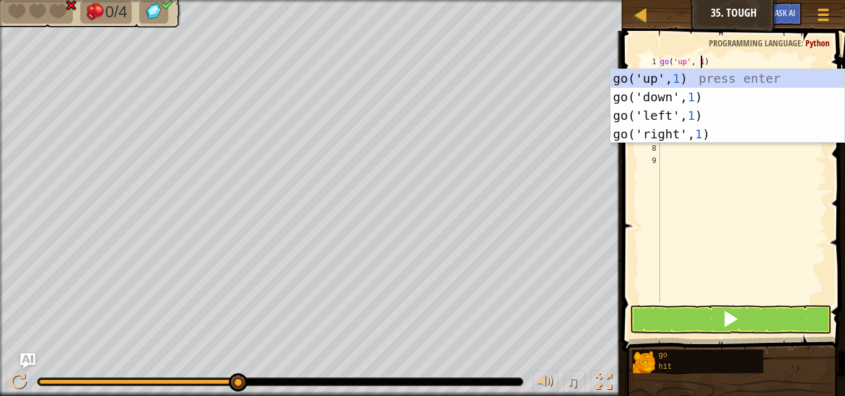
scroll to position [6, 3]
click at [696, 239] on div "go ( 'up' , 1 ) hit ( 'left' ) hit ( 'right' ) hit ( 'right' ) hit ( 'left' )" at bounding box center [742, 192] width 169 height 272
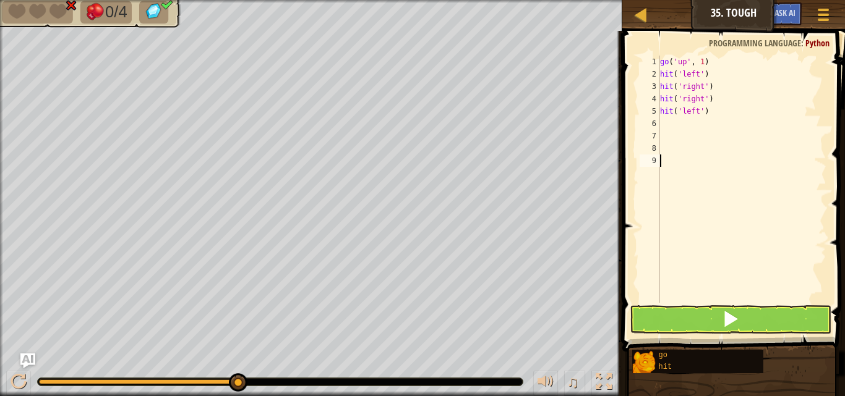
click at [712, 92] on div "go ( 'up' , 1 ) hit ( 'left' ) hit ( 'right' ) hit ( 'right' ) hit ( 'left' )" at bounding box center [742, 192] width 169 height 272
type textarea "hit('right')"
type textarea "go"
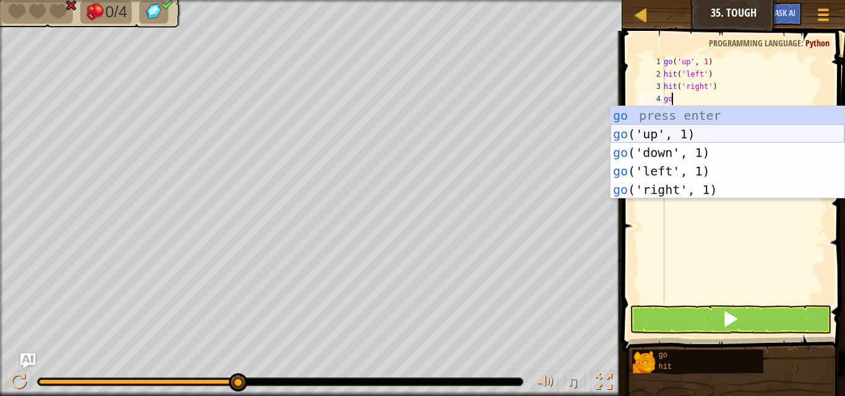
click at [675, 136] on div "go press enter go ('up', 1) press enter go ('down', 1) press enter go ('left', …" at bounding box center [728, 171] width 234 height 130
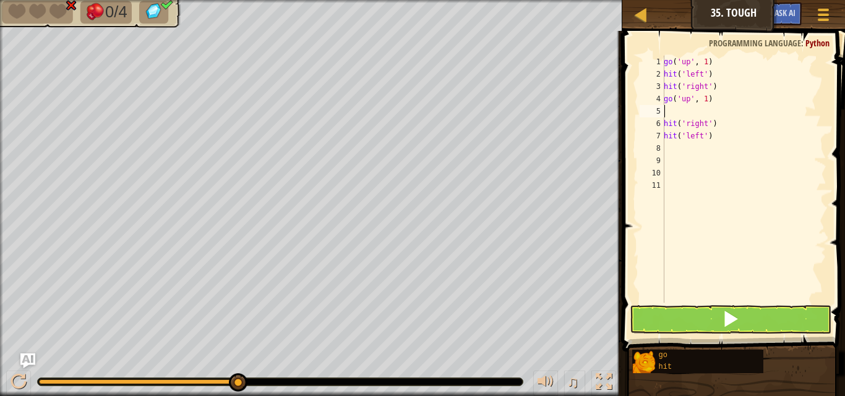
click at [741, 146] on div "go ( 'up' , 1 ) hit ( 'left' ) hit ( 'right' ) go ( 'up' , 1 ) hit ( 'right' ) …" at bounding box center [743, 192] width 165 height 272
click at [706, 321] on button at bounding box center [731, 320] width 202 height 28
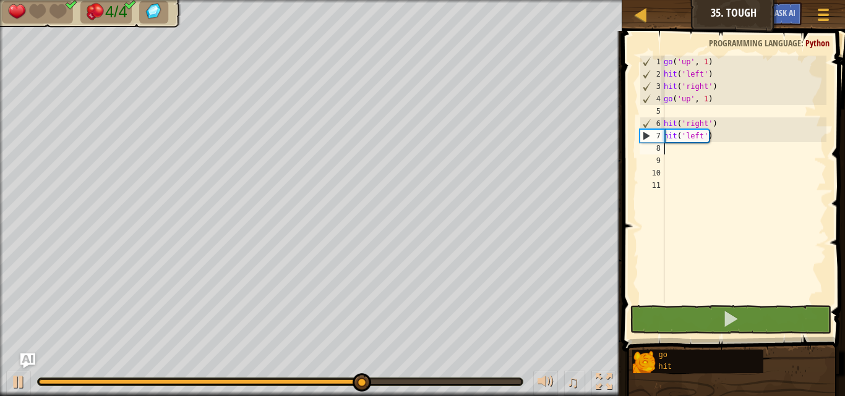
click at [698, 153] on div "go ( 'up' , 1 ) hit ( 'left' ) hit ( 'right' ) go ( 'up' , 1 ) hit ( 'right' ) …" at bounding box center [743, 192] width 165 height 272
type textarea "go"
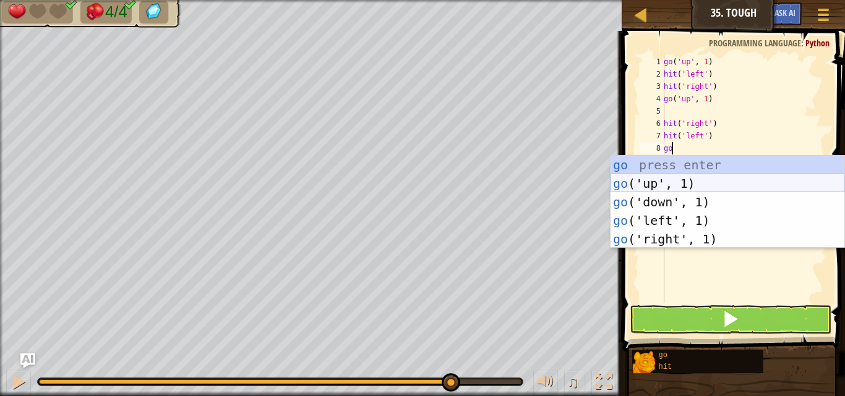
click at [684, 177] on div "go press enter go ('up', 1) press enter go ('down', 1) press enter go ('left', …" at bounding box center [728, 221] width 234 height 130
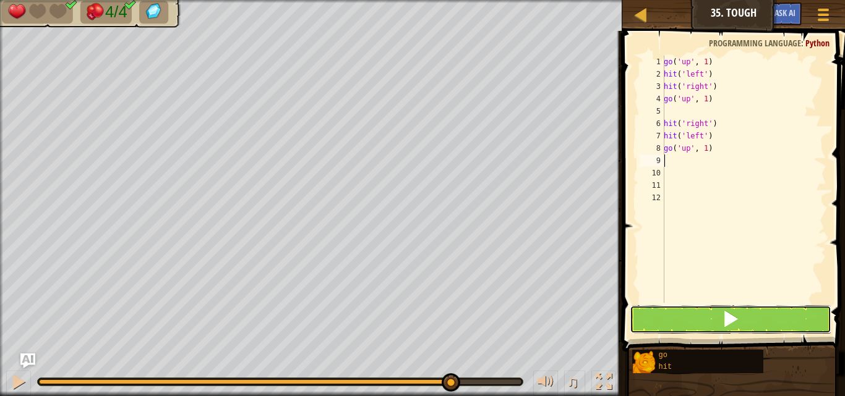
click at [708, 310] on button at bounding box center [731, 320] width 202 height 28
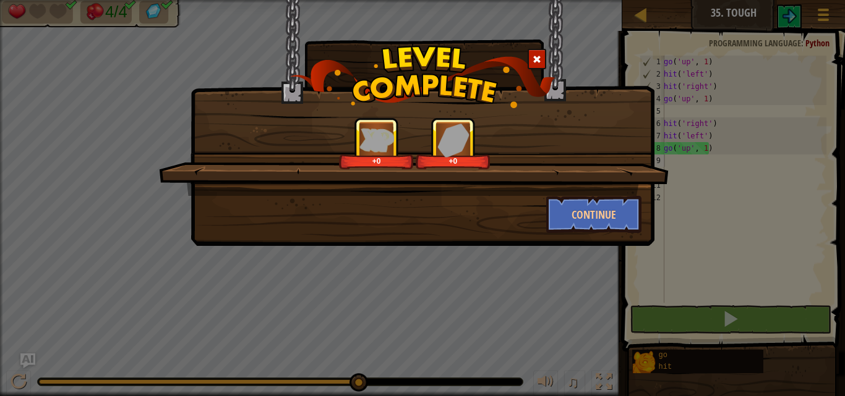
click at [581, 236] on div "+0 +0 Continue" at bounding box center [423, 123] width 464 height 246
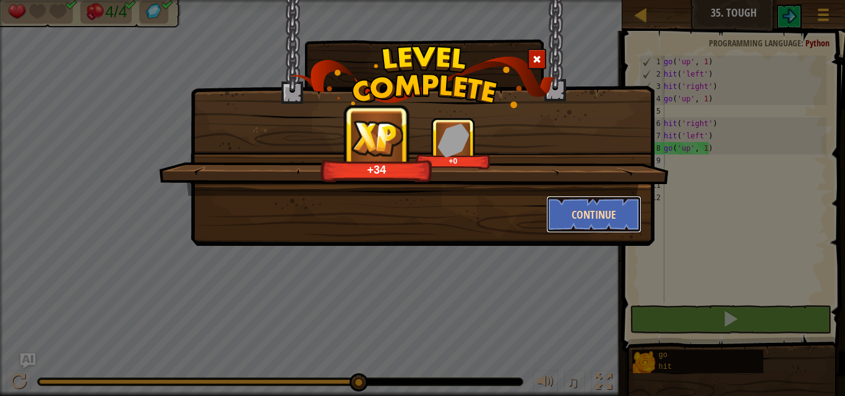
click at [594, 218] on button "Continue" at bounding box center [594, 214] width 96 height 37
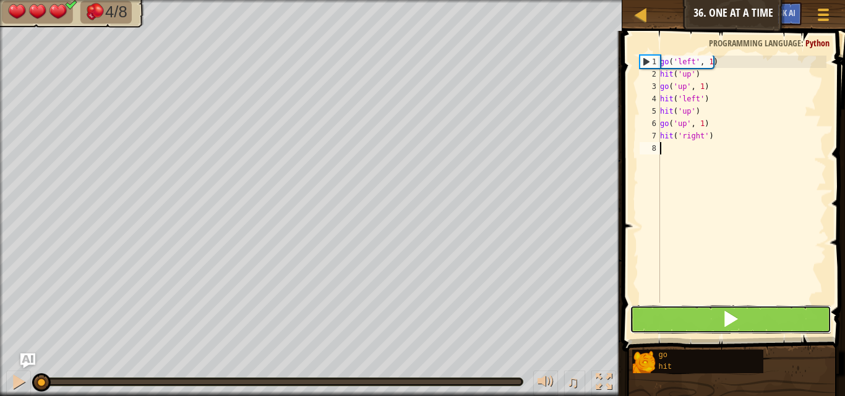
click at [675, 322] on button at bounding box center [731, 320] width 202 height 28
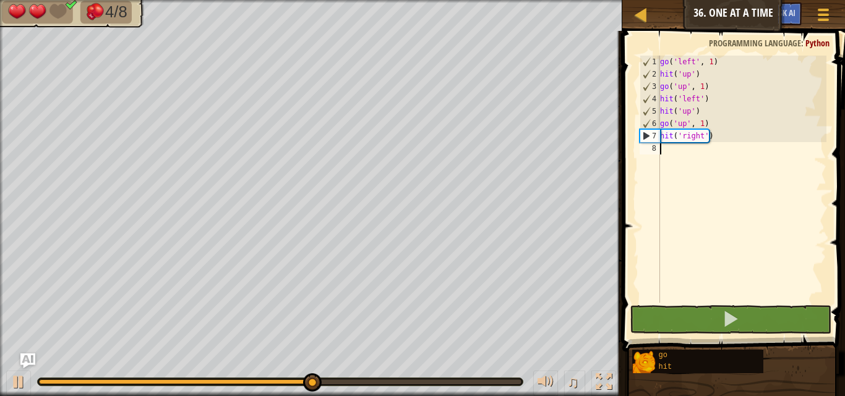
click at [705, 213] on div "go ( 'left' , 1 ) hit ( 'up' ) go ( 'up' , 1 ) hit ( 'left' ) hit ( 'up' ) go (…" at bounding box center [742, 192] width 169 height 272
type textarea "h"
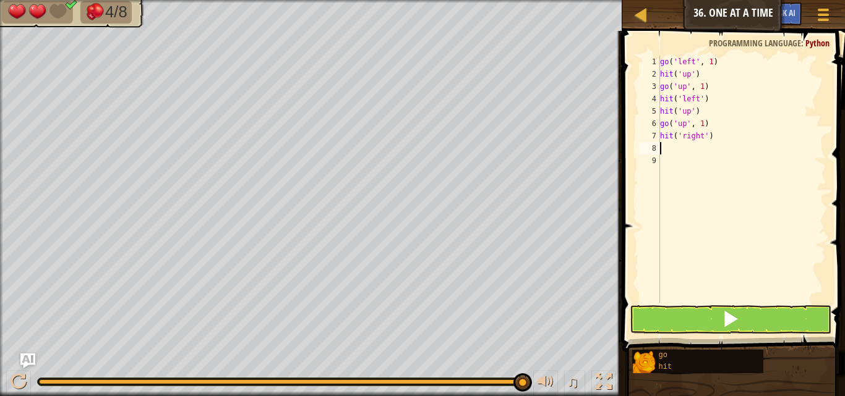
type textarea "go"
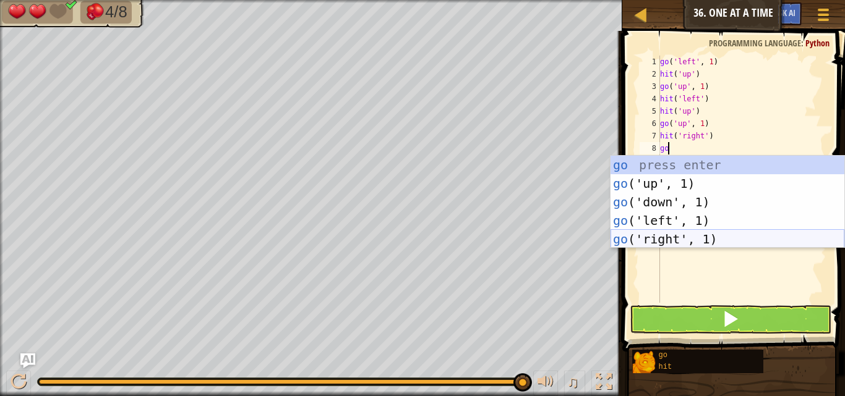
click at [660, 236] on div "go press enter go ('up', 1) press enter go ('down', 1) press enter go ('left', …" at bounding box center [728, 221] width 234 height 130
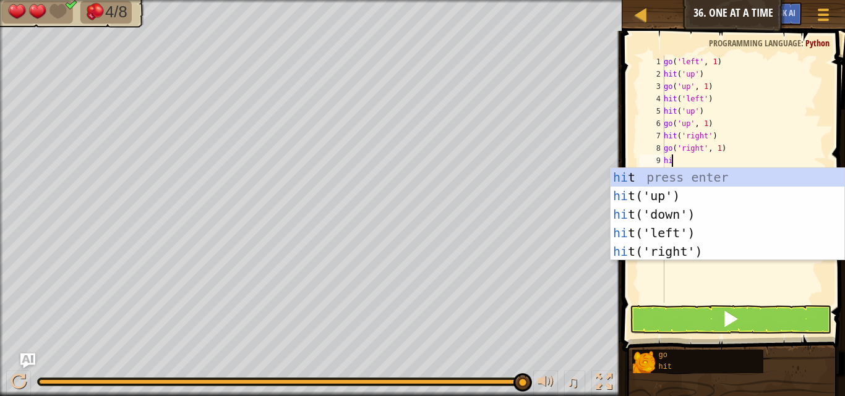
type textarea "hit"
click at [665, 193] on div "hit press enter hit ('up') press enter hit ('down') press enter hit ('left') pr…" at bounding box center [728, 233] width 234 height 130
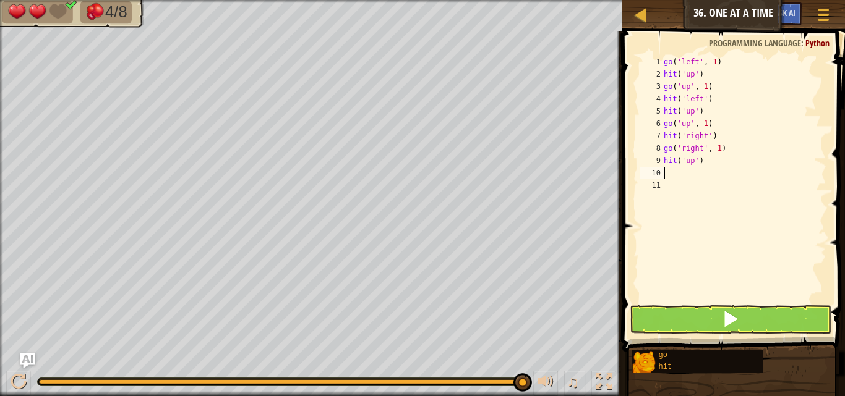
type textarea "hi"
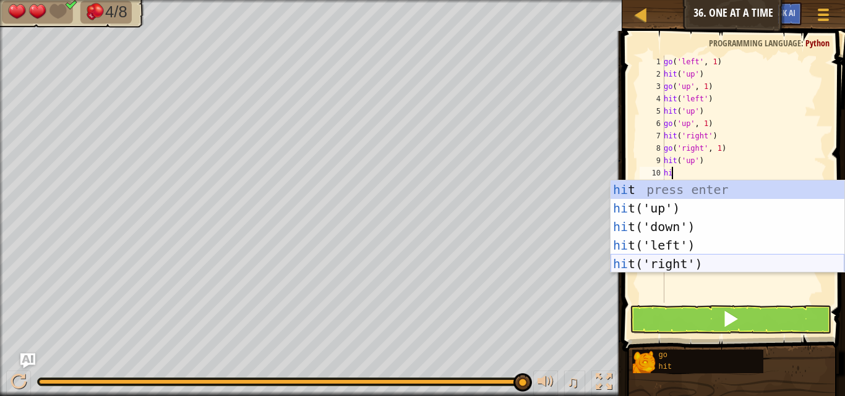
click at [674, 259] on div "hi t press enter hi t('up') press enter hi t('down') press enter hi t('left') p…" at bounding box center [728, 246] width 234 height 130
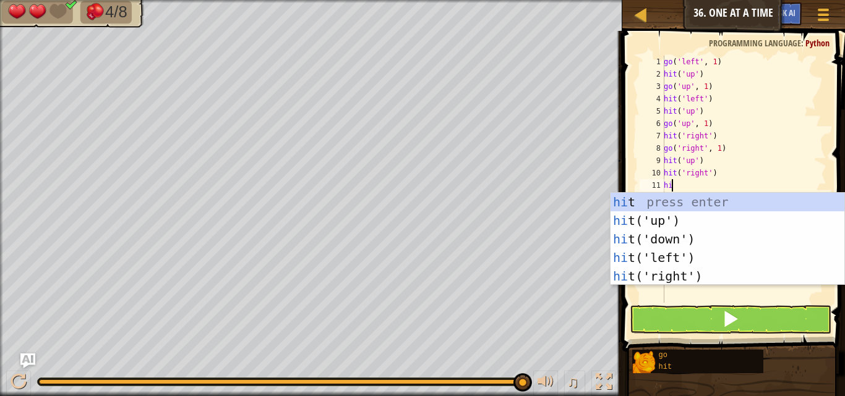
type textarea "hit"
click at [668, 238] on div "hit press enter hit ('up') press enter hit ('down') press enter hit ('left') pr…" at bounding box center [728, 258] width 234 height 130
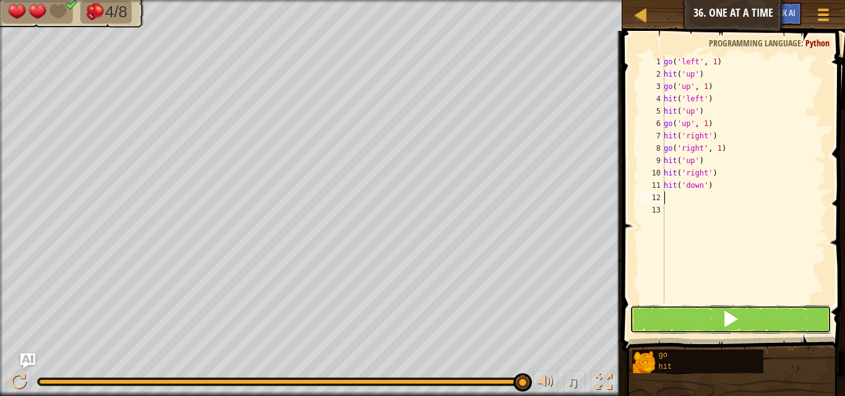
click at [686, 322] on button at bounding box center [731, 320] width 202 height 28
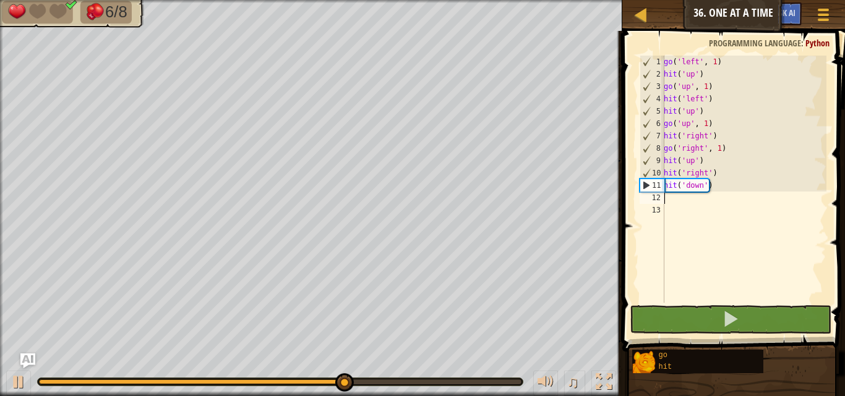
click at [718, 174] on div "go ( 'left' , 1 ) hit ( 'up' ) go ( 'up' , 1 ) hit ( 'left' ) hit ( 'up' ) go (…" at bounding box center [743, 192] width 165 height 272
type textarea "hit('right')"
click at [721, 171] on div "go ( 'left' , 1 ) hit ( 'up' ) go ( 'up' , 1 ) hit ( 'left' ) hit ( 'up' ) go (…" at bounding box center [743, 192] width 165 height 272
click at [721, 173] on div "go ( 'left' , 1 ) hit ( 'up' ) go ( 'up' , 1 ) hit ( 'left' ) hit ( 'up' ) go (…" at bounding box center [743, 192] width 165 height 272
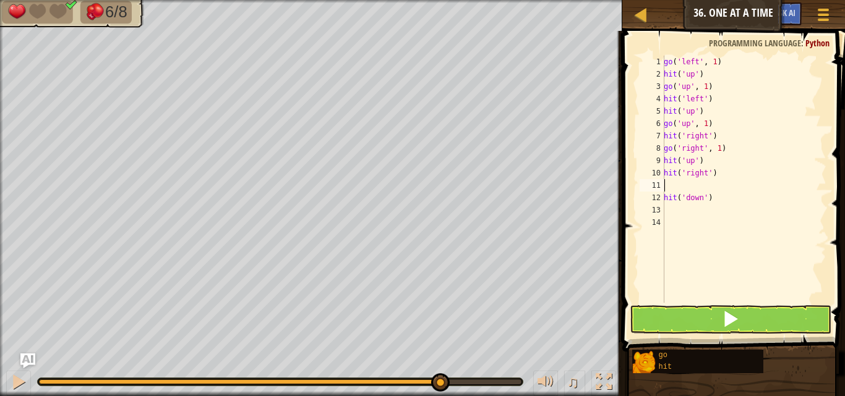
type textarea "go"
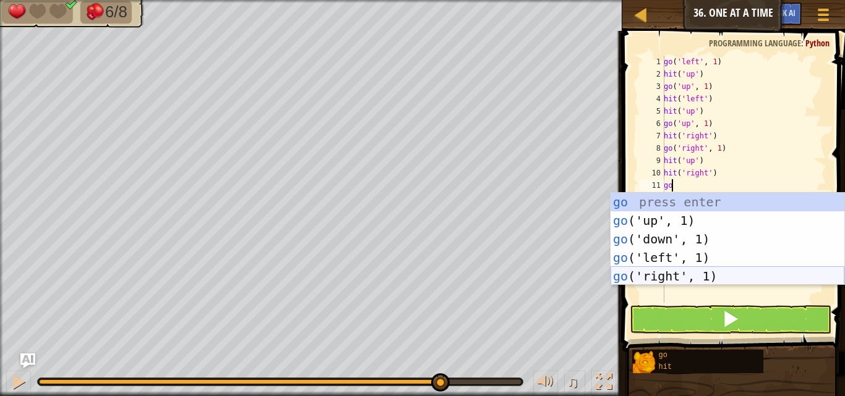
click at [656, 273] on div "go press enter go ('up', 1) press enter go ('down', 1) press enter go ('left', …" at bounding box center [728, 258] width 234 height 130
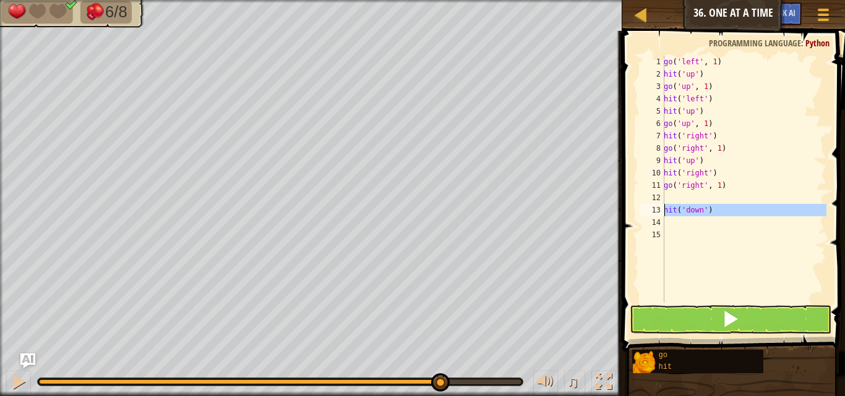
click at [664, 208] on div "13" at bounding box center [652, 210] width 25 height 12
type textarea "hit('down')"
click at [666, 215] on div "go ( 'left' , 1 ) hit ( 'up' ) go ( 'up' , 1 ) hit ( 'left' ) hit ( 'up' ) go (…" at bounding box center [743, 192] width 165 height 272
click at [679, 213] on div "go ( 'left' , 1 ) hit ( 'up' ) go ( 'up' , 1 ) hit ( 'left' ) hit ( 'up' ) go (…" at bounding box center [743, 192] width 165 height 272
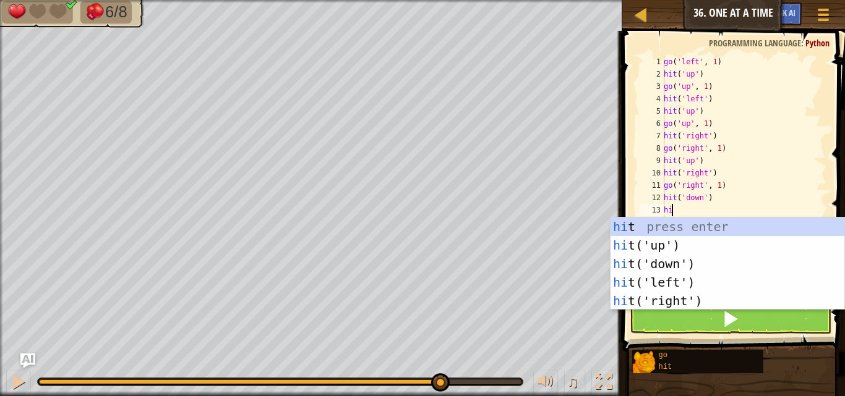
type textarea "hit"
click at [668, 298] on div "hit press enter hit ('up') press enter hit ('down') press enter hit ('left') pr…" at bounding box center [728, 283] width 234 height 130
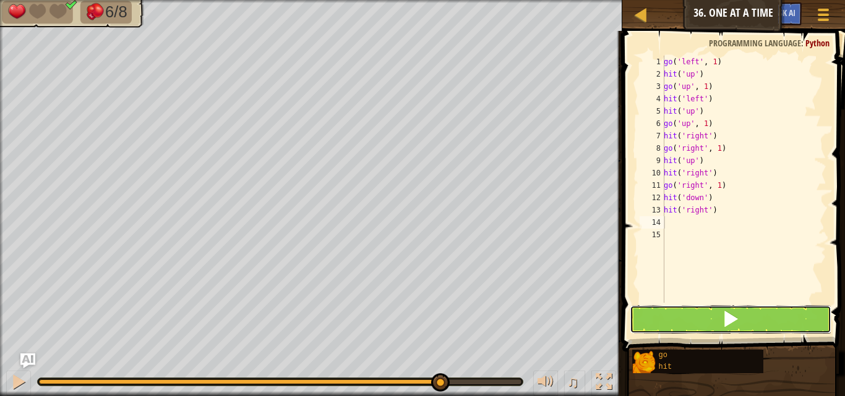
click at [672, 306] on button at bounding box center [731, 320] width 202 height 28
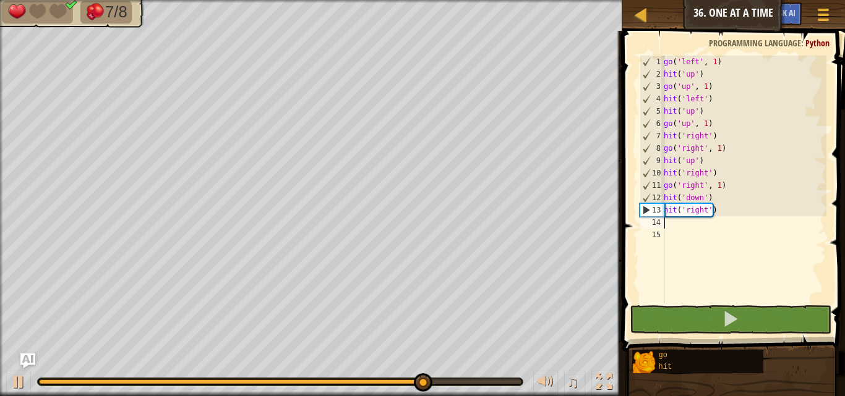
click at [713, 196] on div "go ( 'left' , 1 ) hit ( 'up' ) go ( 'up' , 1 ) hit ( 'left' ) hit ( 'up' ) go (…" at bounding box center [743, 192] width 165 height 272
type textarea "hit('down')"
click at [721, 202] on div "go ( 'left' , 1 ) hit ( 'up' ) go ( 'up' , 1 ) hit ( 'left' ) hit ( 'up' ) go (…" at bounding box center [743, 192] width 165 height 272
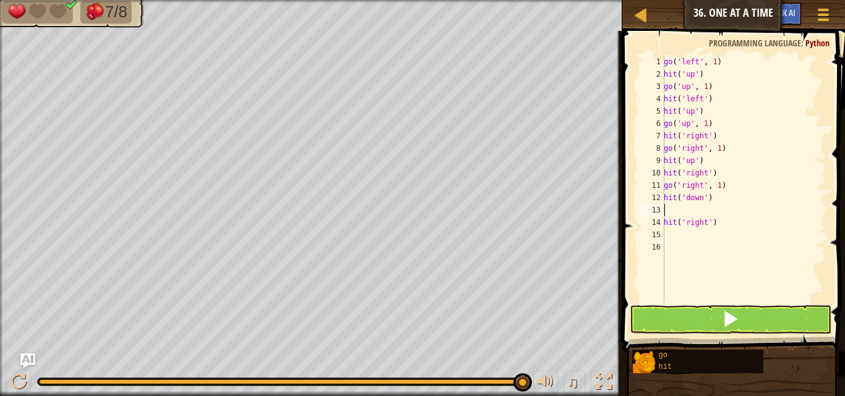
type textarea "go"
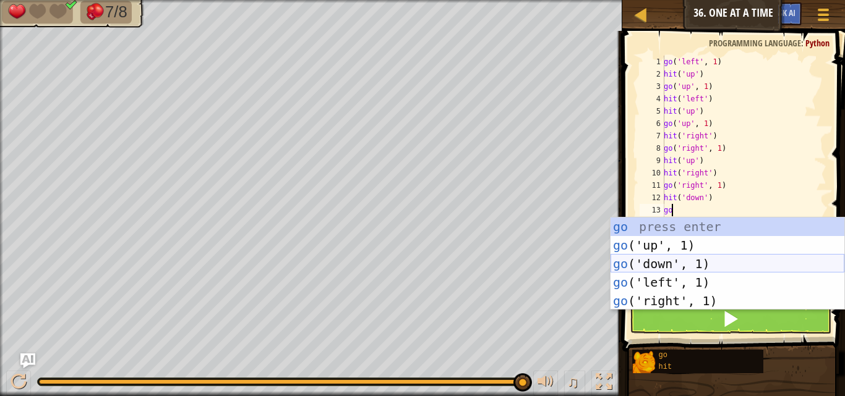
click at [692, 256] on div "go press enter go ('up', 1) press enter go ('down', 1) press enter go ('left', …" at bounding box center [728, 283] width 234 height 130
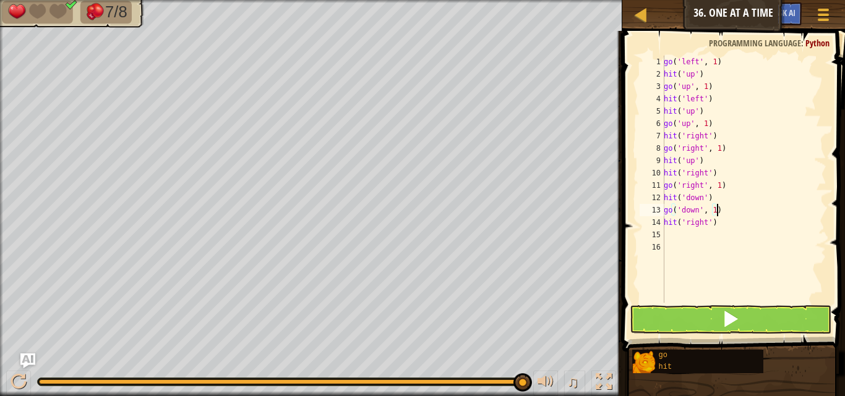
type textarea "go('down', 1)"
click at [698, 306] on button at bounding box center [731, 320] width 202 height 28
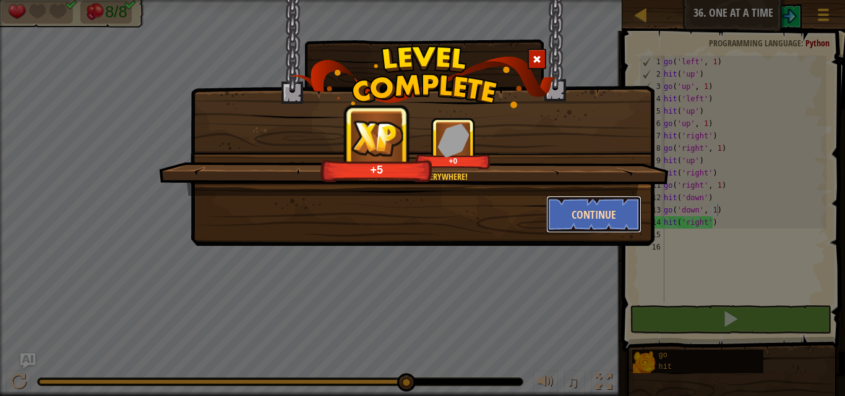
click at [556, 196] on button "Continue" at bounding box center [594, 214] width 96 height 37
